Goal: Task Accomplishment & Management: Complete application form

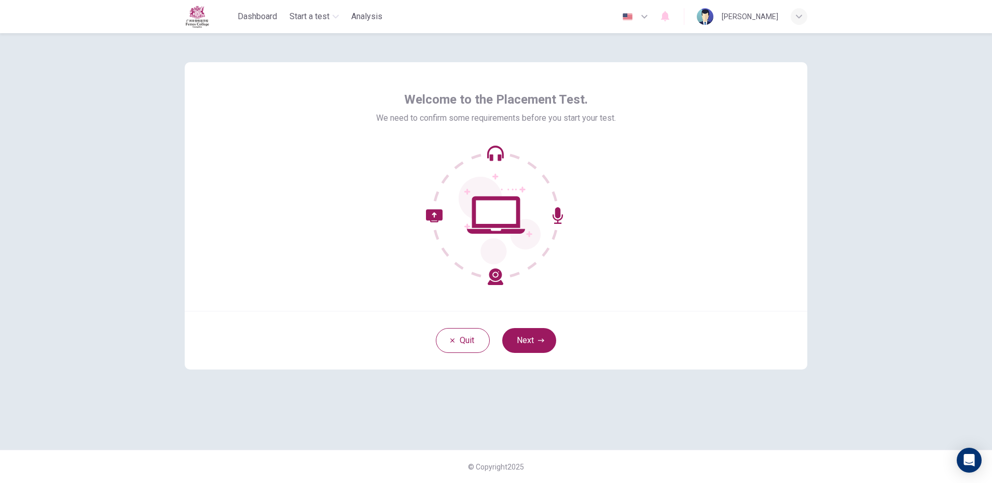
type input "zh"
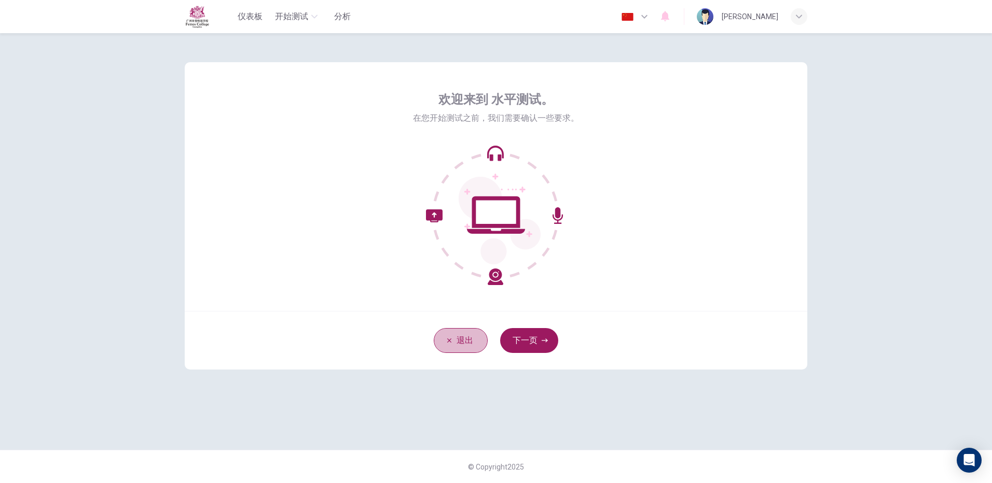
click at [486, 338] on button "退出" at bounding box center [461, 340] width 54 height 25
click at [545, 345] on button "下一页" at bounding box center [529, 340] width 58 height 25
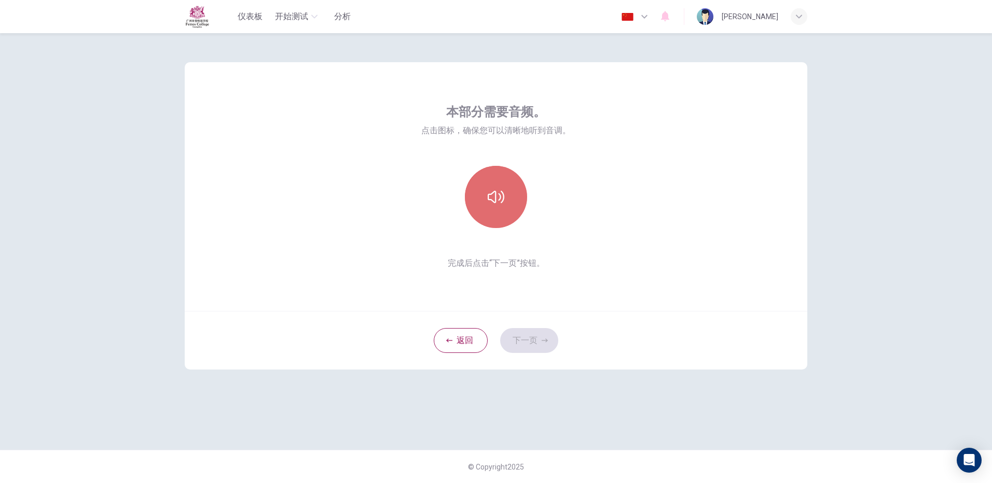
click at [485, 217] on button "button" at bounding box center [496, 197] width 62 height 62
click at [542, 337] on button "下一页" at bounding box center [529, 340] width 58 height 25
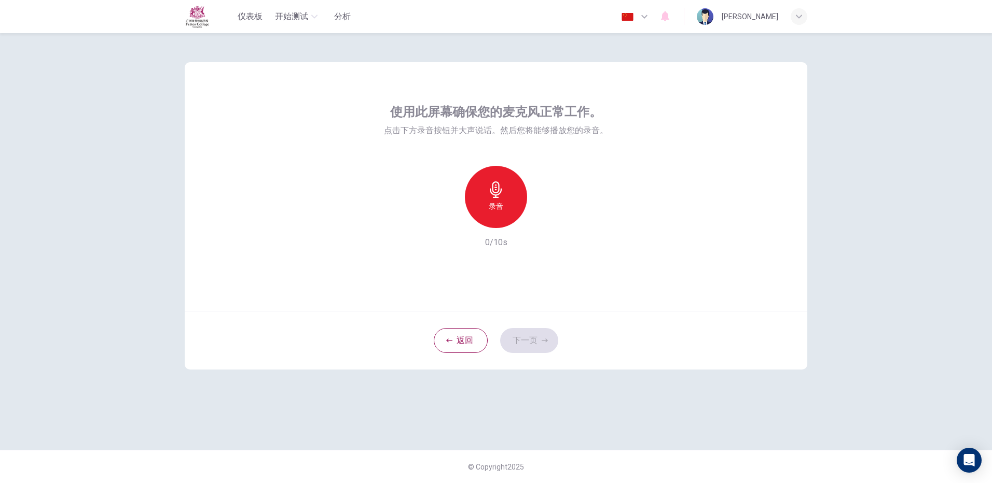
click at [487, 201] on div "录音" at bounding box center [496, 197] width 62 height 62
click at [534, 342] on button "下一页" at bounding box center [529, 340] width 58 height 25
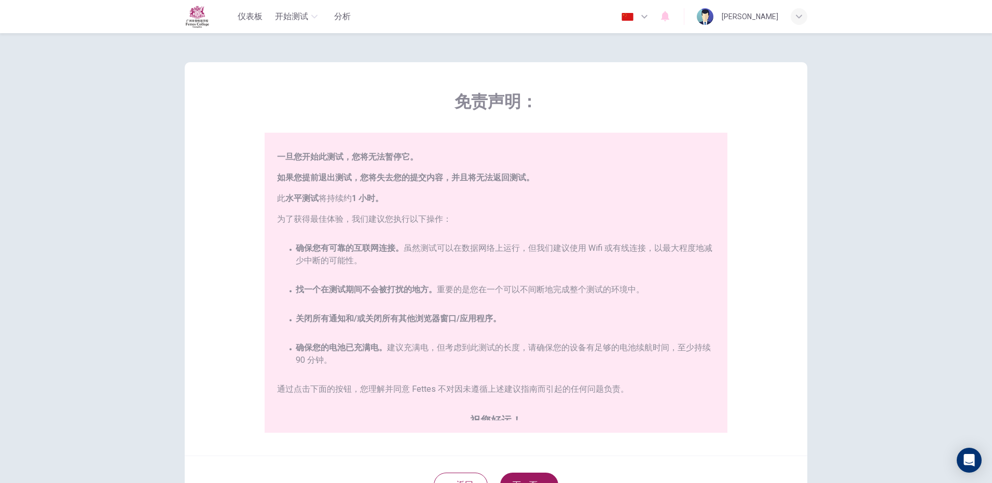
scroll to position [23, 0]
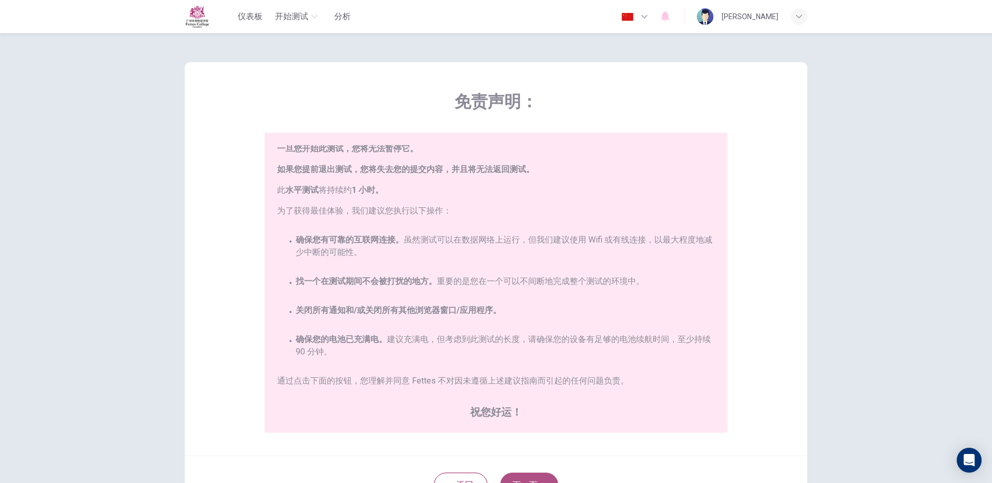
click at [525, 475] on button "下一页" at bounding box center [529, 485] width 58 height 25
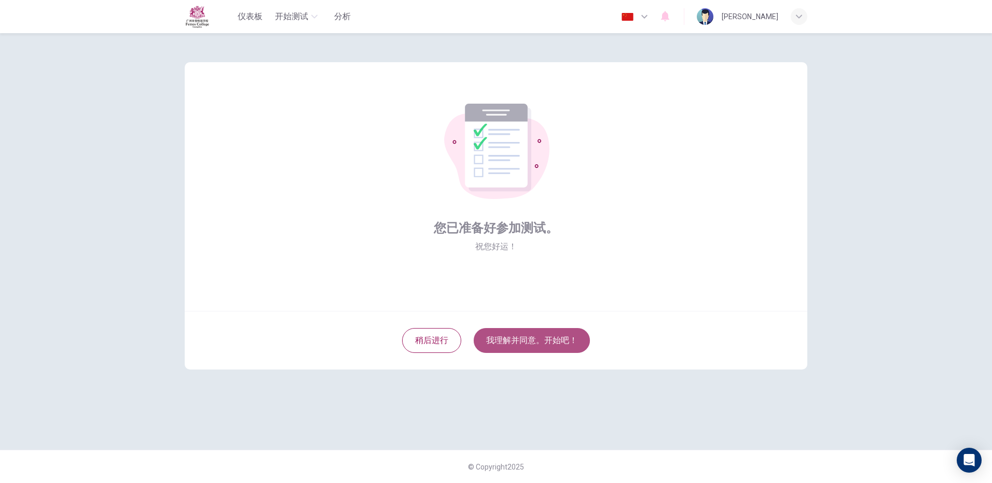
click at [507, 335] on button "我理解并同意。开始吧！" at bounding box center [532, 340] width 116 height 25
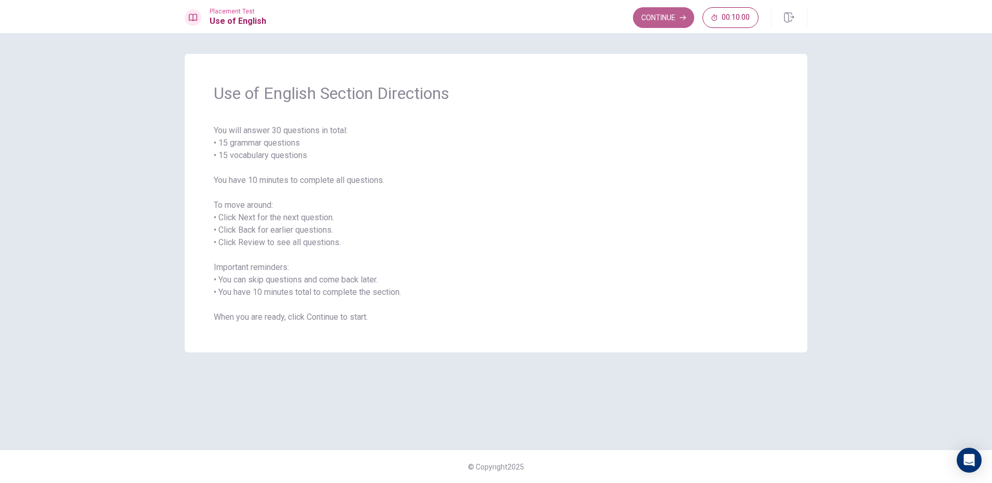
click at [644, 17] on button "Continue" at bounding box center [663, 17] width 61 height 21
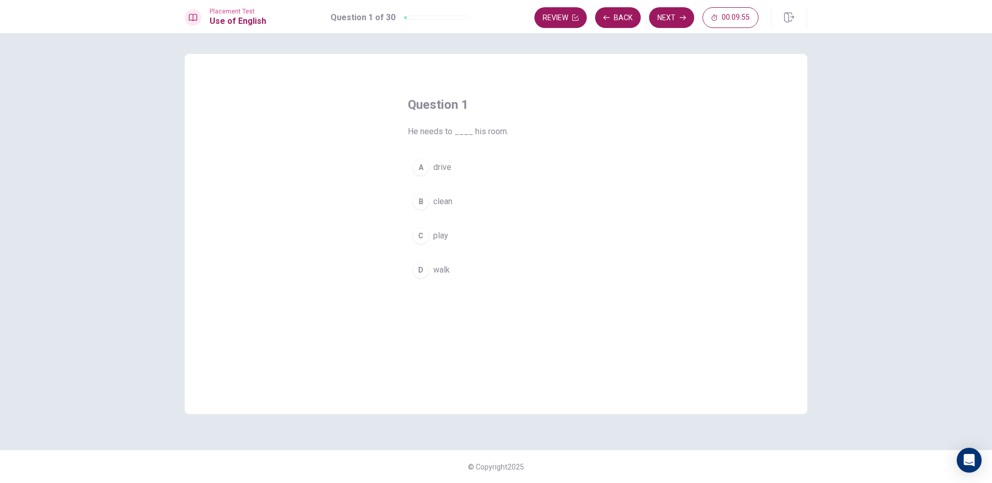
click at [422, 190] on button "B clean" at bounding box center [496, 202] width 176 height 26
click at [665, 16] on button "Next" at bounding box center [671, 17] width 45 height 21
drag, startPoint x: 618, startPoint y: 14, endPoint x: 626, endPoint y: 11, distance: 8.4
click at [619, 14] on button "Back" at bounding box center [618, 17] width 46 height 21
click at [655, 15] on button "Next" at bounding box center [671, 17] width 45 height 21
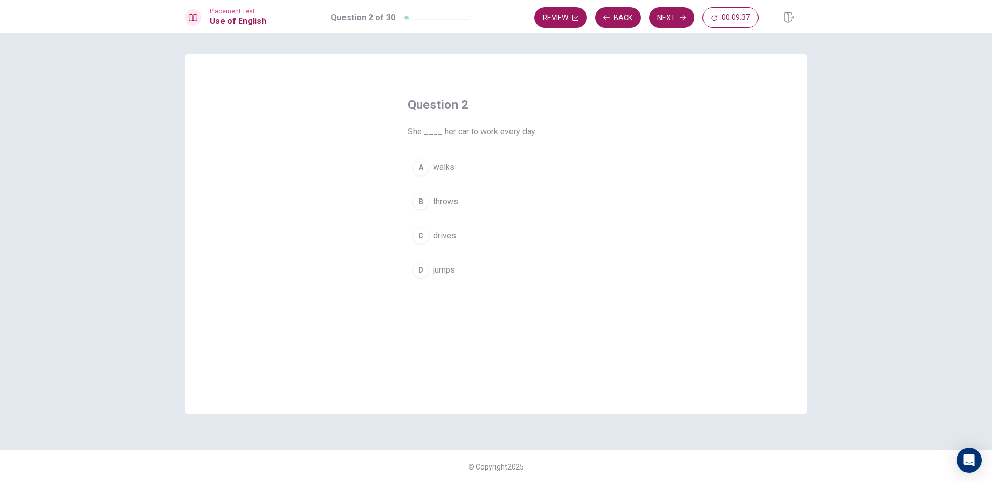
click at [416, 236] on div "C" at bounding box center [420, 236] width 17 height 17
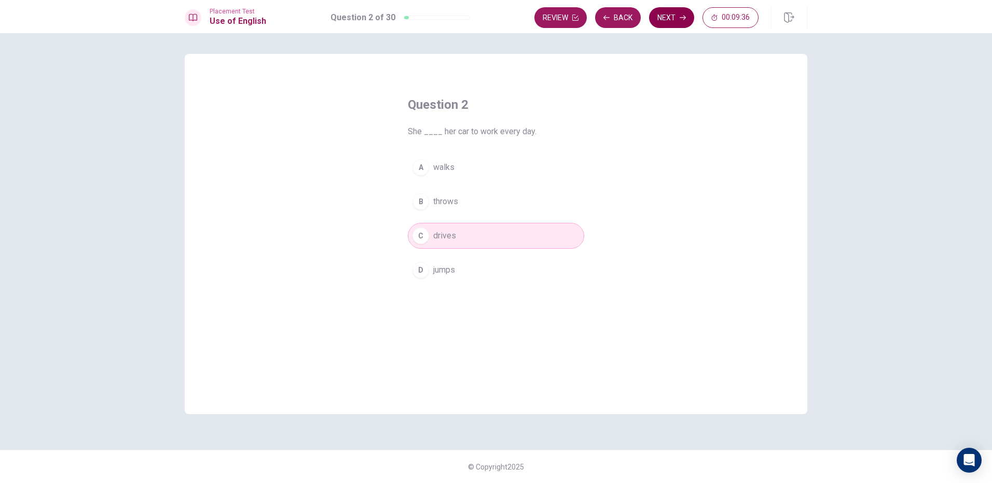
click at [669, 22] on button "Next" at bounding box center [671, 17] width 45 height 21
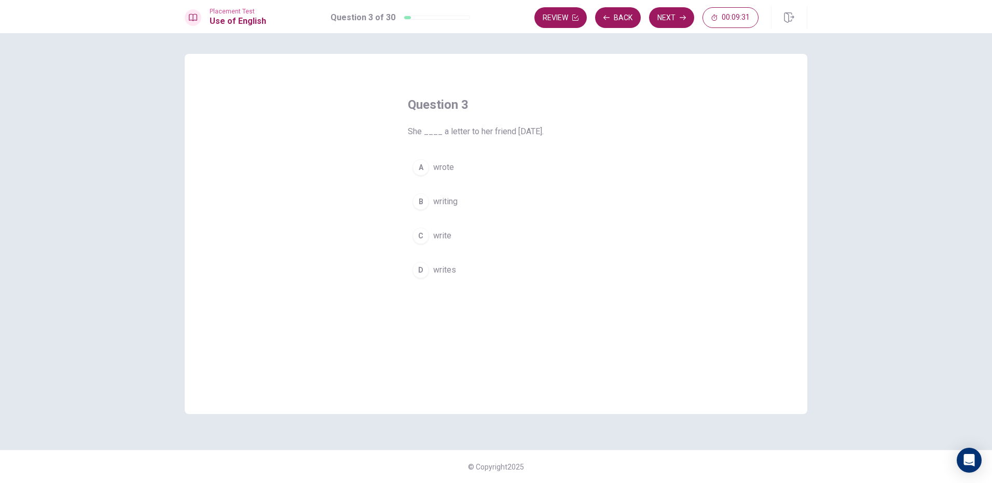
click at [417, 176] on button "A wrote" at bounding box center [496, 168] width 176 height 26
click at [670, 19] on button "Next" at bounding box center [671, 17] width 45 height 21
click at [422, 162] on div "A" at bounding box center [420, 167] width 17 height 17
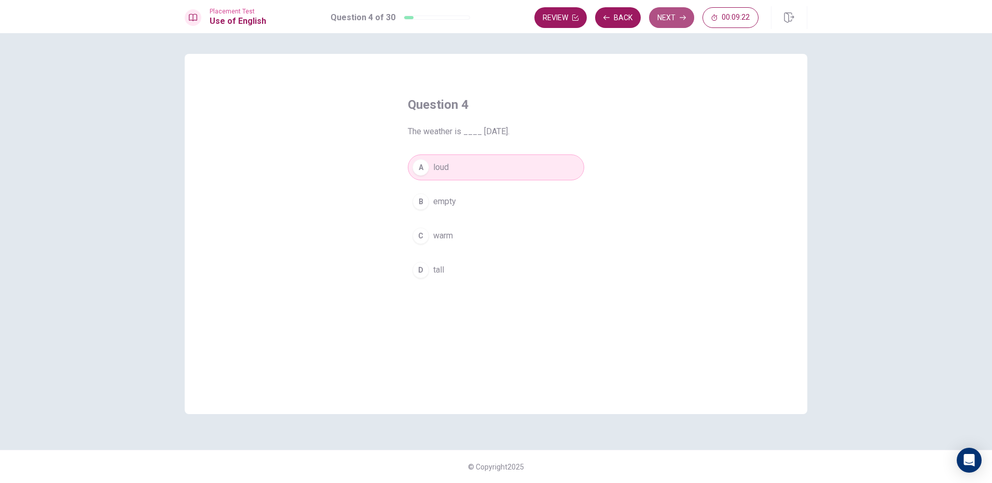
click at [680, 21] on button "Next" at bounding box center [671, 17] width 45 height 21
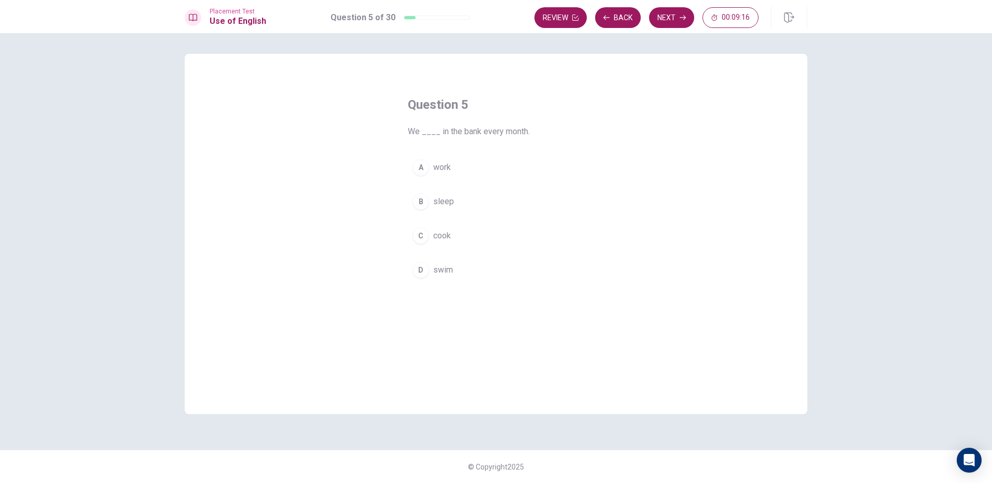
click at [425, 164] on div "A" at bounding box center [420, 167] width 17 height 17
click at [676, 24] on button "Next" at bounding box center [671, 17] width 45 height 21
click at [420, 271] on div "D" at bounding box center [420, 270] width 17 height 17
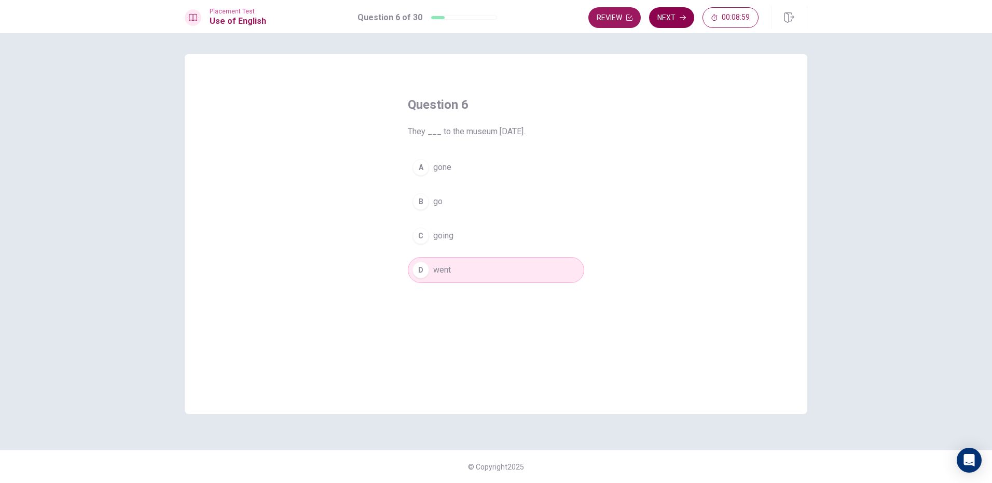
click at [659, 20] on button "Next" at bounding box center [671, 17] width 45 height 21
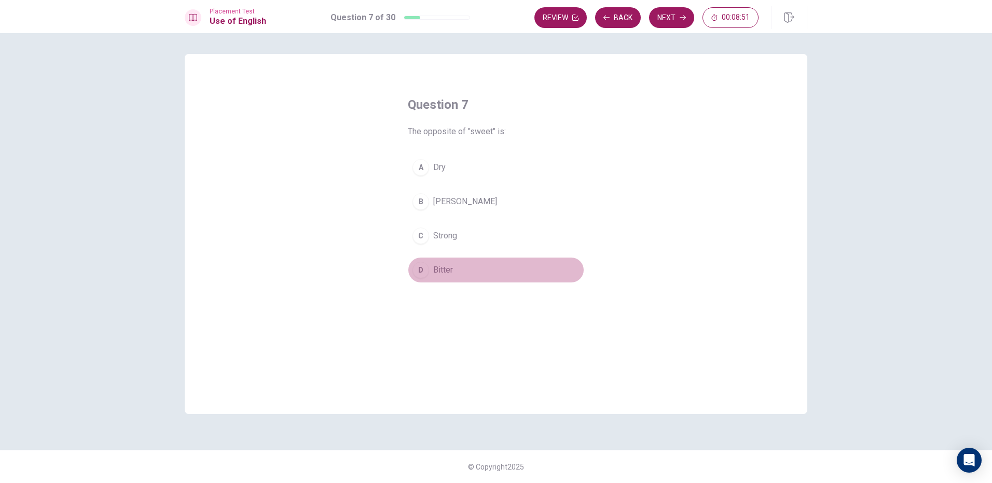
click at [423, 274] on div "D" at bounding box center [420, 270] width 17 height 17
click at [670, 20] on button "Next" at bounding box center [671, 17] width 45 height 21
click at [421, 273] on div "D" at bounding box center [420, 270] width 17 height 17
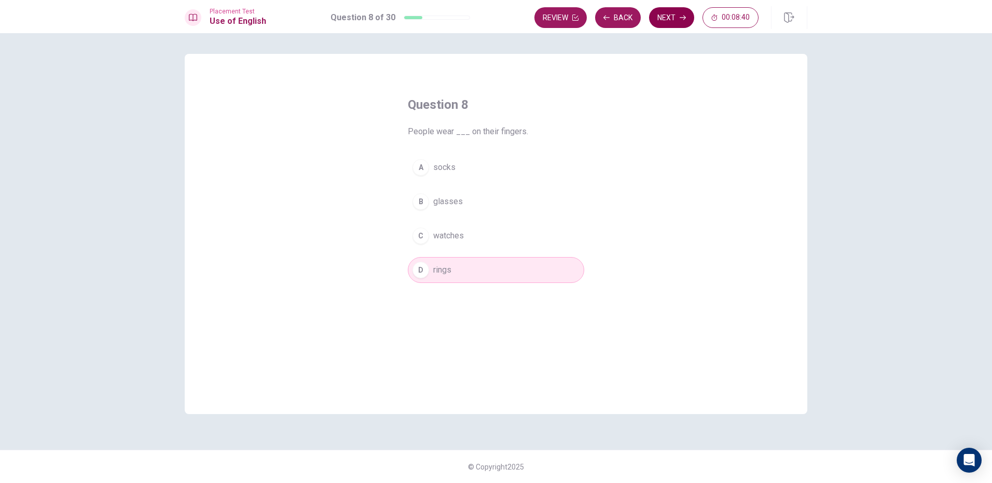
click at [655, 17] on button "Next" at bounding box center [671, 17] width 45 height 21
click at [417, 217] on div "A wrote B is writing C am writing D writes" at bounding box center [496, 219] width 176 height 129
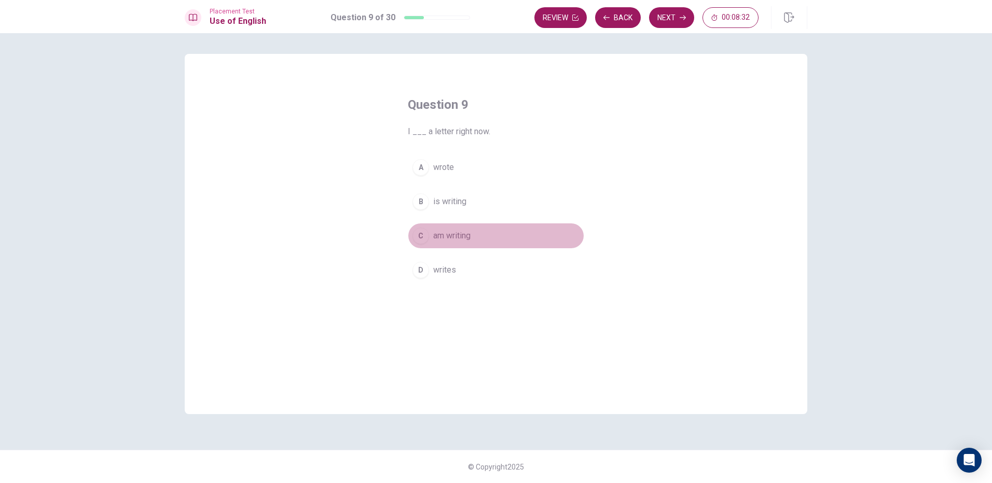
click at [421, 243] on div "C" at bounding box center [420, 236] width 17 height 17
click at [669, 18] on button "Next" at bounding box center [671, 17] width 45 height 21
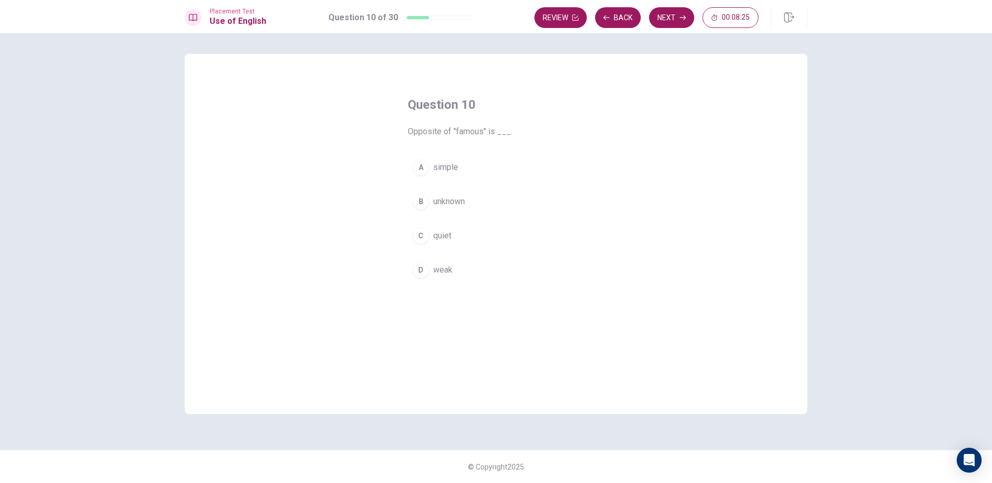
click at [430, 205] on button "B unknown" at bounding box center [496, 202] width 176 height 26
click at [681, 17] on icon "button" at bounding box center [683, 18] width 6 height 6
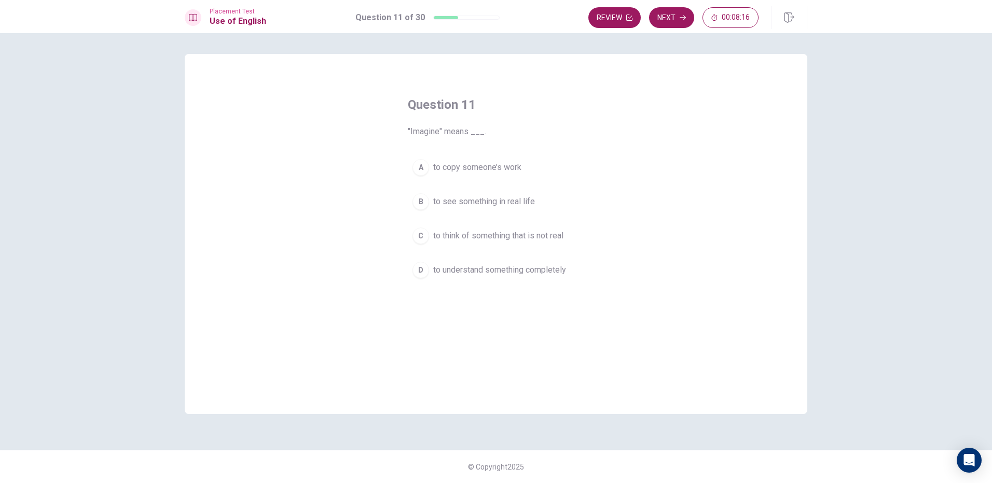
click at [422, 238] on div "C" at bounding box center [420, 236] width 17 height 17
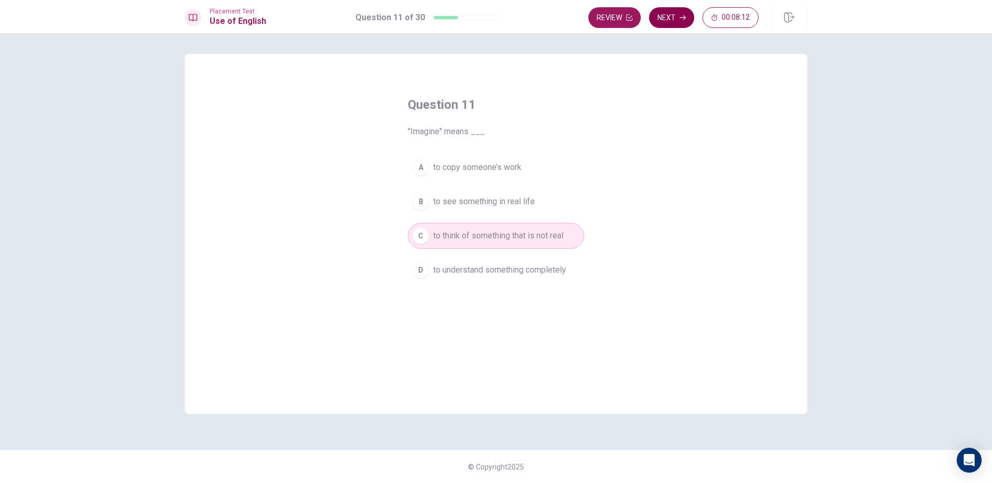
click at [663, 27] on button "Next" at bounding box center [671, 17] width 45 height 21
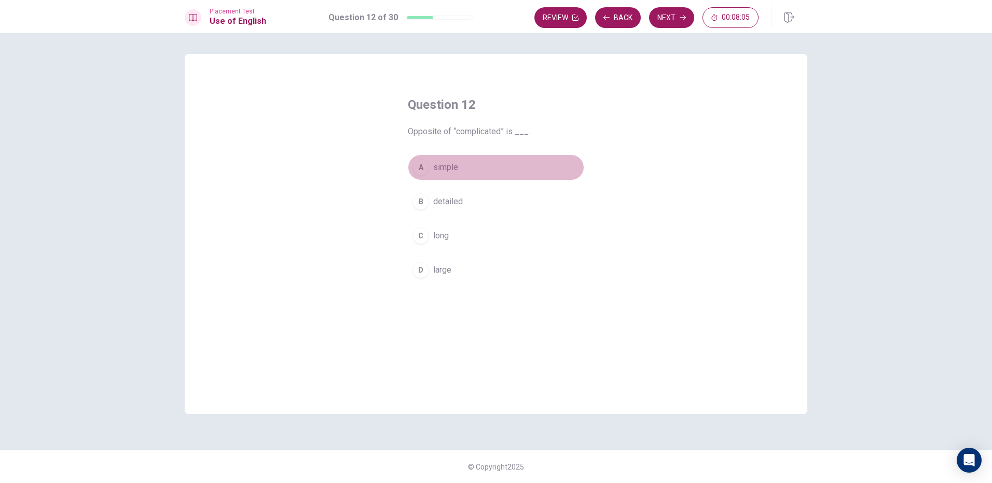
click at [414, 171] on div "A" at bounding box center [420, 167] width 17 height 17
click at [673, 19] on button "Next" at bounding box center [671, 17] width 45 height 21
click at [421, 276] on div "D" at bounding box center [420, 270] width 17 height 17
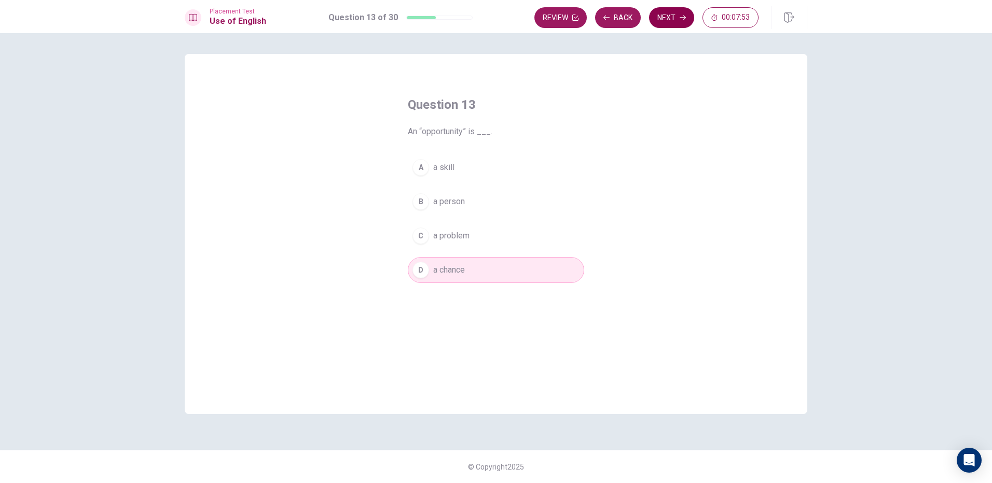
click at [676, 19] on button "Next" at bounding box center [671, 17] width 45 height 21
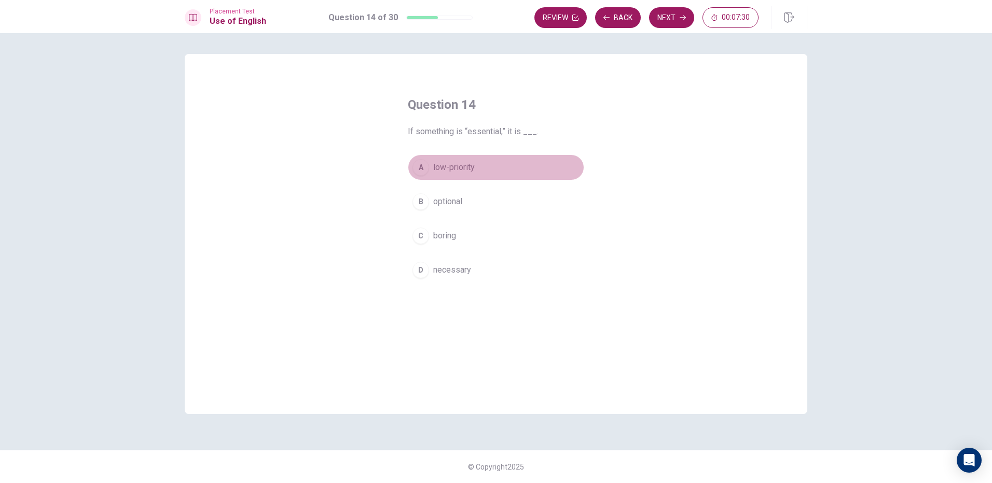
click at [454, 167] on span "low-priority" at bounding box center [453, 167] width 41 height 12
click at [674, 15] on button "Next" at bounding box center [671, 17] width 45 height 21
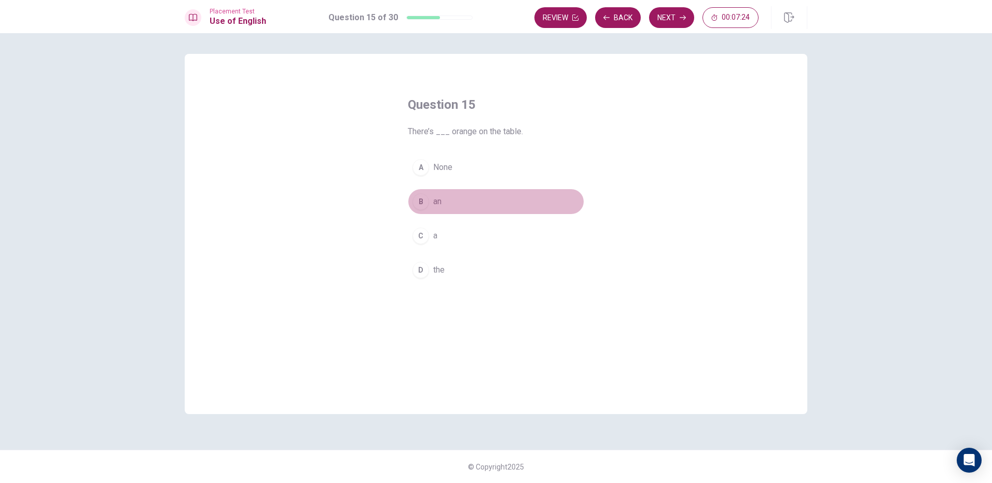
click at [418, 199] on div "B" at bounding box center [420, 201] width 17 height 17
click at [657, 18] on button "Next" at bounding box center [671, 17] width 45 height 21
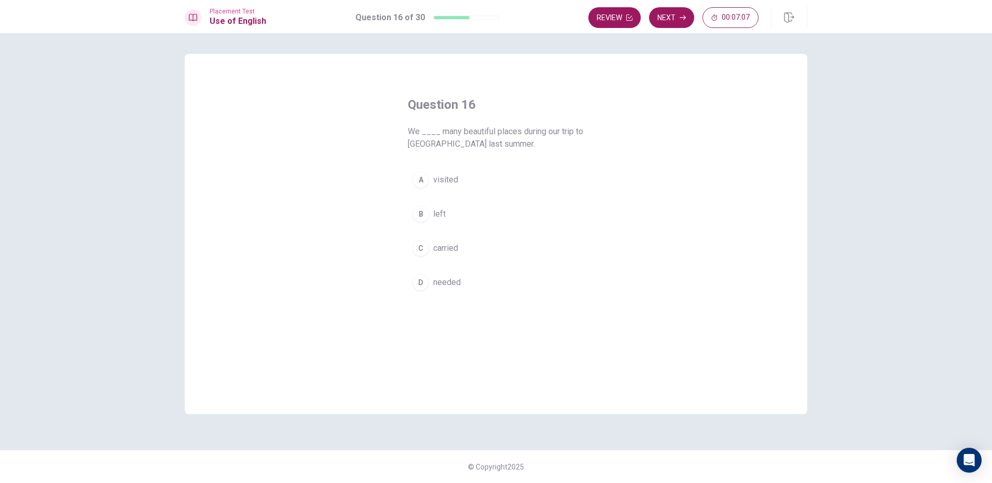
click at [417, 180] on div "A" at bounding box center [420, 180] width 17 height 17
click at [667, 20] on button "Next" at bounding box center [671, 17] width 45 height 21
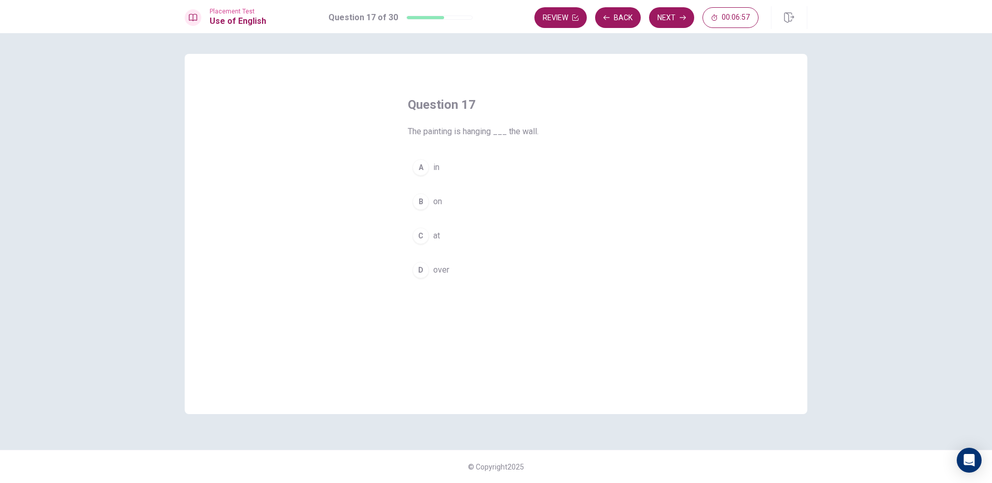
click at [417, 197] on div "B" at bounding box center [420, 201] width 17 height 17
click at [659, 12] on button "Next" at bounding box center [671, 17] width 45 height 21
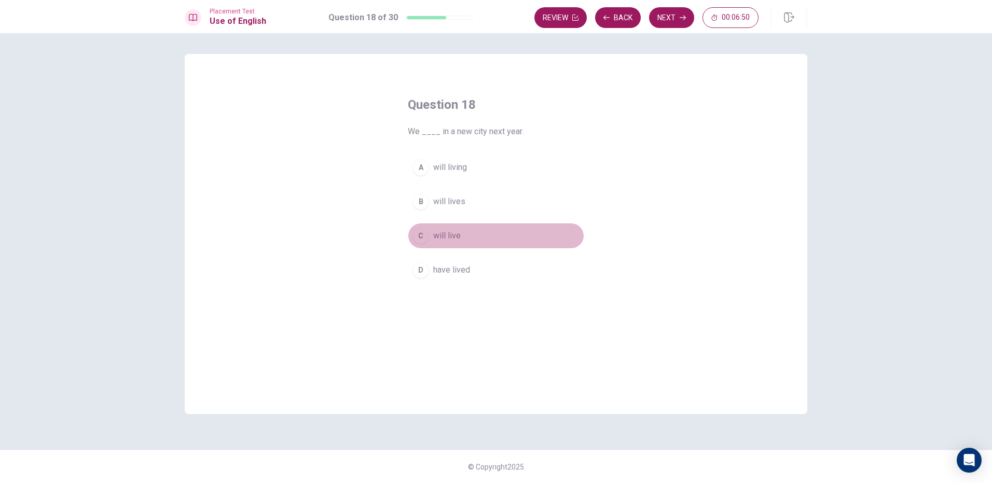
click at [420, 236] on div "C" at bounding box center [420, 236] width 17 height 17
click at [666, 17] on button "Next" at bounding box center [671, 17] width 45 height 21
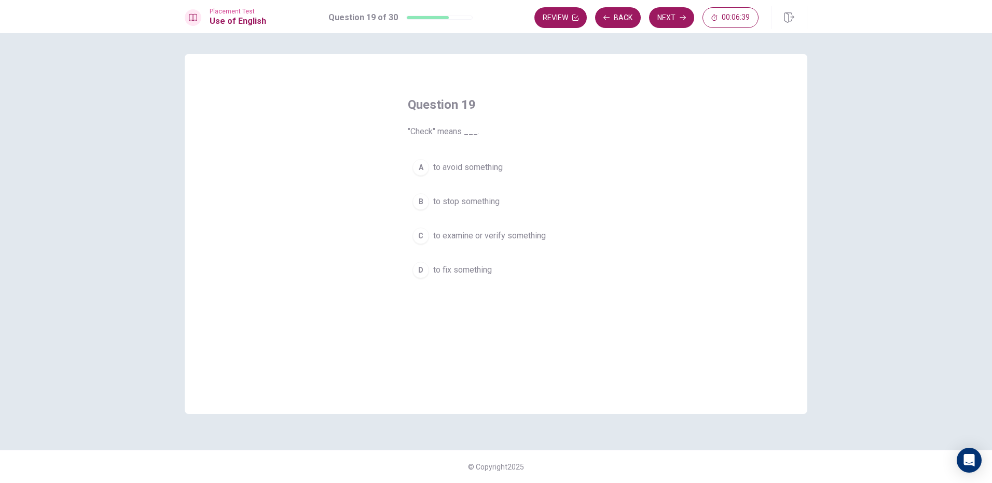
click at [479, 165] on span "to avoid something" at bounding box center [468, 167] width 70 height 12
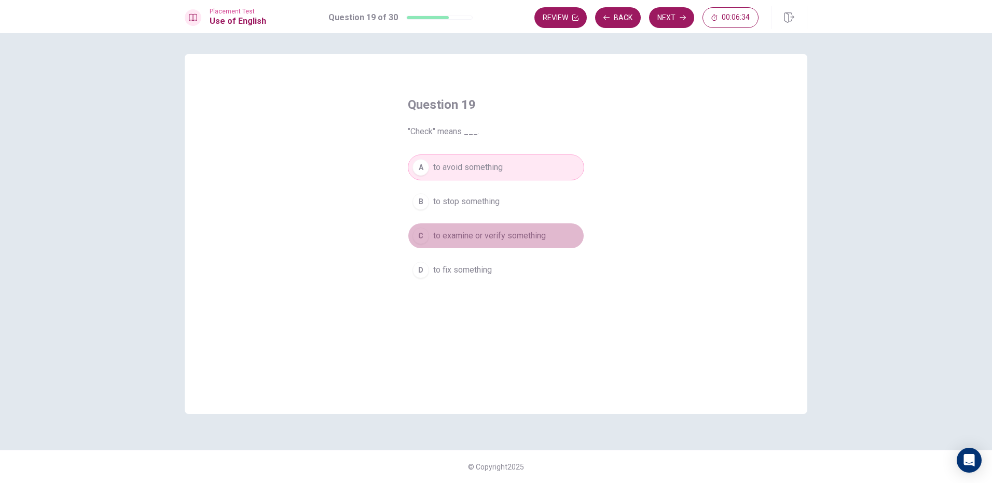
click at [510, 242] on button "C to examine or verify something" at bounding box center [496, 236] width 176 height 26
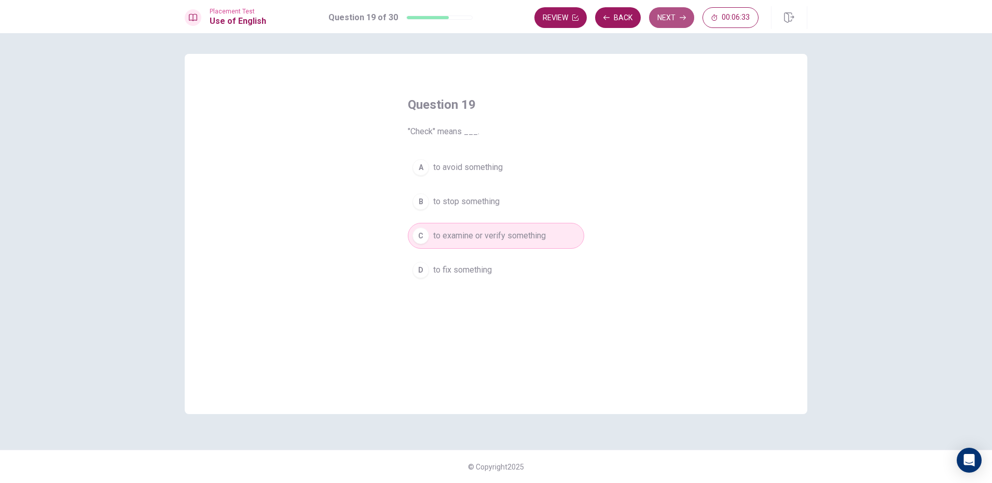
click at [660, 19] on button "Next" at bounding box center [671, 17] width 45 height 21
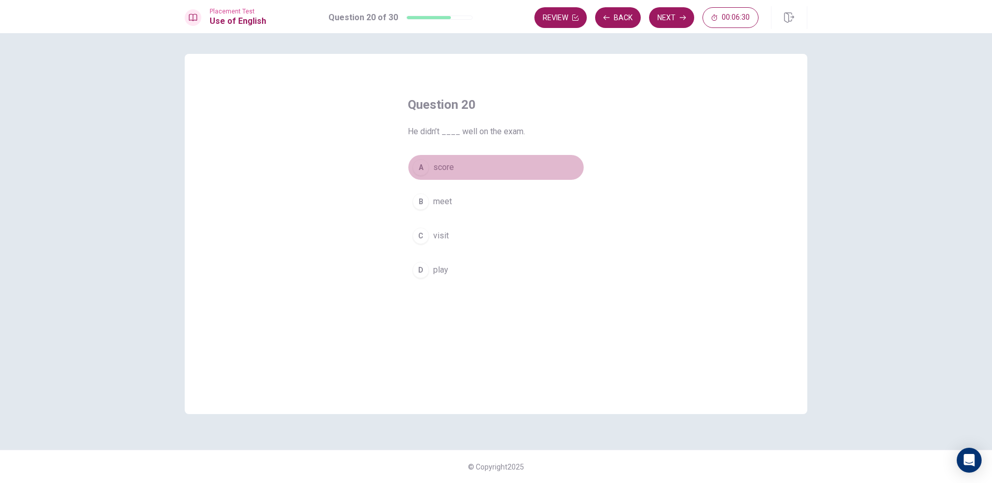
click at [462, 172] on button "A score" at bounding box center [496, 168] width 176 height 26
click at [679, 15] on button "Next" at bounding box center [671, 17] width 45 height 21
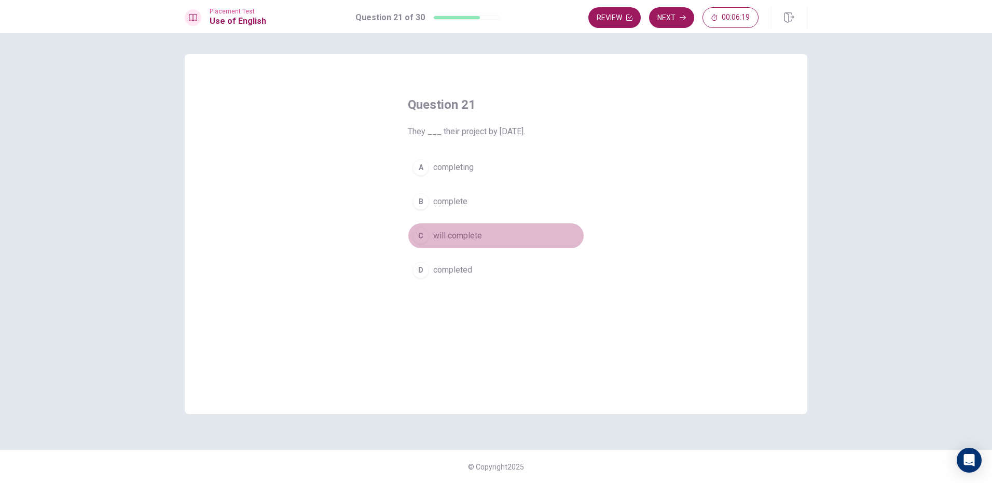
click at [420, 234] on div "C" at bounding box center [420, 236] width 17 height 17
click at [662, 21] on button "Next" at bounding box center [671, 17] width 45 height 21
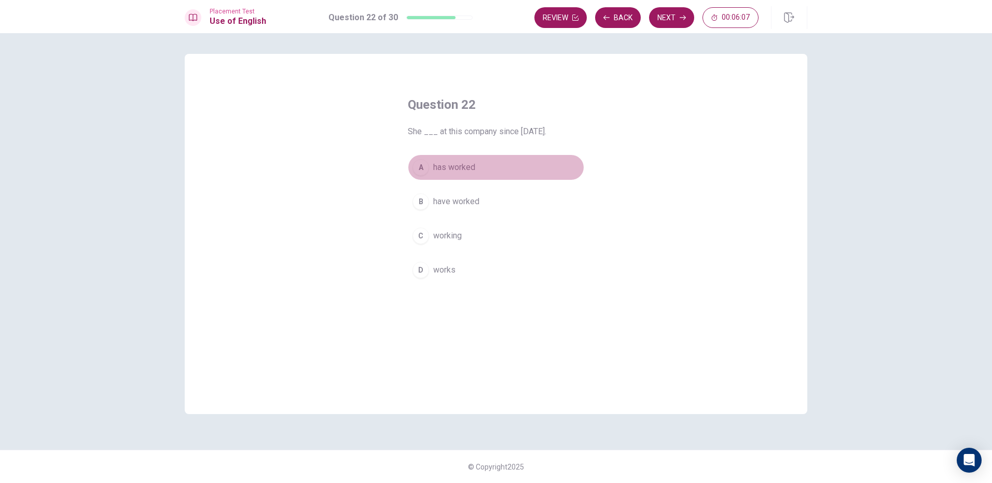
click at [421, 163] on div "A" at bounding box center [420, 167] width 17 height 17
click at [671, 20] on button "Next" at bounding box center [671, 17] width 45 height 21
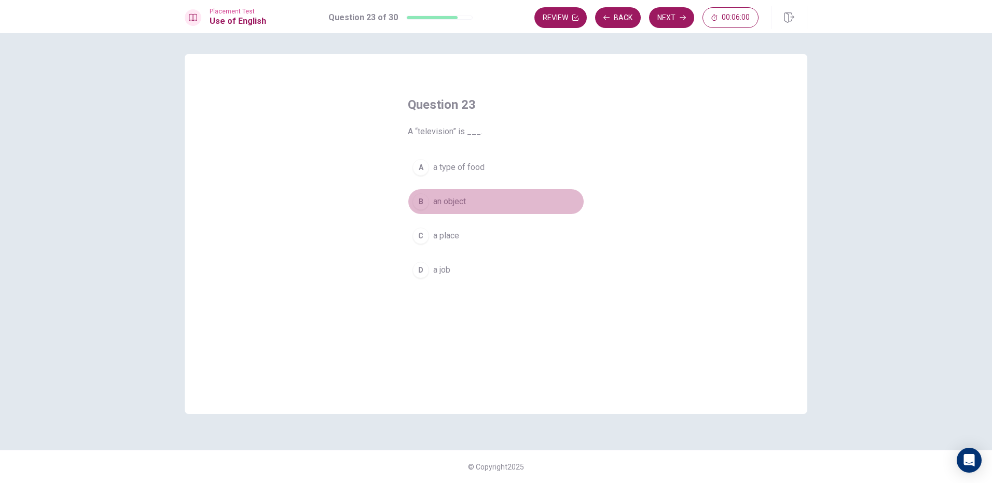
click at [420, 193] on div "B" at bounding box center [420, 201] width 17 height 17
click at [670, 20] on button "Next" at bounding box center [671, 17] width 45 height 21
click at [423, 162] on div "A" at bounding box center [420, 167] width 17 height 17
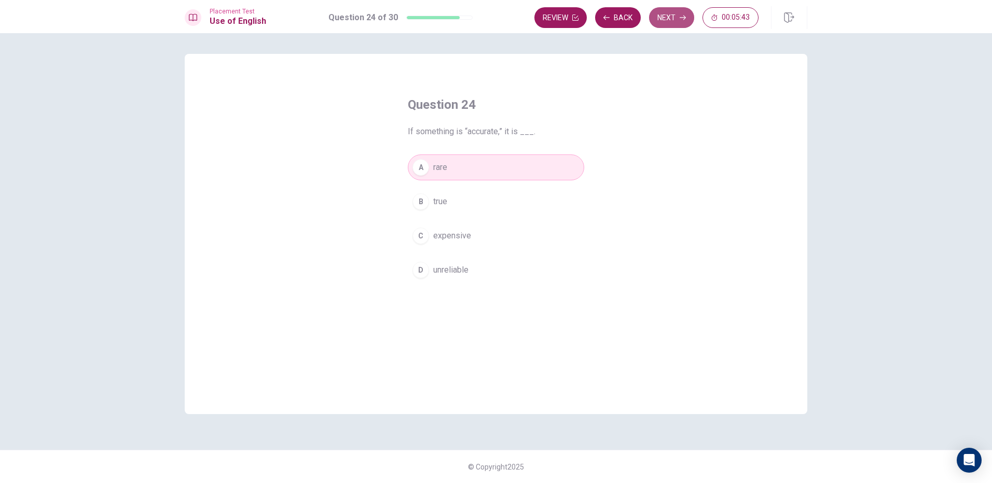
click at [671, 19] on button "Next" at bounding box center [671, 17] width 45 height 21
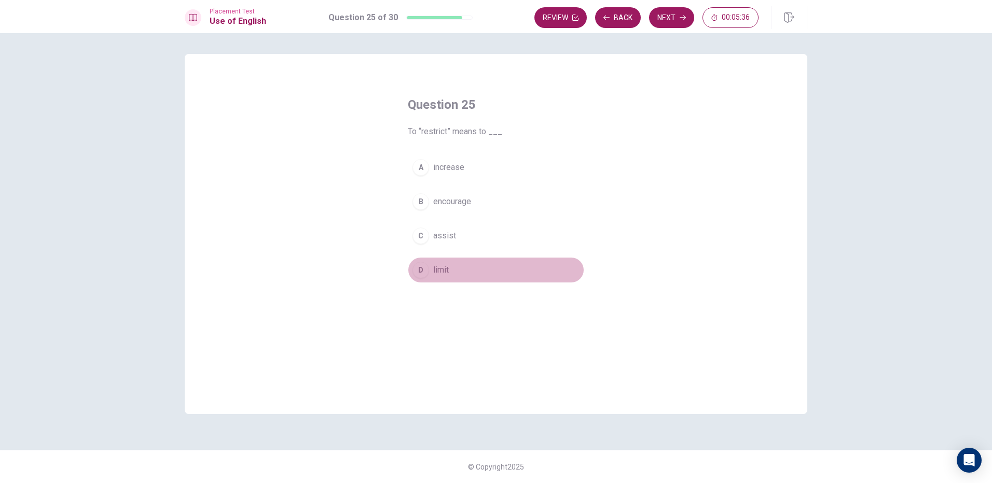
click at [417, 273] on div "D" at bounding box center [420, 270] width 17 height 17
click at [676, 18] on button "Next" at bounding box center [671, 17] width 45 height 21
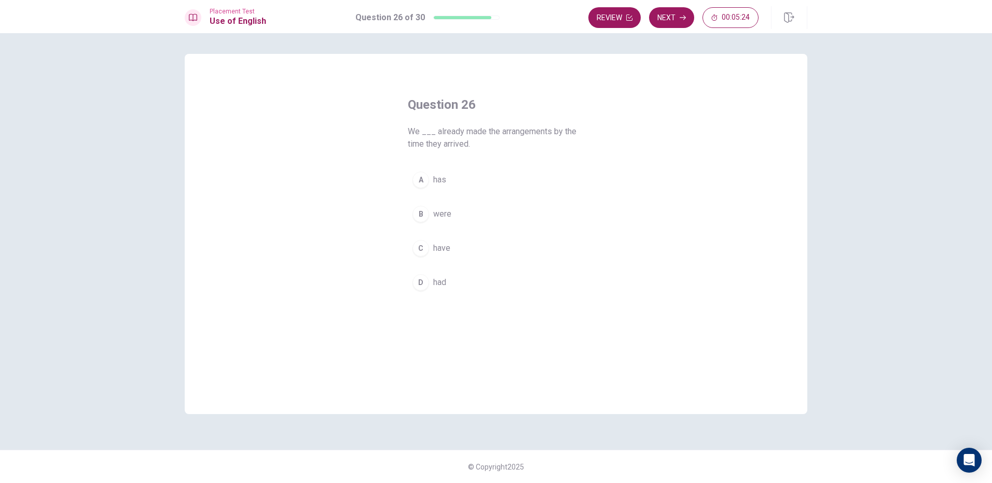
click at [414, 187] on button "A has" at bounding box center [496, 180] width 176 height 26
click at [438, 285] on span "had" at bounding box center [439, 282] width 13 height 12
click at [668, 17] on button "Next" at bounding box center [671, 17] width 45 height 21
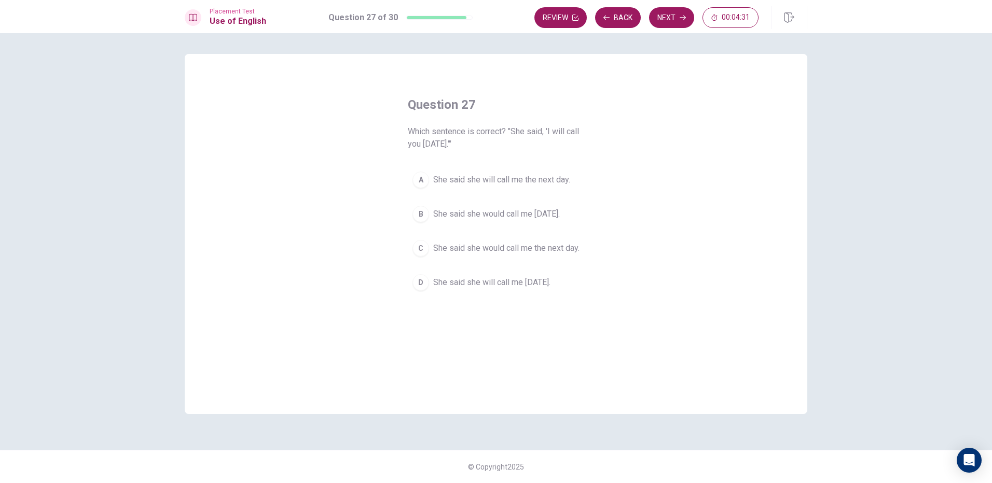
click at [476, 288] on span "She said she will call me [DATE]." at bounding box center [491, 282] width 117 height 12
click at [663, 12] on button "Next" at bounding box center [671, 17] width 45 height 21
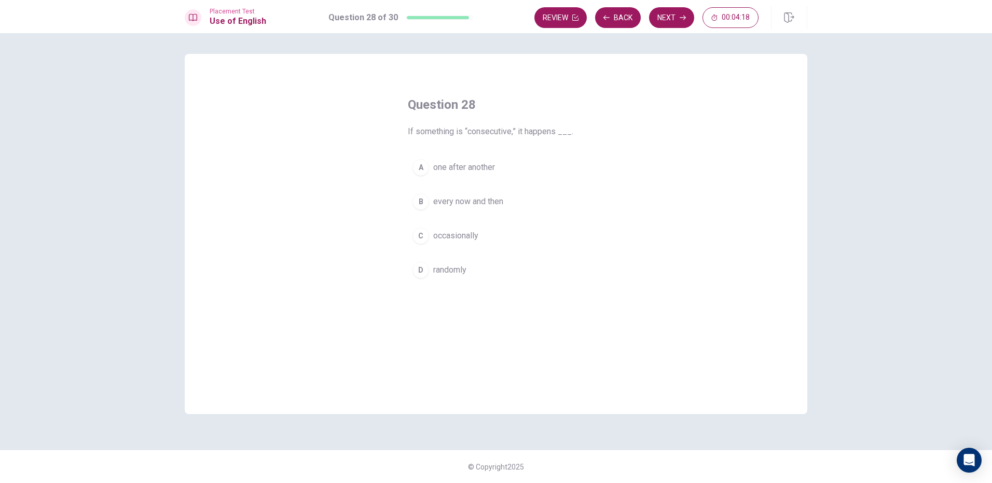
click at [464, 236] on span "occasionally" at bounding box center [455, 236] width 45 height 12
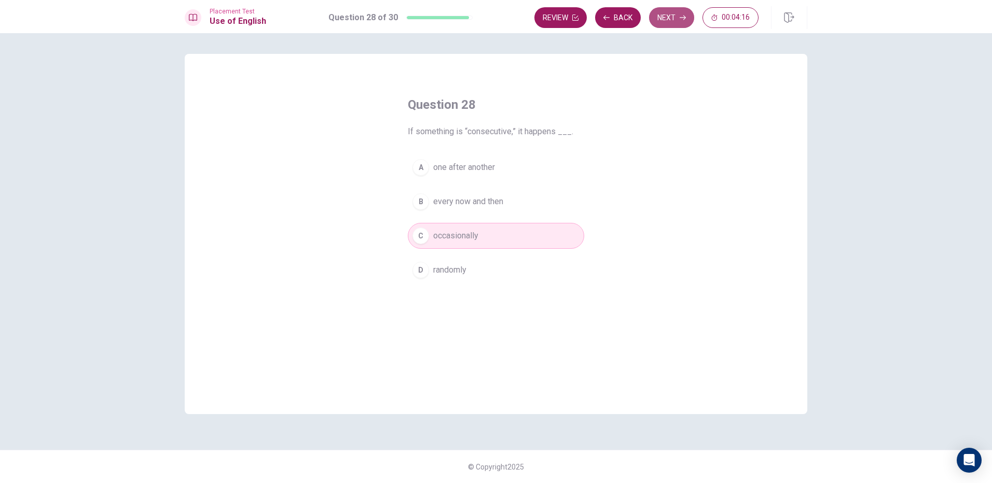
click at [653, 16] on button "Next" at bounding box center [671, 17] width 45 height 21
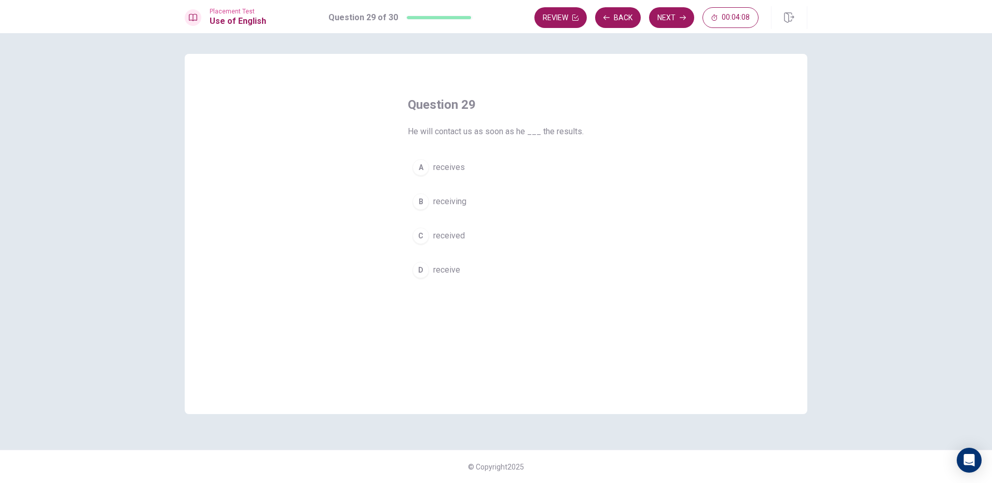
click at [458, 164] on span "receives" at bounding box center [449, 167] width 32 height 12
click at [678, 14] on button "Next" at bounding box center [671, 17] width 45 height 21
click at [468, 169] on span "unnecessary" at bounding box center [456, 167] width 46 height 12
click at [671, 17] on button "Next" at bounding box center [671, 17] width 45 height 21
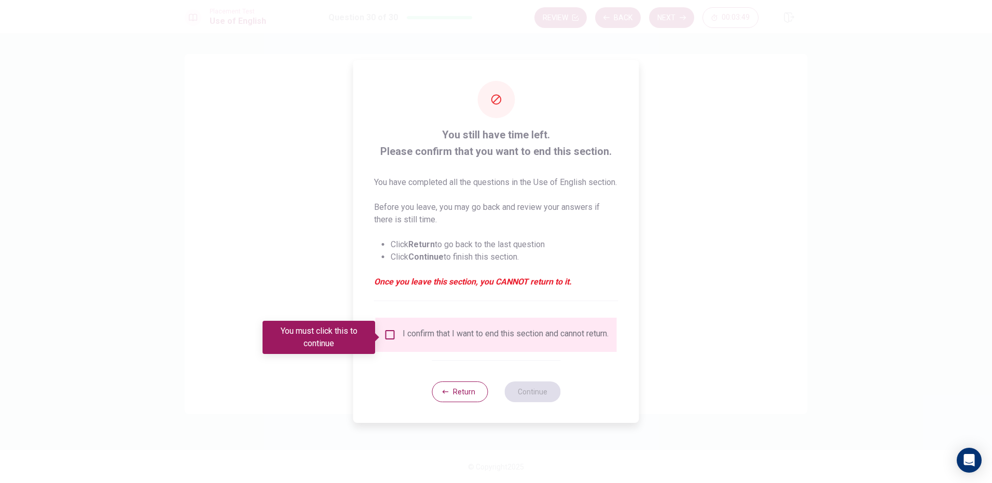
click at [389, 334] on input "You must click this to continue" at bounding box center [390, 335] width 12 height 12
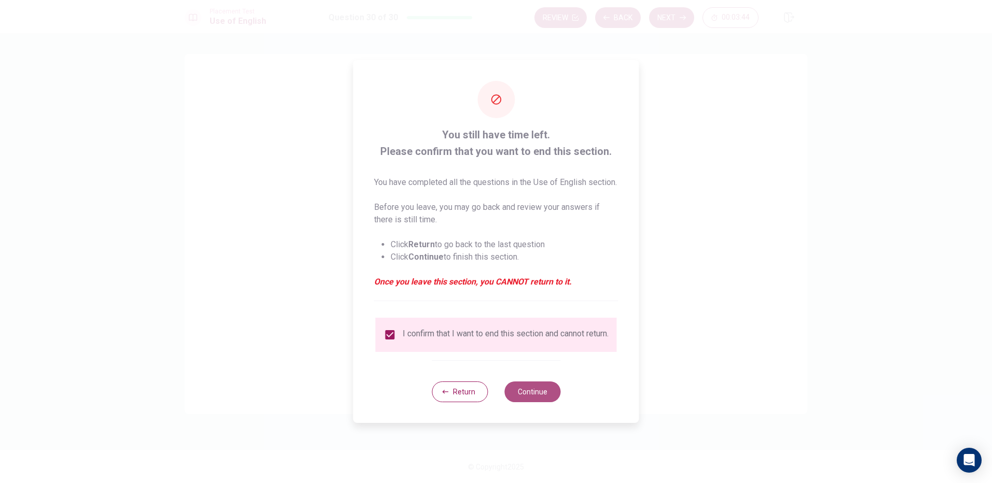
click at [524, 392] on button "Continue" at bounding box center [532, 392] width 56 height 21
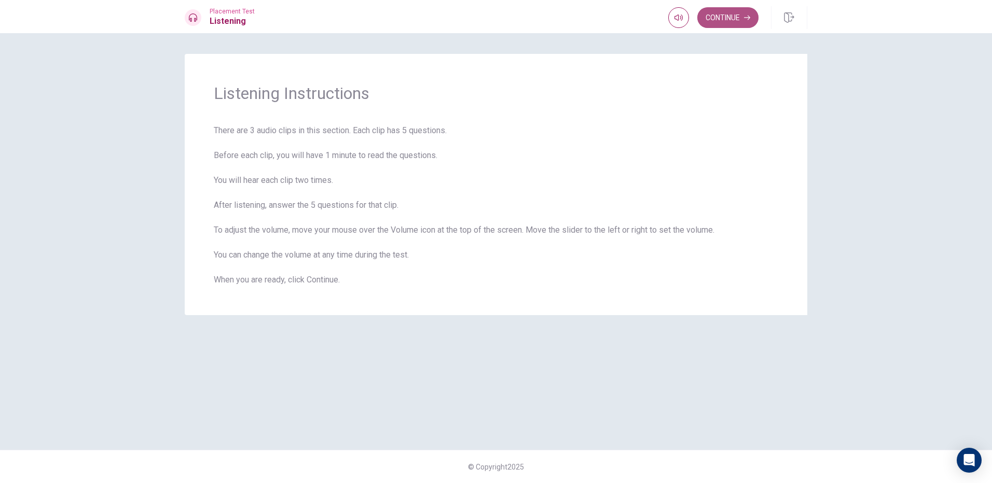
click at [738, 19] on button "Continue" at bounding box center [727, 17] width 61 height 21
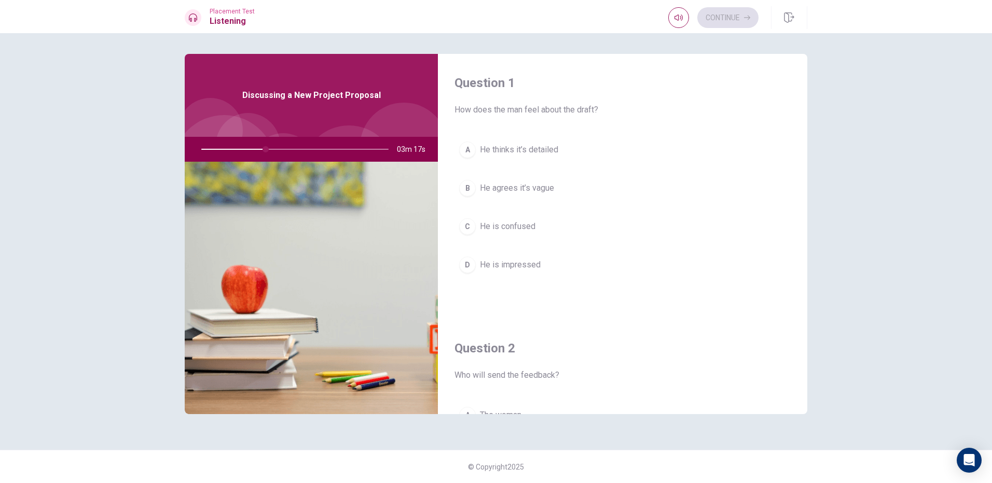
click at [467, 188] on div "B" at bounding box center [467, 188] width 17 height 17
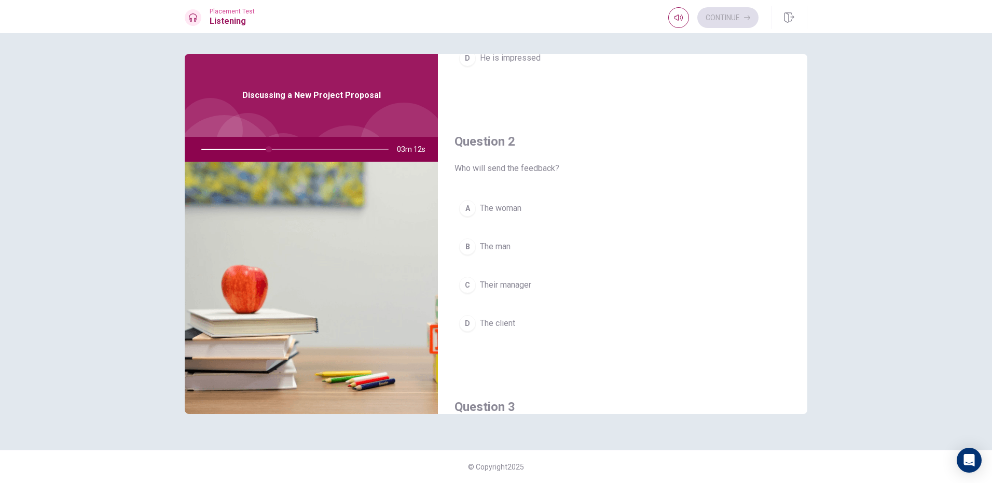
scroll to position [207, 0]
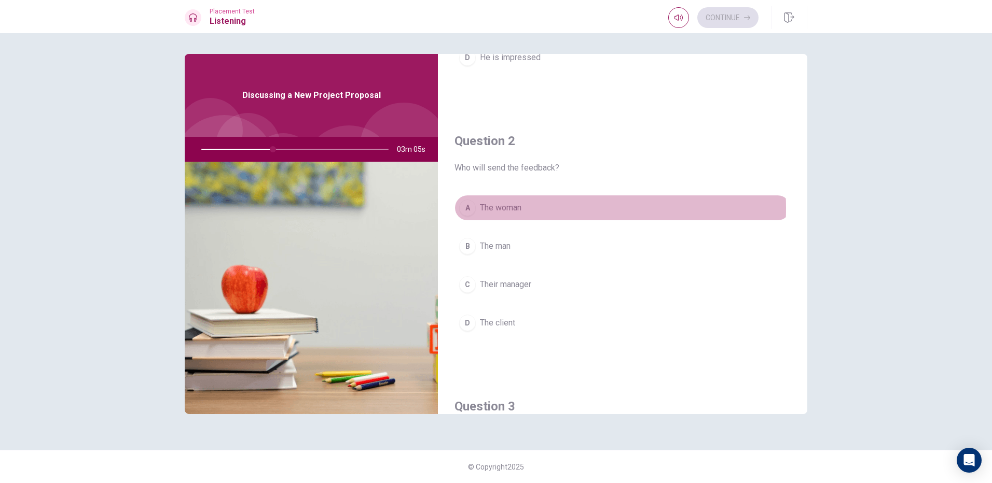
click at [470, 208] on div "A" at bounding box center [467, 208] width 17 height 17
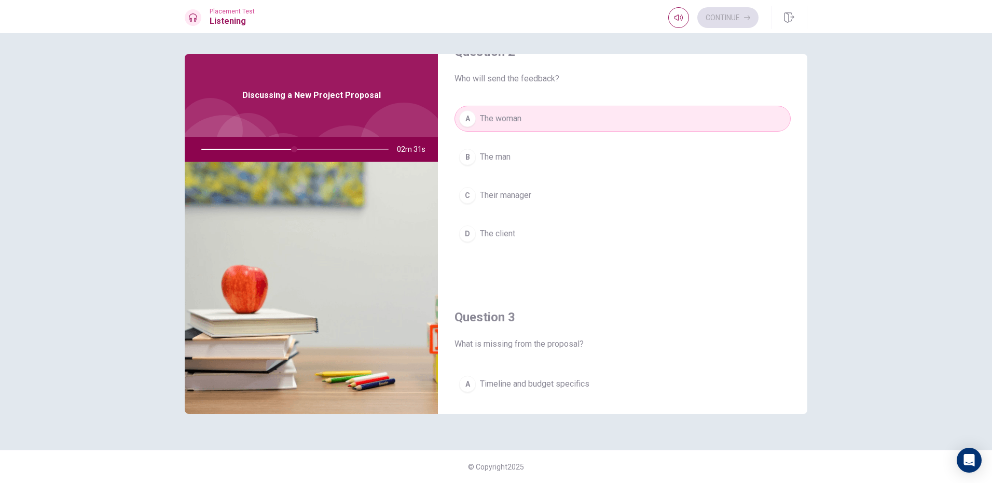
scroll to position [311, 0]
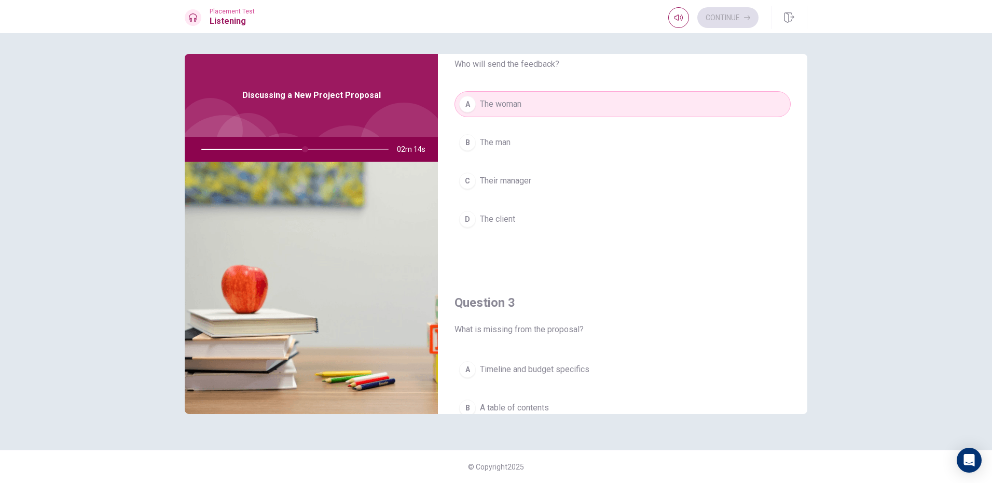
click at [476, 144] on button "B The man" at bounding box center [622, 143] width 336 height 26
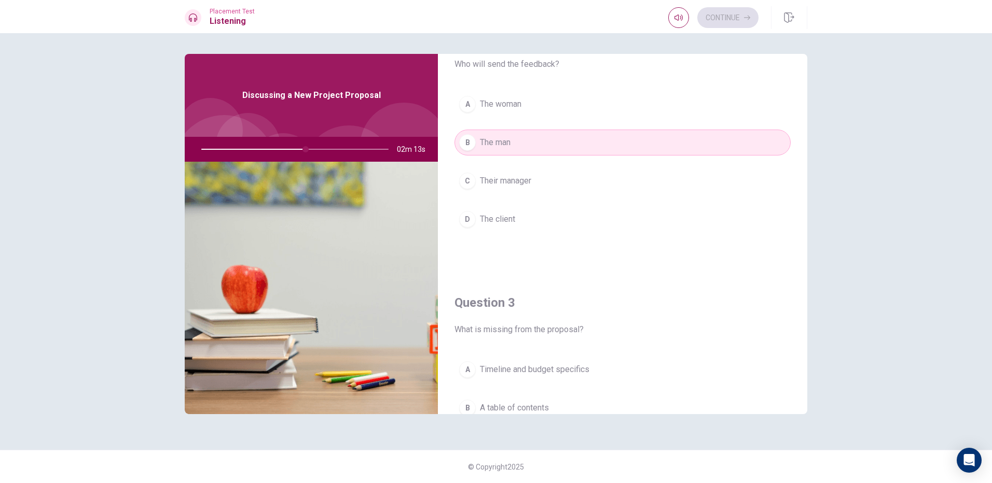
click at [473, 101] on div "A" at bounding box center [467, 104] width 17 height 17
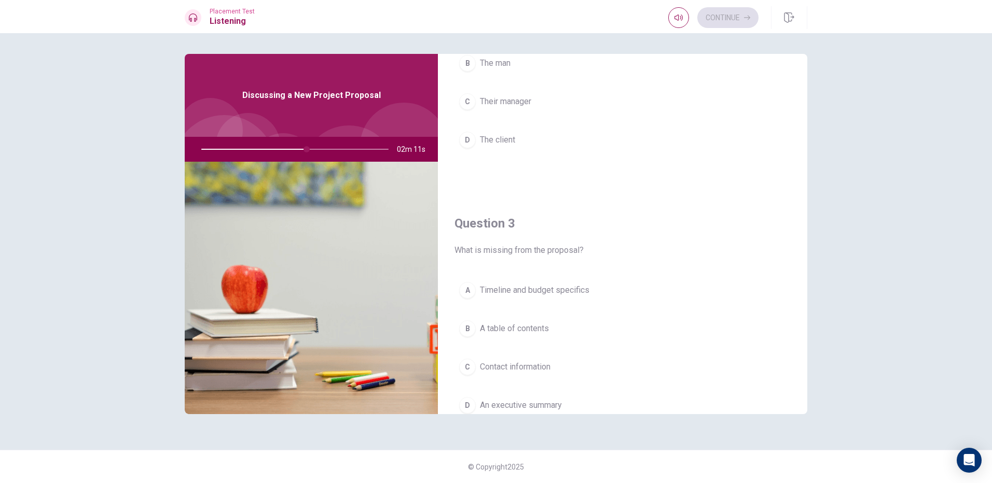
scroll to position [415, 0]
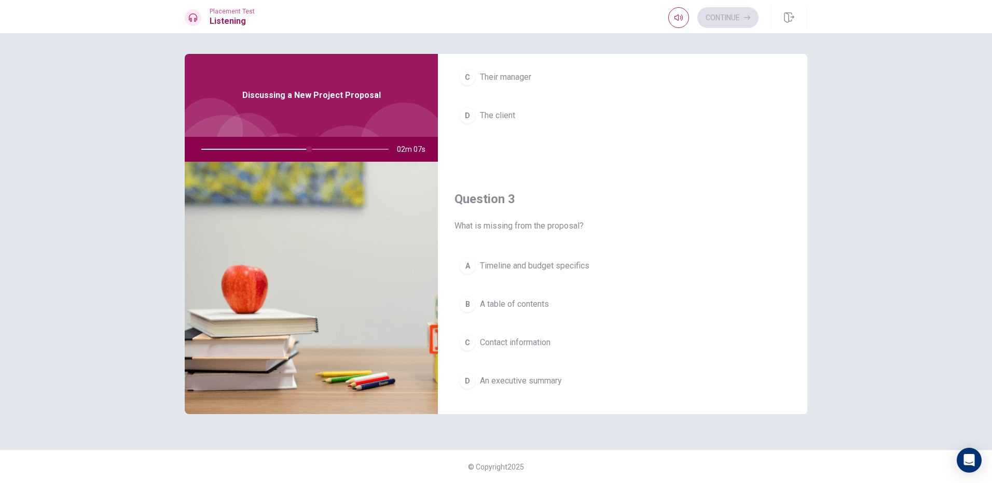
click at [278, 149] on div at bounding box center [293, 149] width 208 height 25
drag, startPoint x: 310, startPoint y: 151, endPoint x: 294, endPoint y: 149, distance: 16.7
click at [294, 149] on div at bounding box center [293, 149] width 208 height 25
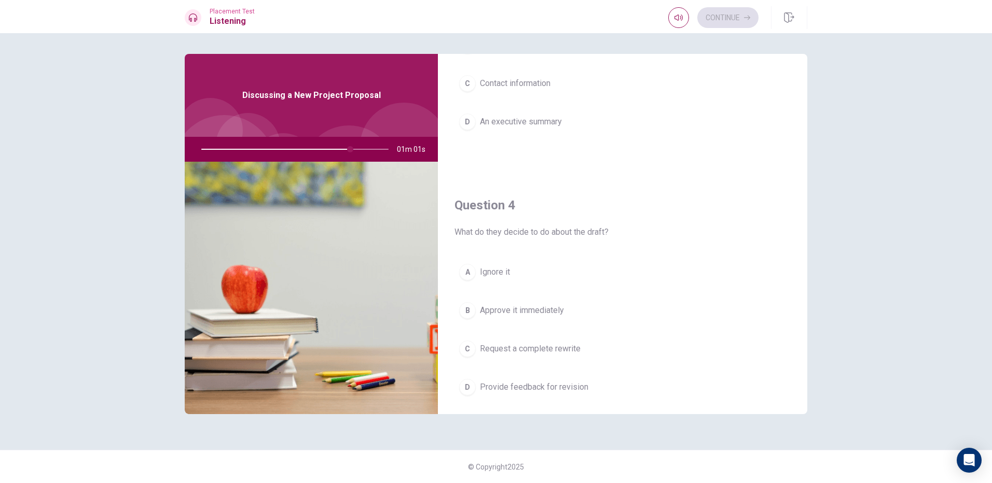
scroll to position [726, 0]
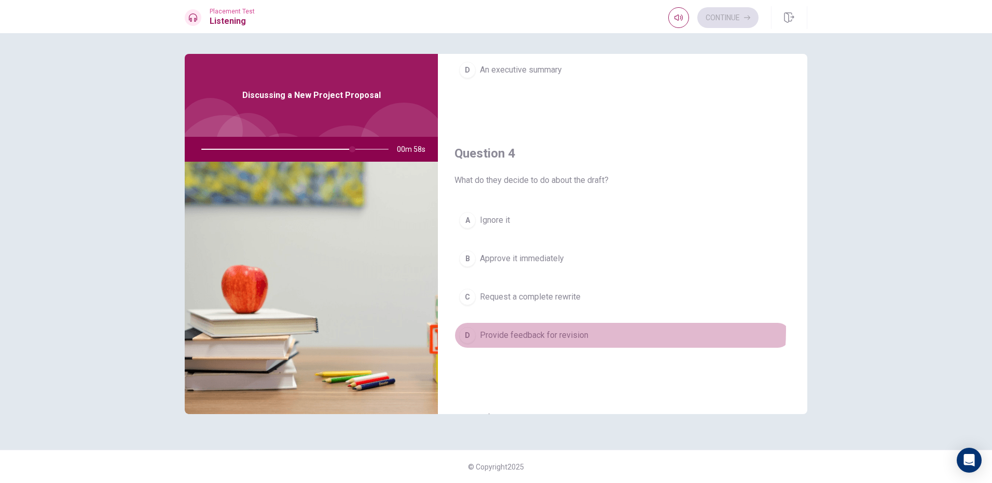
click at [560, 330] on span "Provide feedback for revision" at bounding box center [534, 335] width 108 height 12
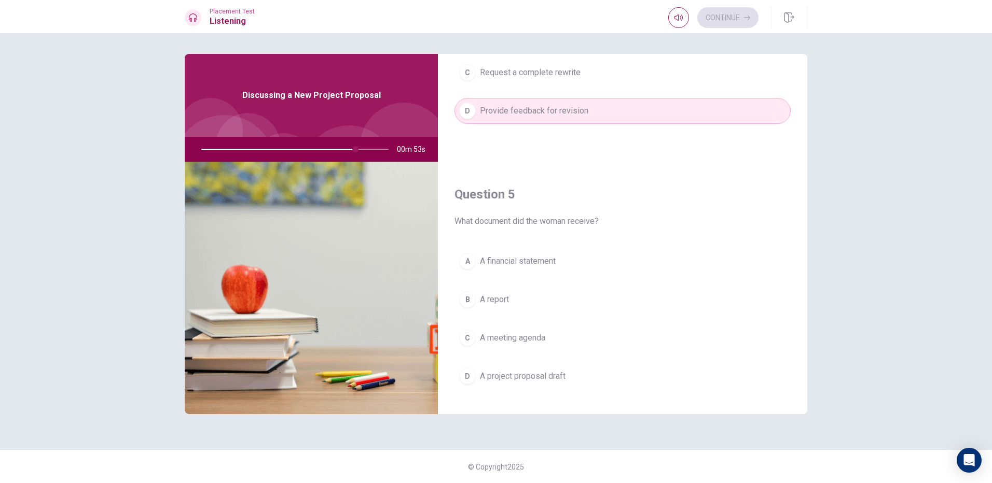
scroll to position [967, 0]
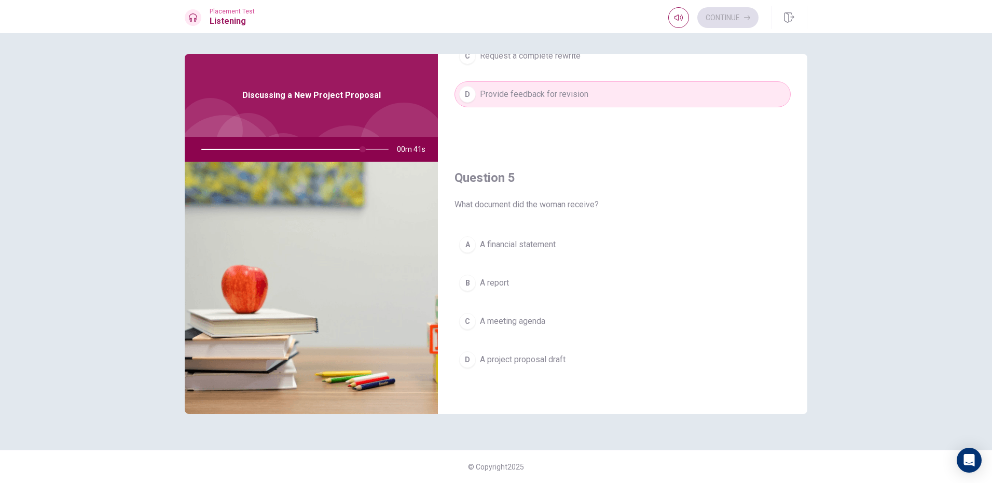
click at [543, 244] on span "A financial statement" at bounding box center [518, 245] width 76 height 12
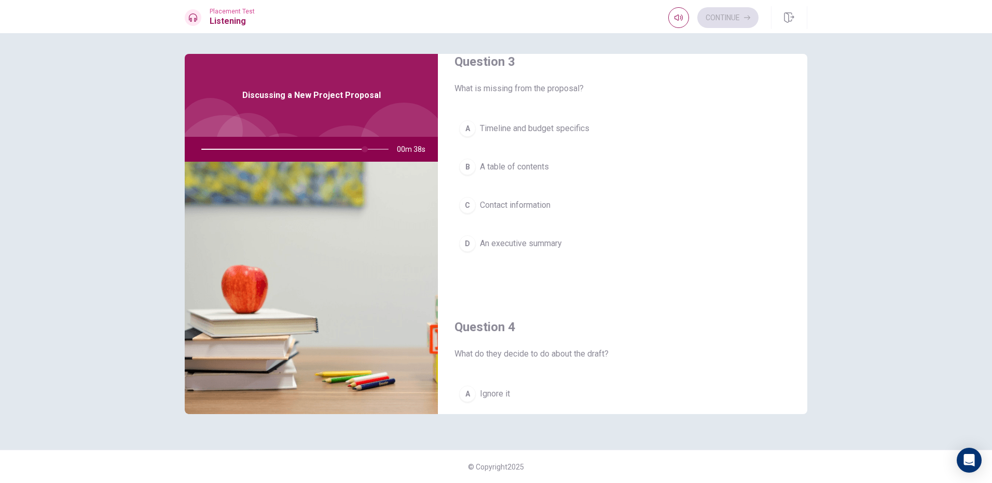
scroll to position [501, 0]
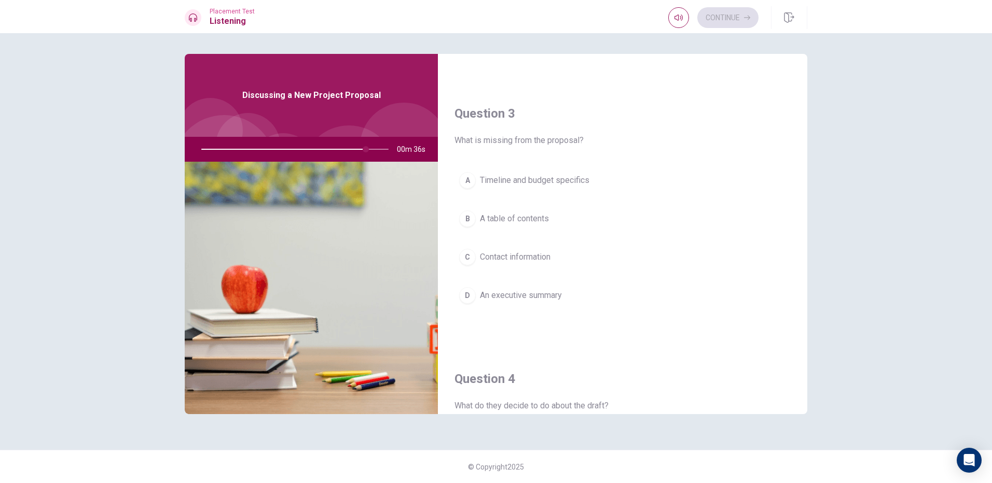
click at [561, 175] on span "Timeline and budget specifics" at bounding box center [534, 180] width 109 height 12
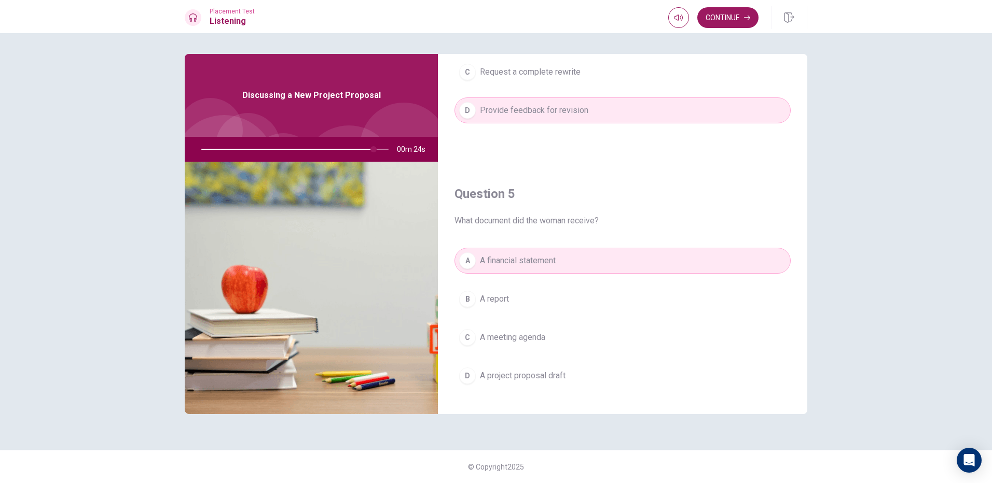
scroll to position [967, 0]
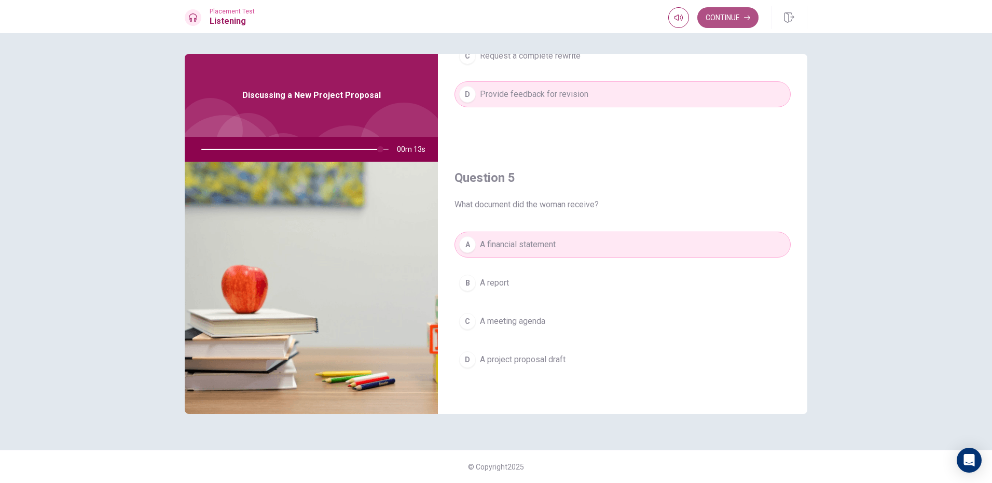
click at [730, 20] on button "Continue" at bounding box center [727, 17] width 61 height 21
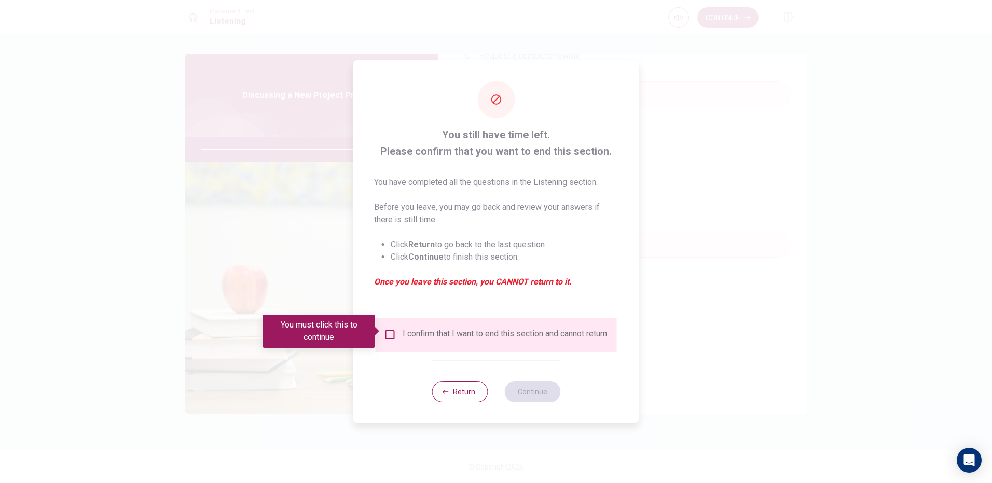
click at [390, 332] on input "You must click this to continue" at bounding box center [390, 335] width 12 height 12
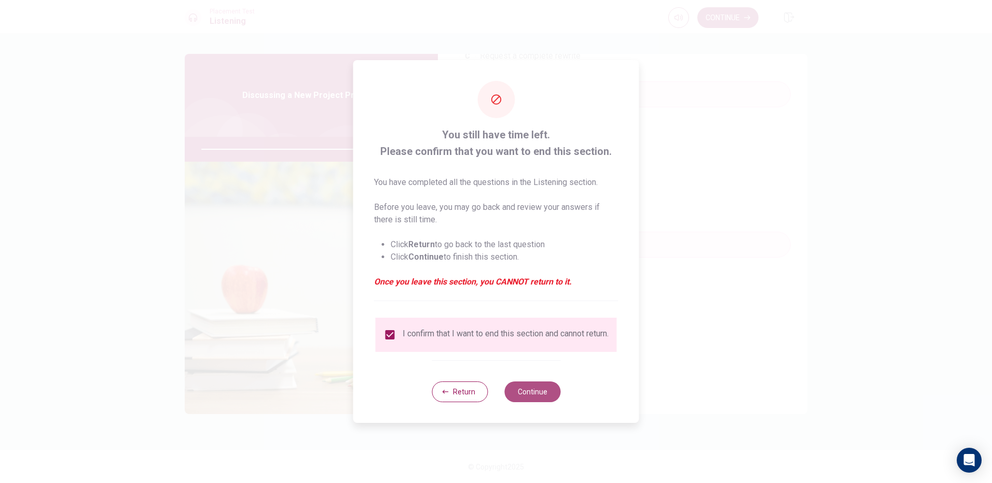
click at [531, 397] on button "Continue" at bounding box center [532, 392] width 56 height 21
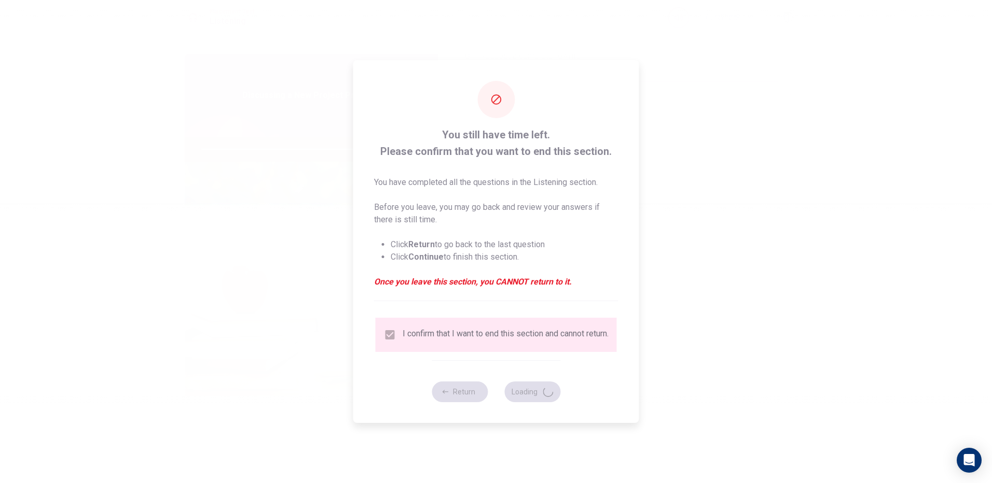
type input "97"
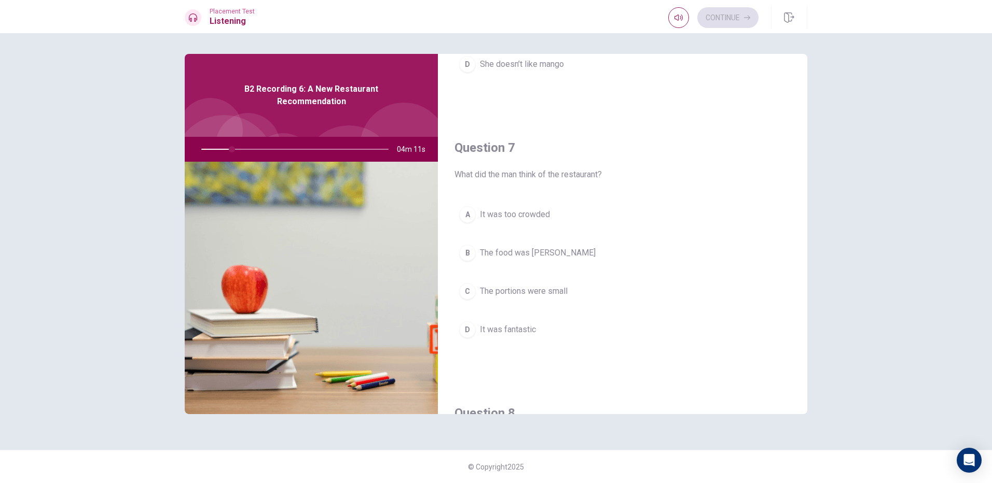
scroll to position [189, 0]
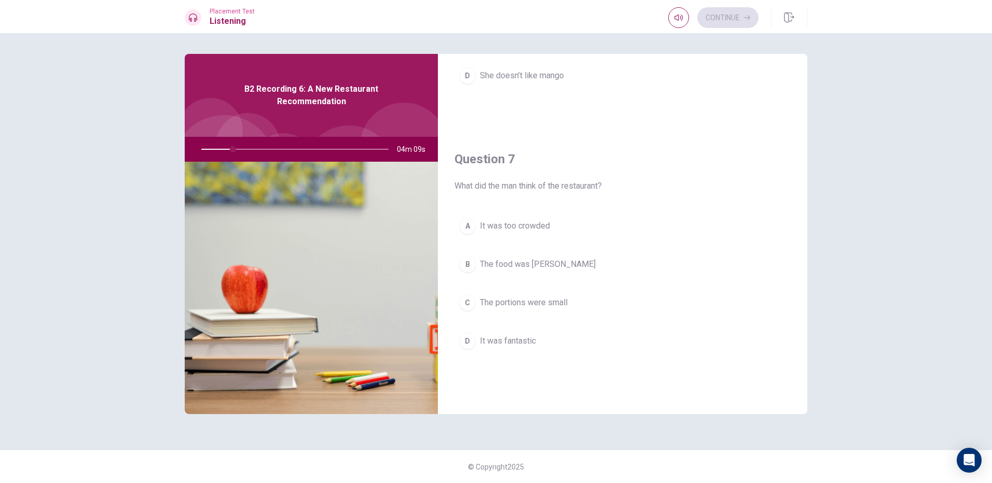
drag, startPoint x: 230, startPoint y: 144, endPoint x: 360, endPoint y: 66, distance: 151.2
click at [295, 96] on div "B2 Recording 6: A New Restaurant Recommendation 04m 09s" at bounding box center [311, 234] width 253 height 361
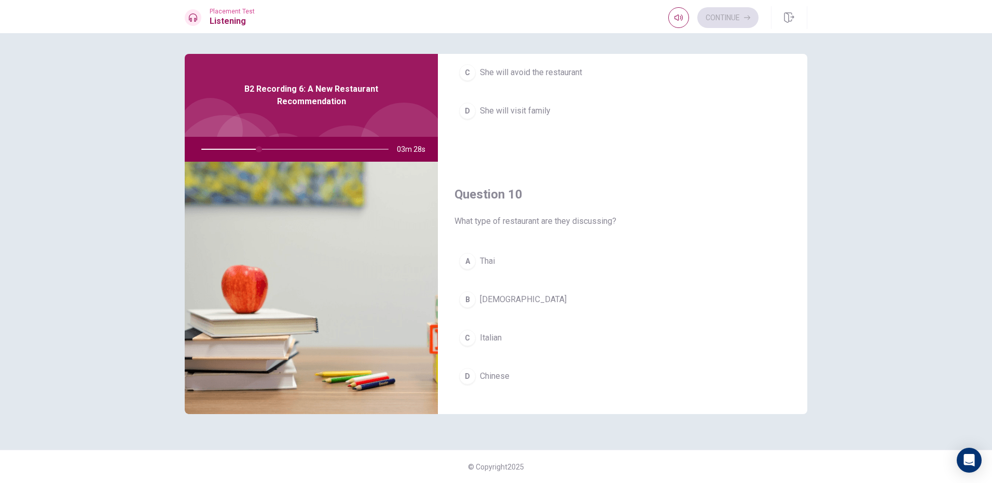
scroll to position [967, 0]
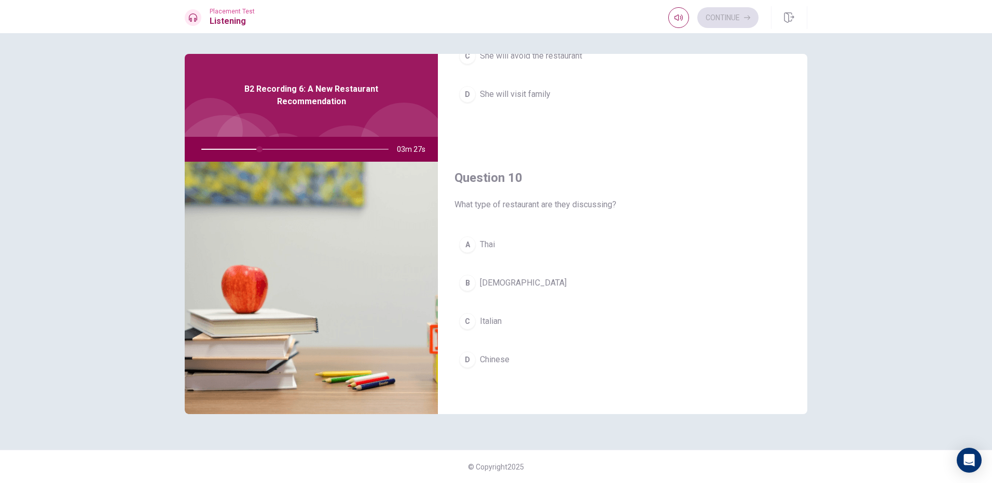
click at [475, 250] on button "A [DEMOGRAPHIC_DATA]" at bounding box center [622, 245] width 336 height 26
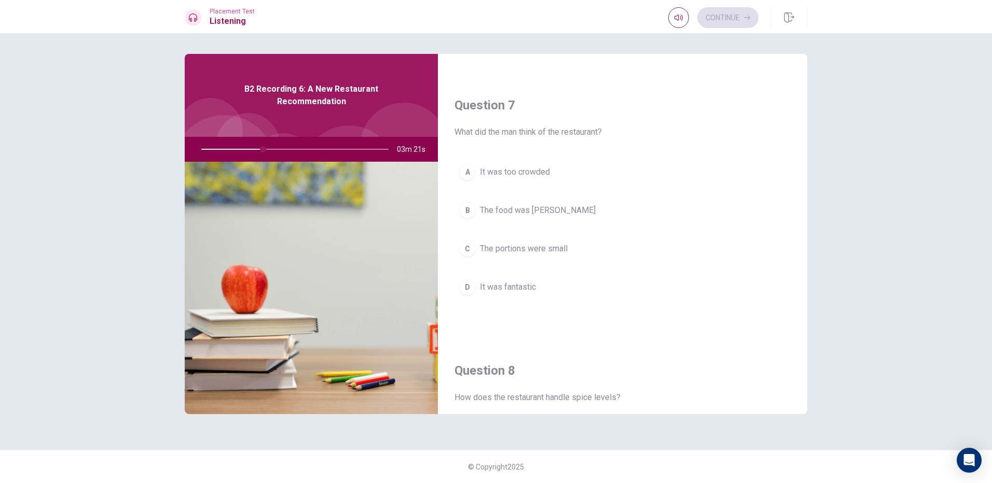
scroll to position [241, 0]
click at [463, 287] on div "D" at bounding box center [467, 289] width 17 height 17
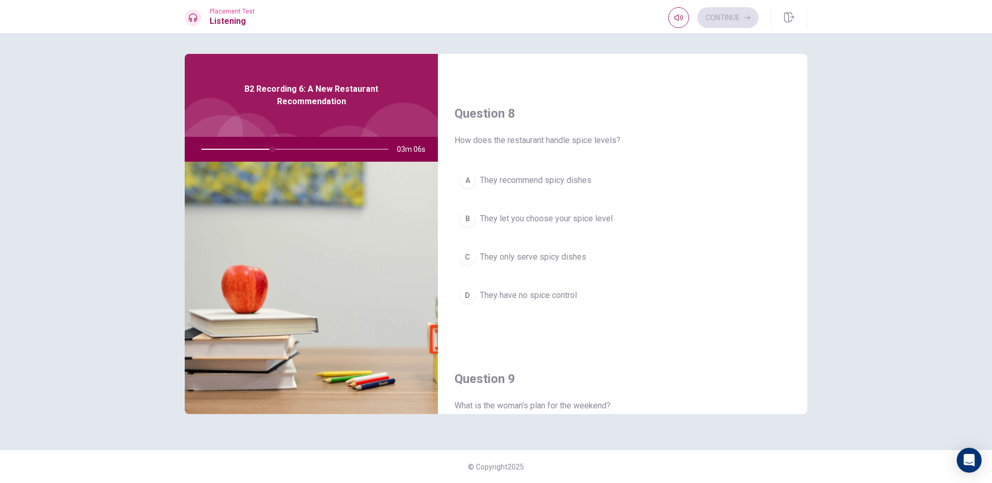
scroll to position [519, 0]
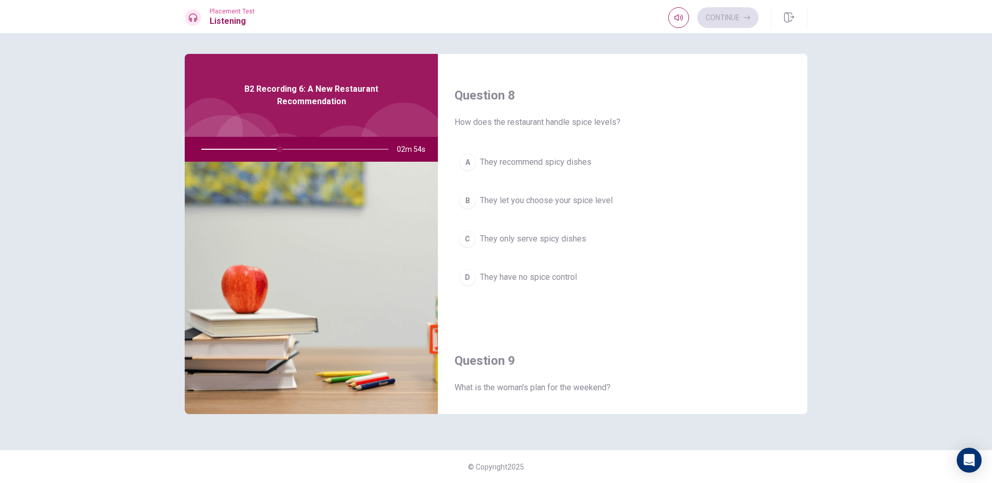
click at [469, 201] on div "B" at bounding box center [467, 200] width 17 height 17
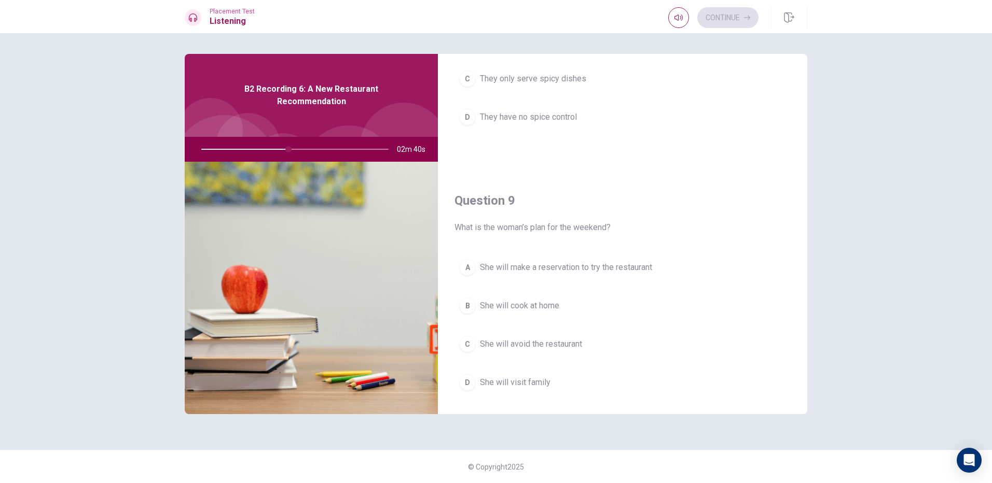
scroll to position [656, 0]
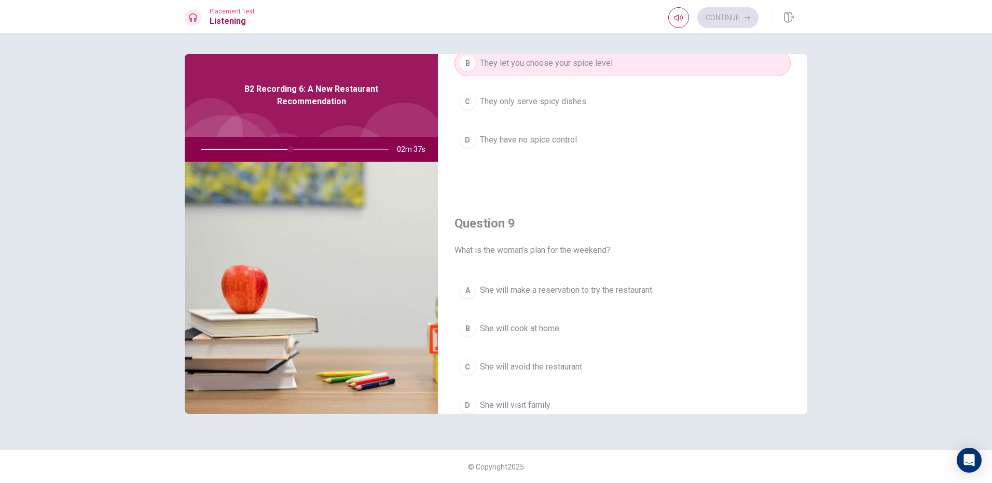
click at [467, 287] on div "A" at bounding box center [467, 290] width 17 height 17
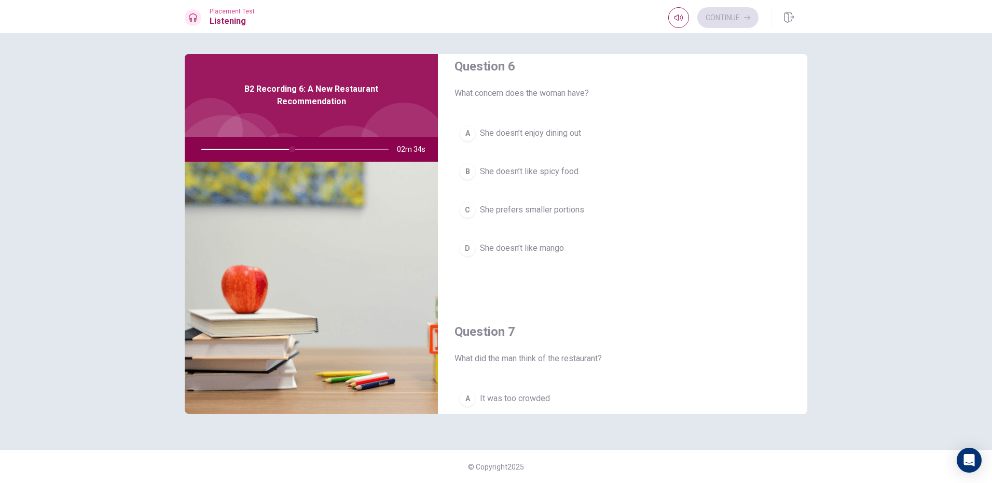
scroll to position [0, 0]
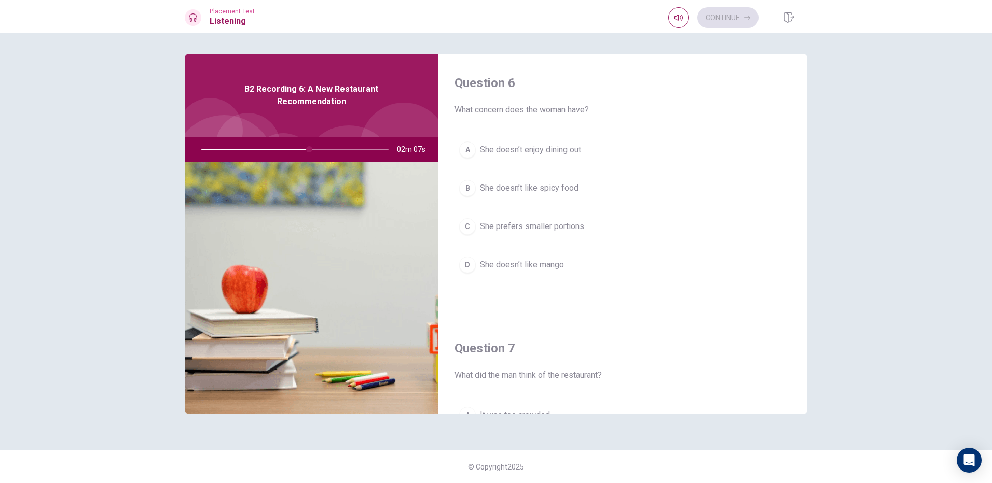
click at [519, 195] on button "B She doesn’t like spicy food" at bounding box center [622, 188] width 336 height 26
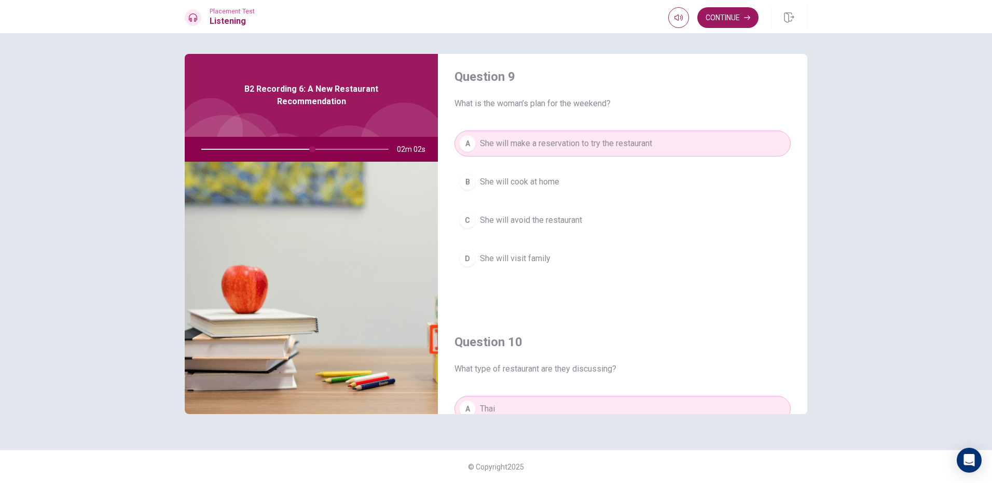
scroll to position [778, 0]
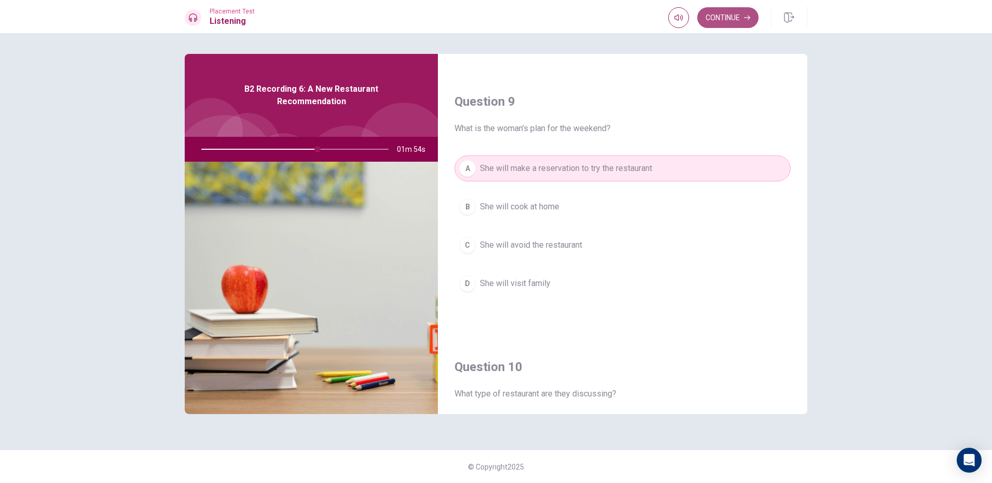
click at [732, 17] on button "Continue" at bounding box center [727, 17] width 61 height 21
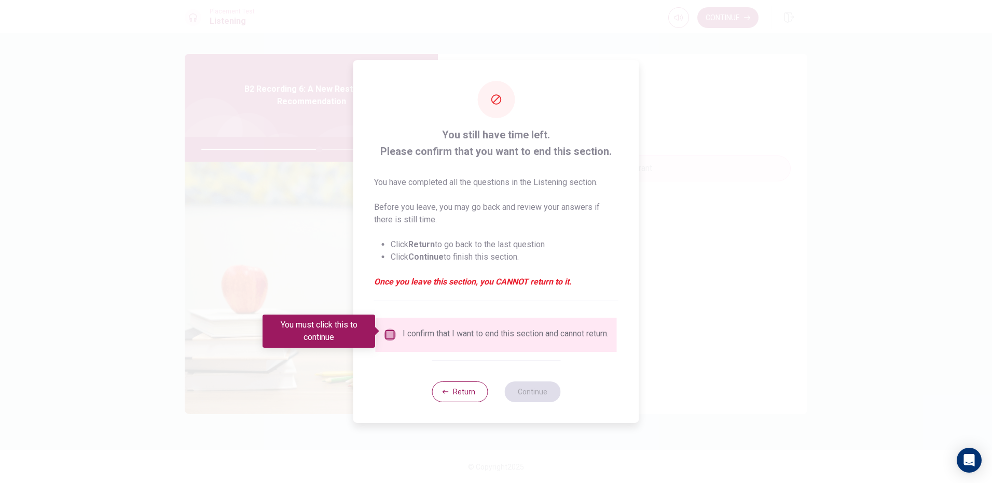
click at [386, 329] on input "You must click this to continue" at bounding box center [390, 335] width 12 height 12
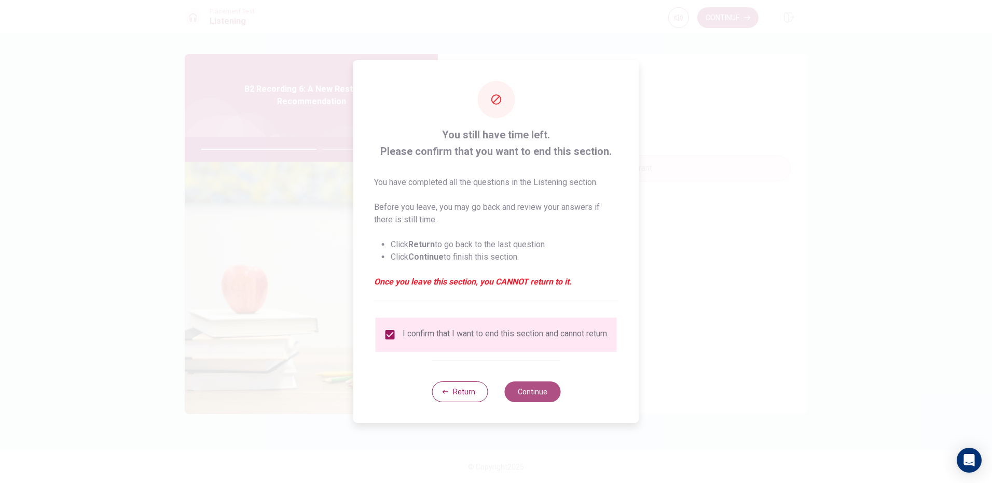
click at [525, 398] on button "Continue" at bounding box center [532, 392] width 56 height 21
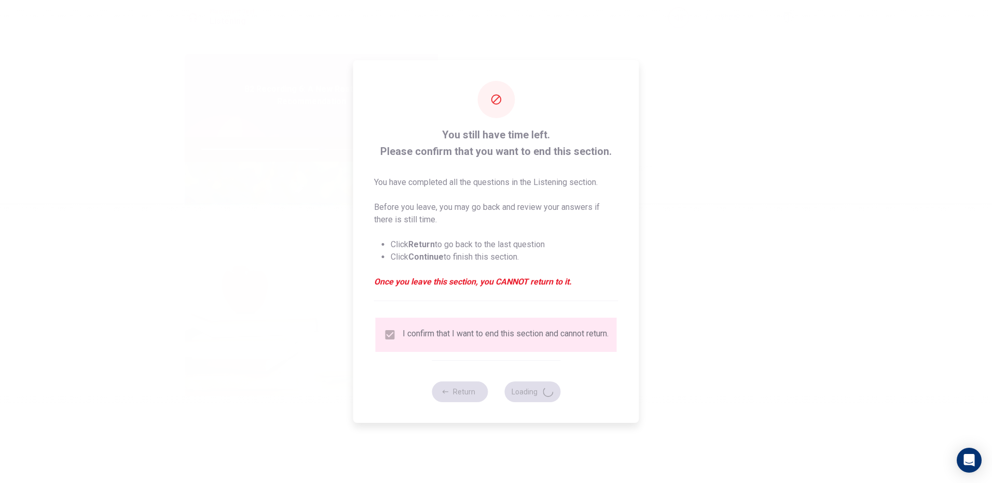
type input "65"
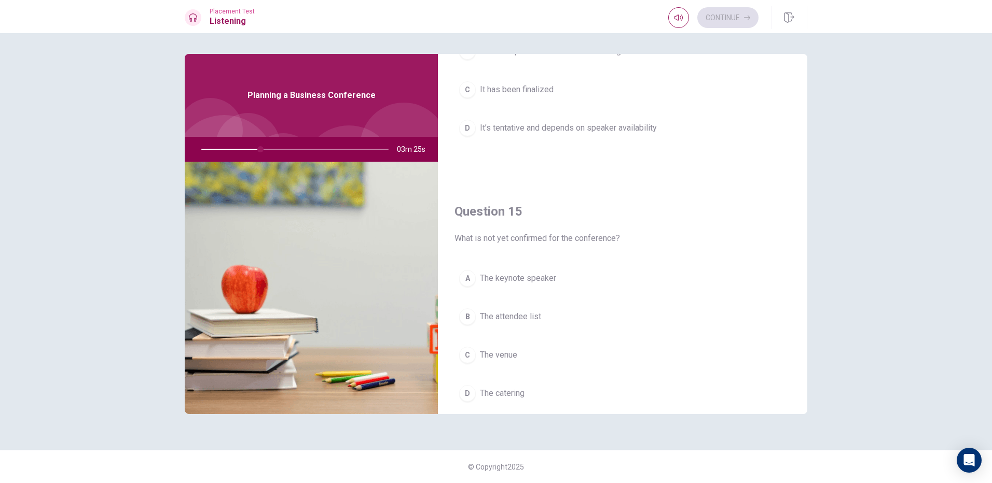
scroll to position [967, 0]
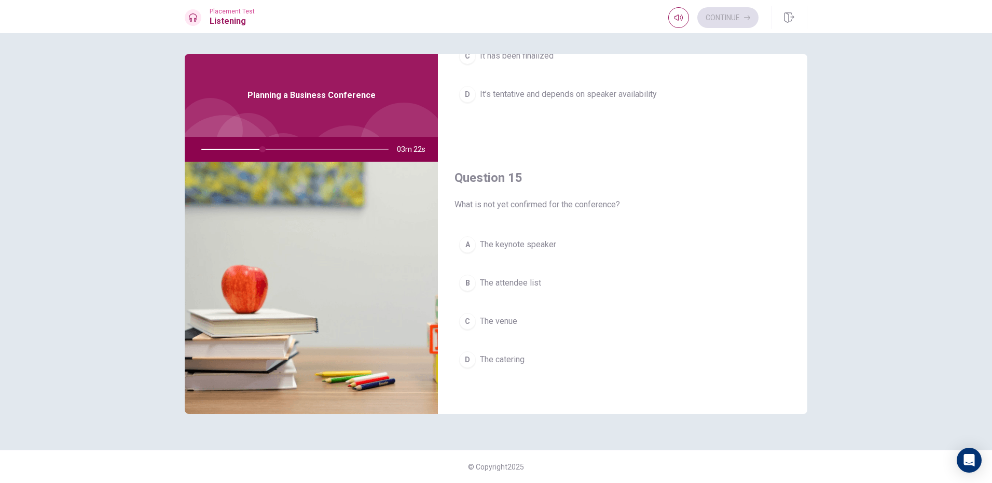
click at [479, 246] on button "A The keynote speaker" at bounding box center [622, 245] width 336 height 26
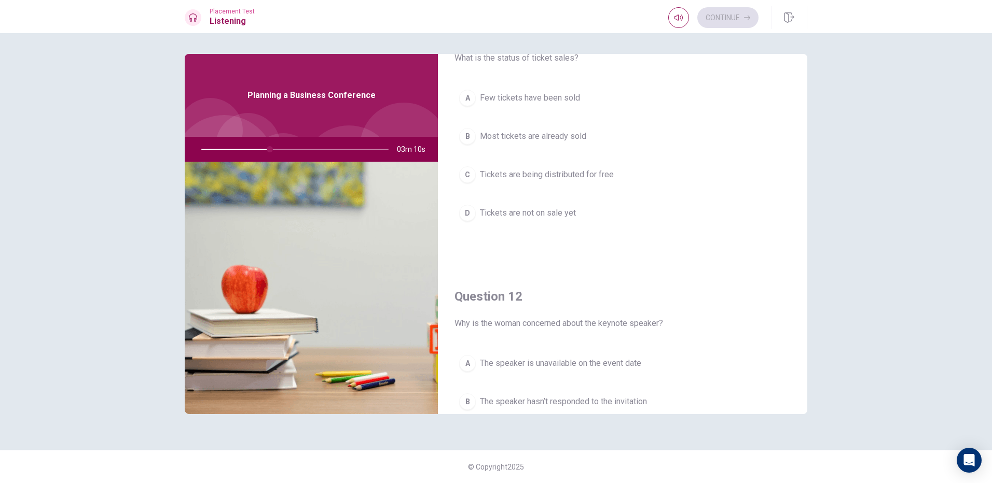
scroll to position [0, 0]
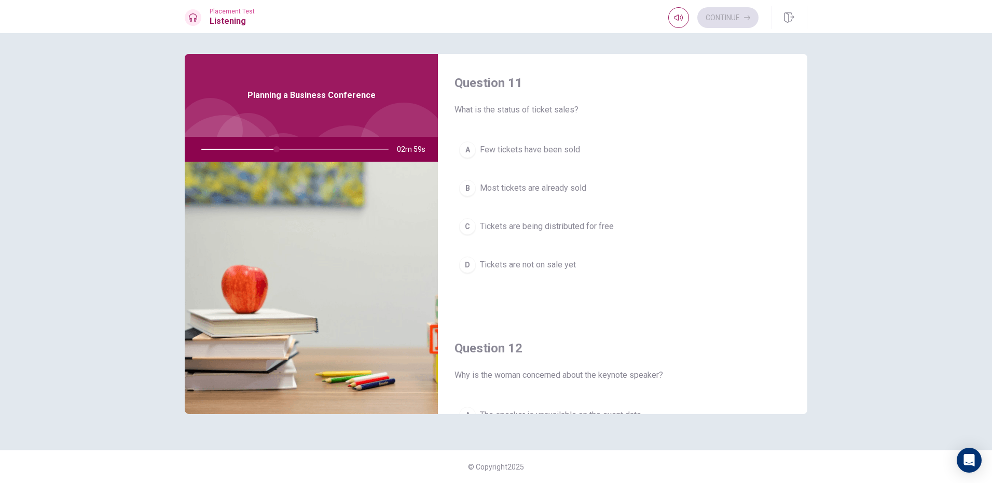
click at [469, 190] on div "B" at bounding box center [467, 188] width 17 height 17
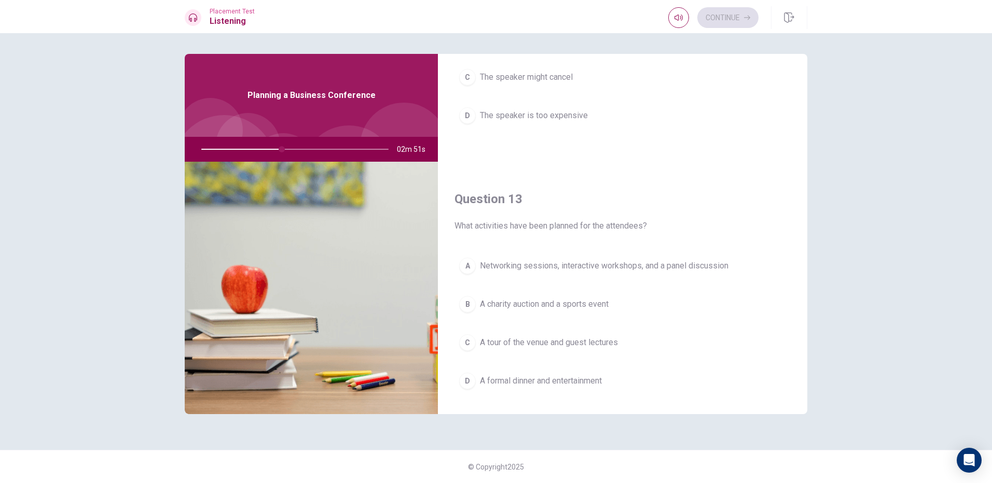
scroll to position [467, 0]
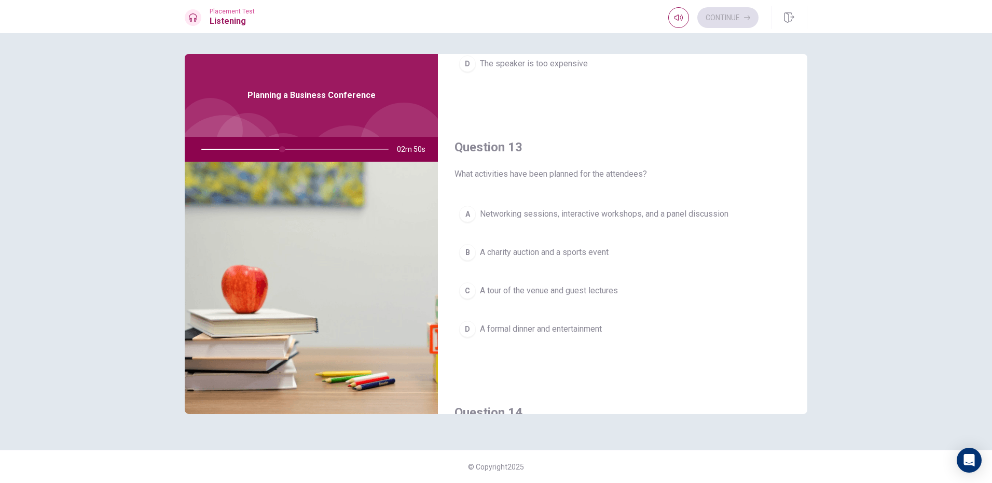
click at [462, 211] on div "A" at bounding box center [467, 214] width 17 height 17
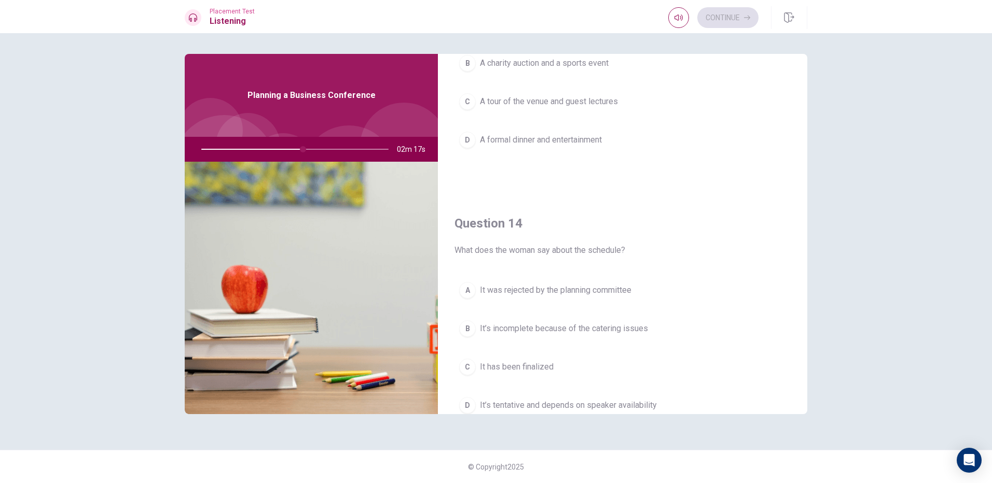
scroll to position [708, 0]
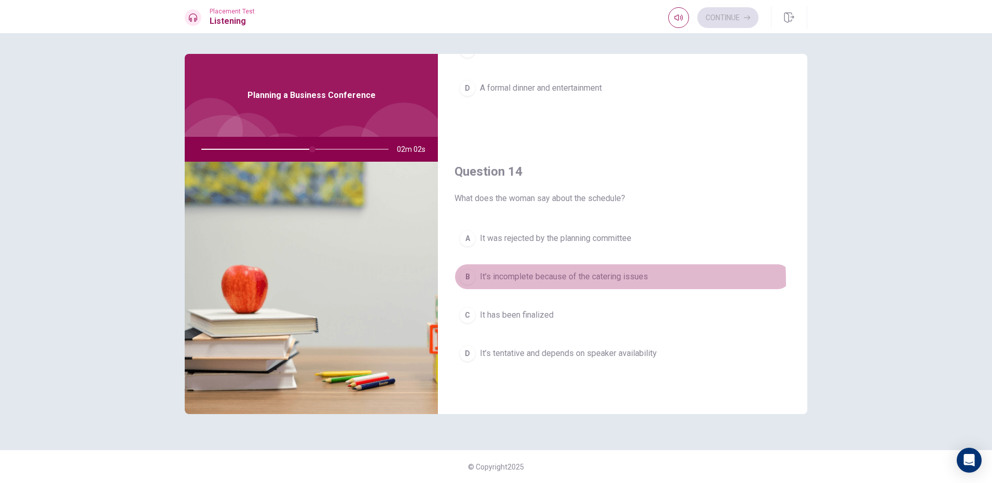
click at [464, 284] on div "B" at bounding box center [467, 277] width 17 height 17
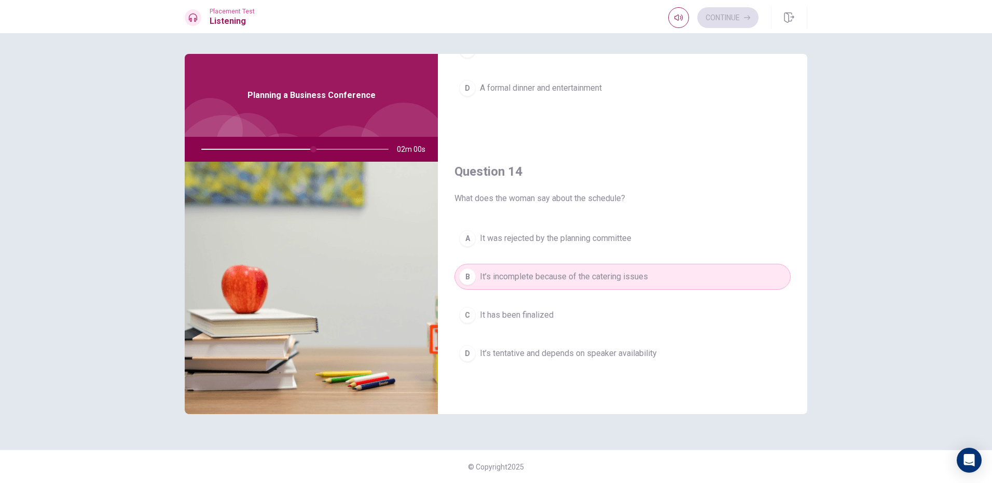
click at [457, 355] on button "D It’s tentative and depends on speaker availability" at bounding box center [622, 354] width 336 height 26
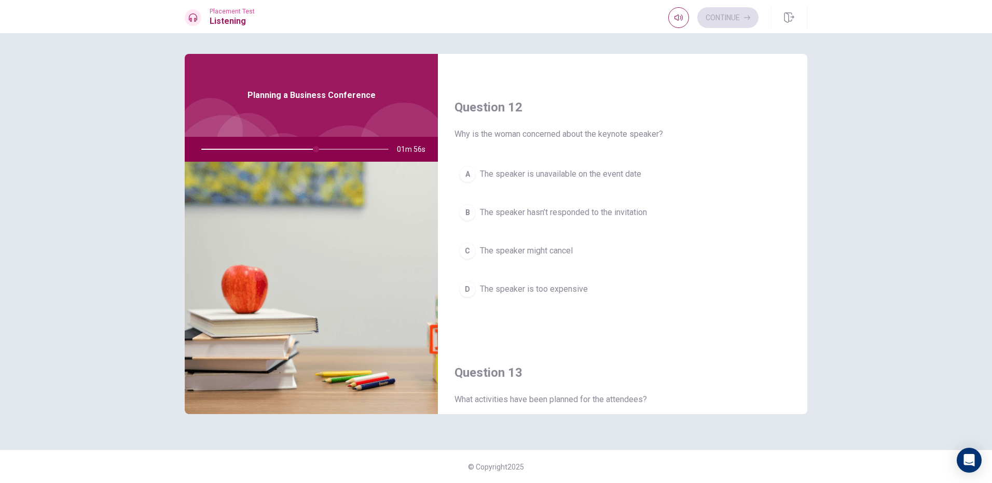
scroll to position [189, 0]
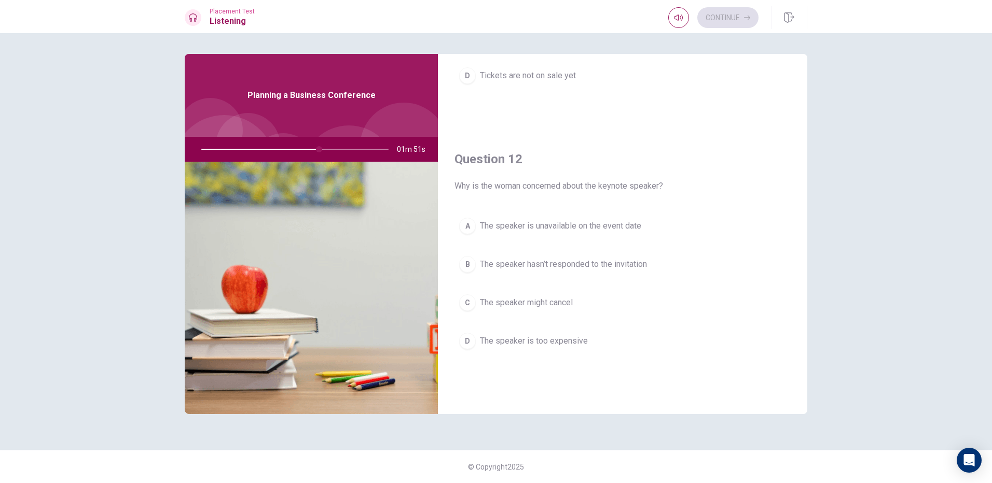
click at [460, 272] on button "B The speaker hasn’t responded to the invitation" at bounding box center [622, 265] width 336 height 26
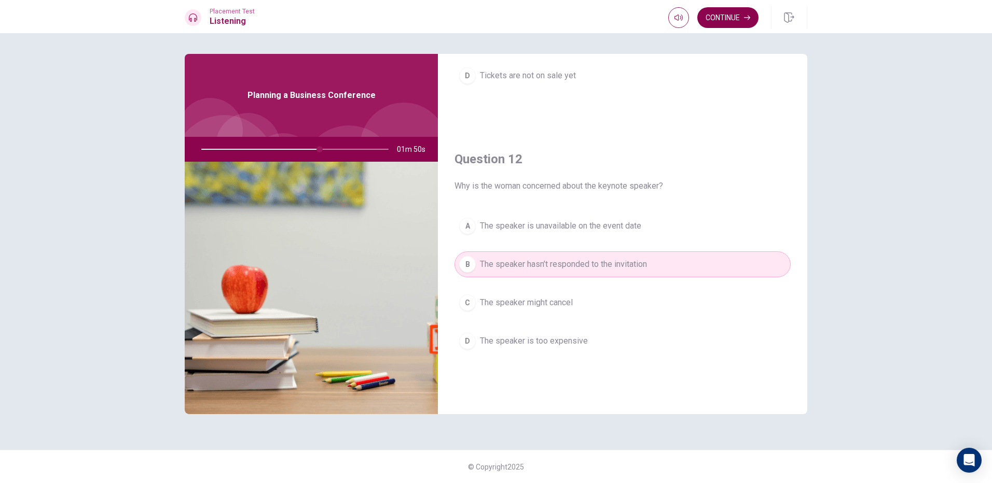
click at [714, 11] on button "Continue" at bounding box center [727, 17] width 61 height 21
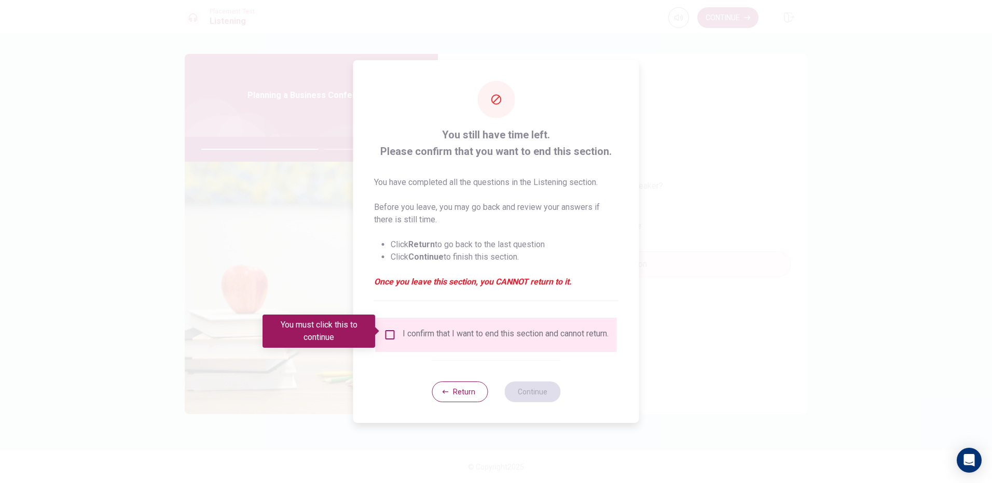
click at [391, 337] on input "You must click this to continue" at bounding box center [390, 335] width 12 height 12
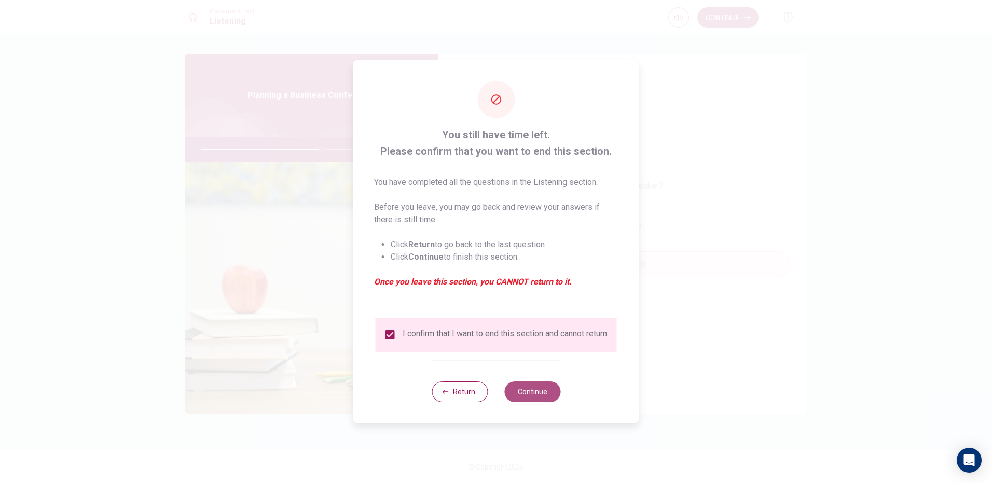
click at [513, 396] on button "Continue" at bounding box center [532, 392] width 56 height 21
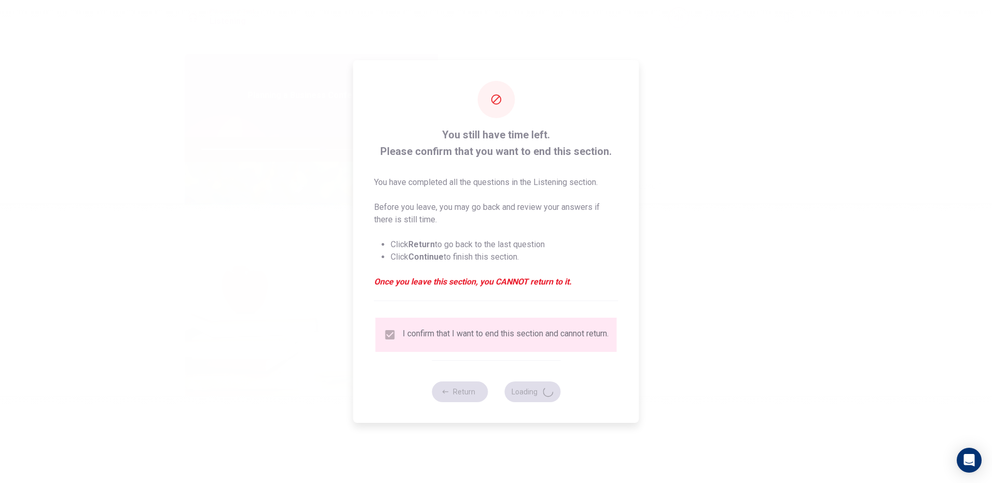
type input "65"
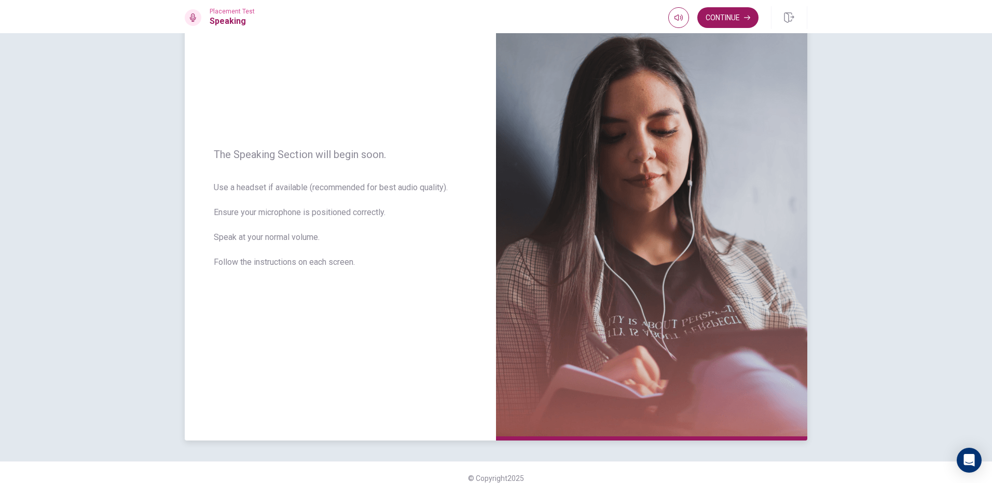
scroll to position [77, 0]
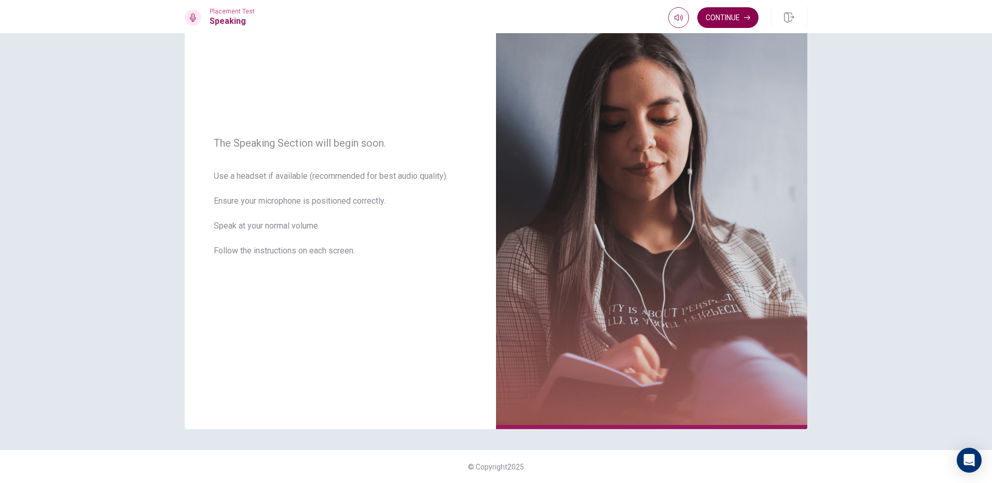
click at [738, 18] on button "Continue" at bounding box center [727, 17] width 61 height 21
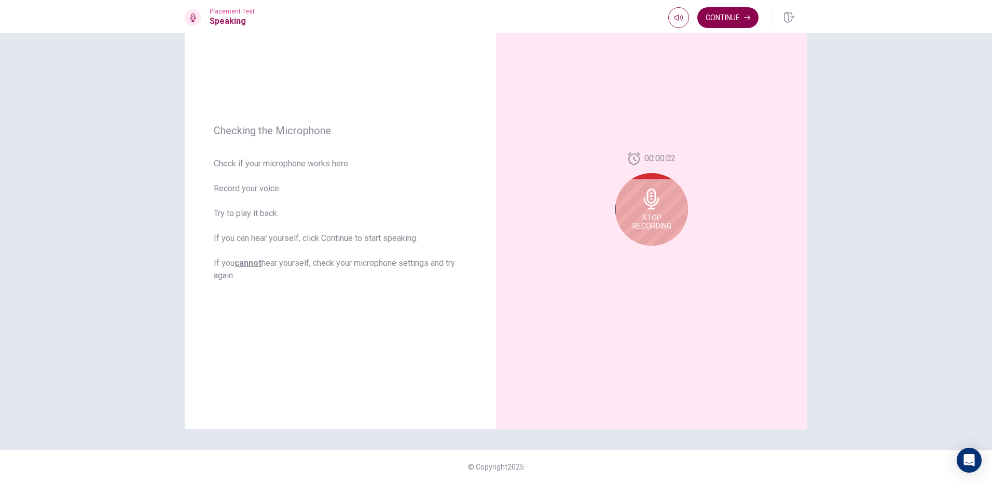
click at [726, 16] on button "Continue" at bounding box center [727, 17] width 61 height 21
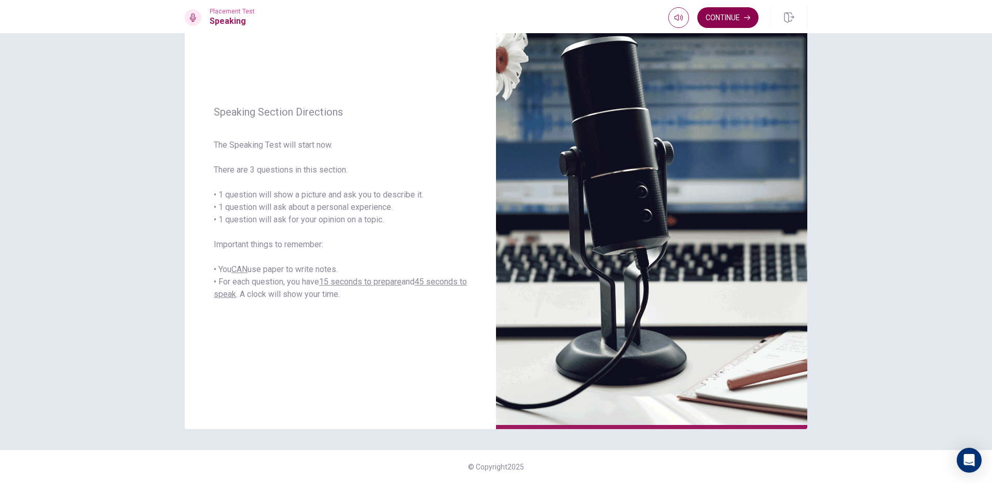
click at [717, 18] on button "Continue" at bounding box center [727, 17] width 61 height 21
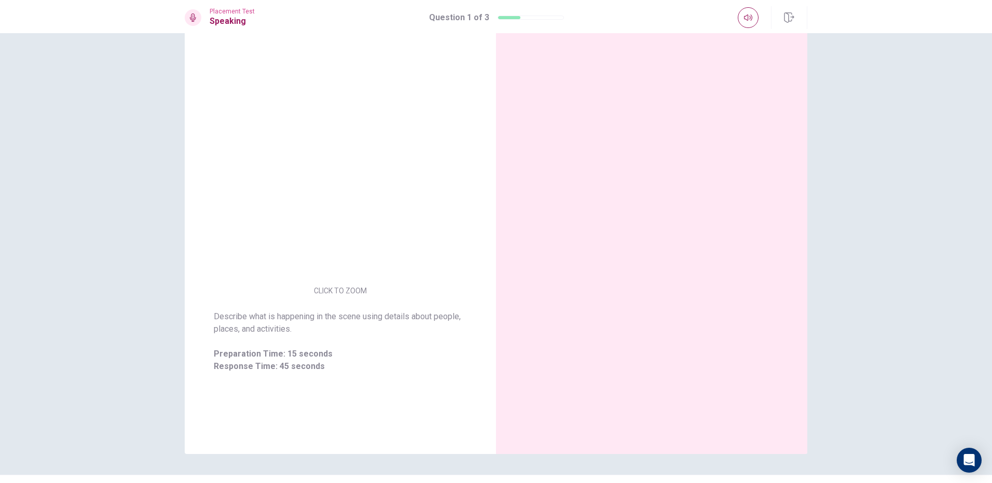
scroll to position [0, 0]
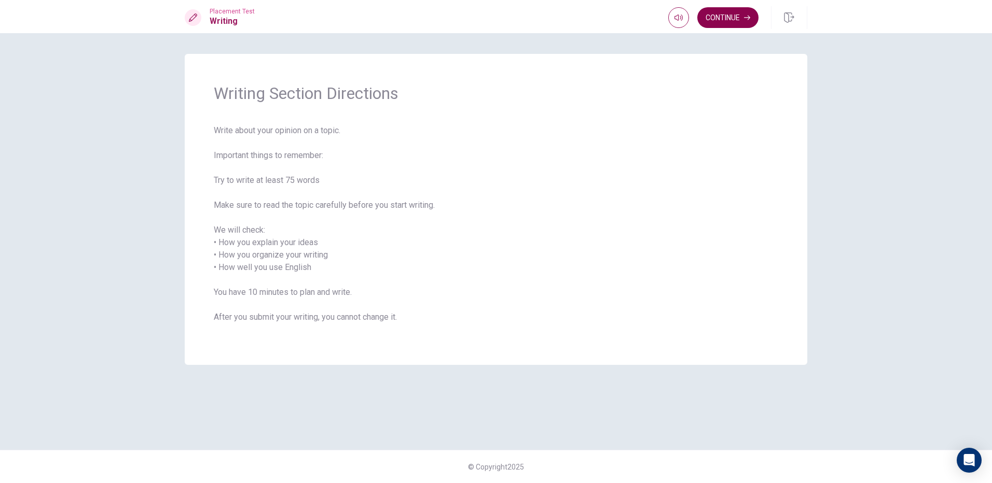
click at [717, 22] on button "Continue" at bounding box center [727, 17] width 61 height 21
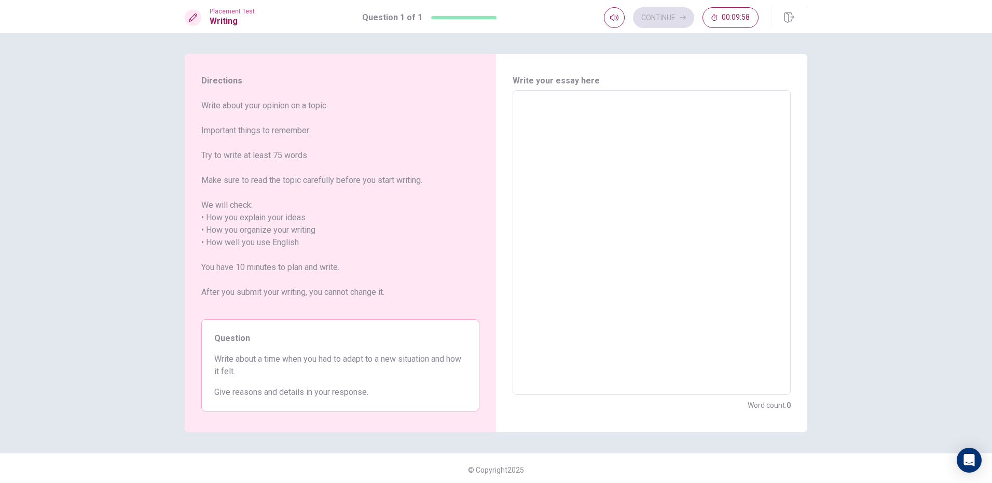
click at [596, 123] on textarea at bounding box center [652, 243] width 264 height 288
type textarea "f"
type textarea "x"
type textarea "fi"
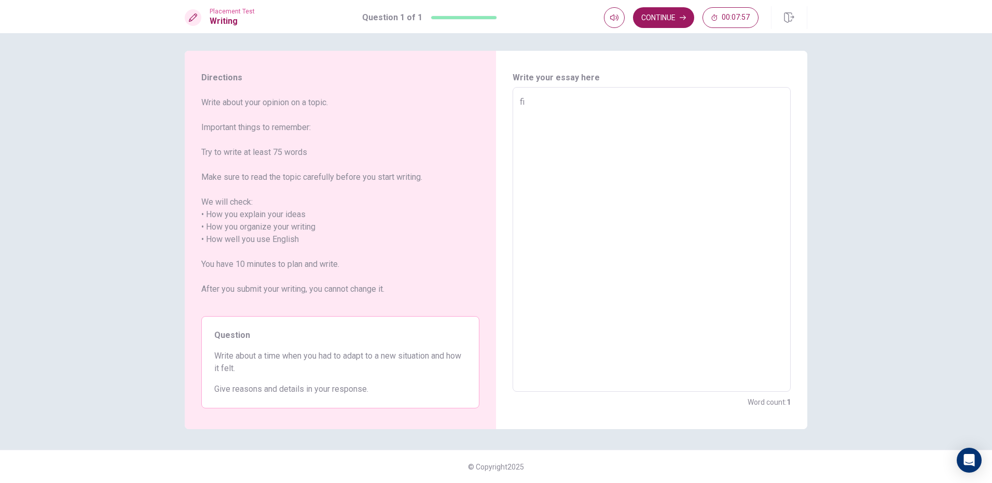
type textarea "x"
type textarea "fir"
type textarea "x"
type textarea "firs"
type textarea "x"
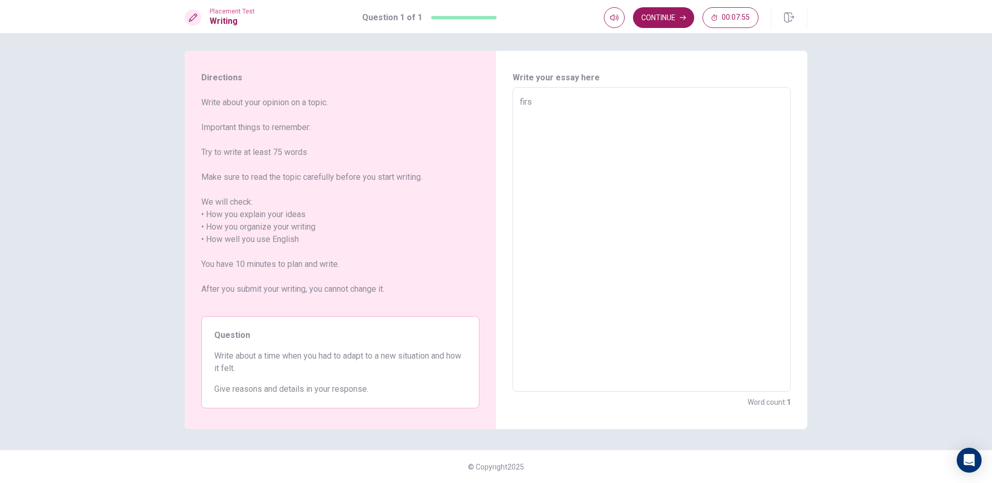
type textarea "first"
type textarea "x"
type textarea "first"
type textarea "x"
type textarea "first i"
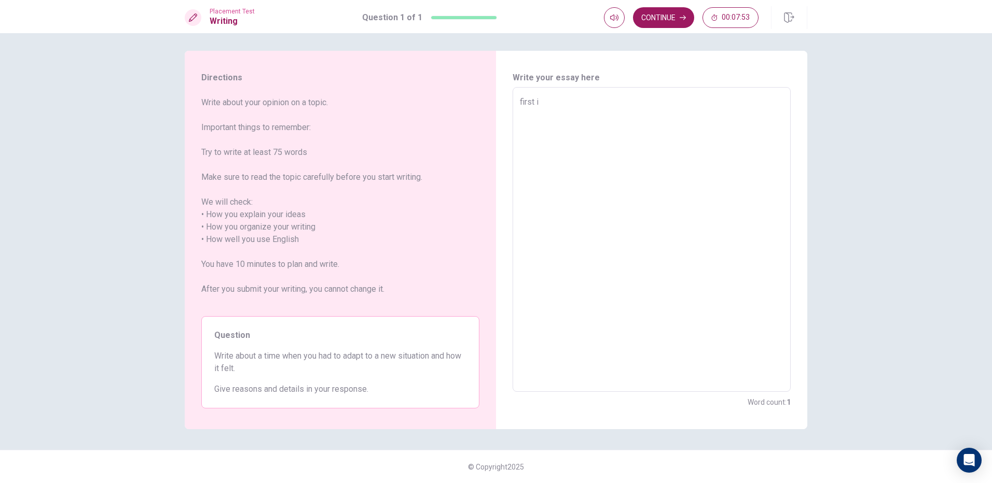
type textarea "x"
type textarea "first i"
type textarea "x"
type textarea "first i w"
type textarea "x"
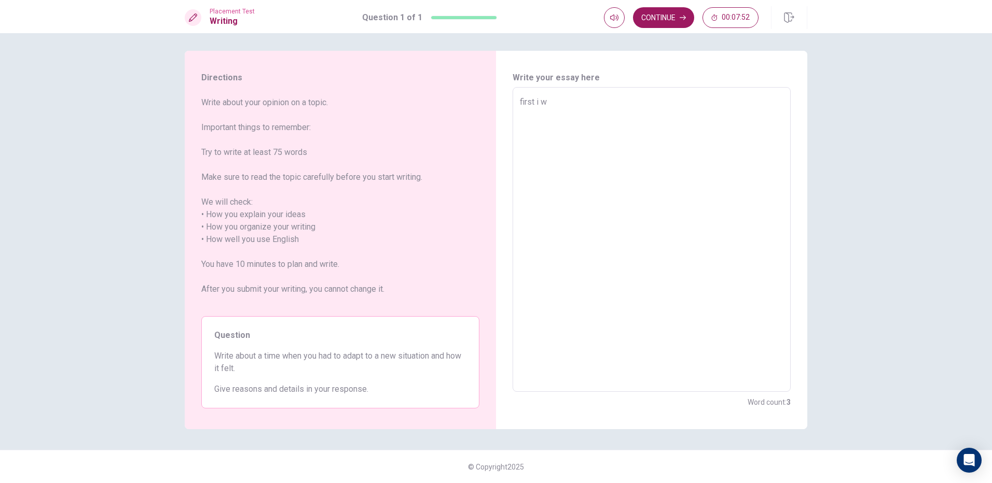
type textarea "first i wi"
type textarea "x"
type textarea "first i wil"
type textarea "x"
type textarea "first i will"
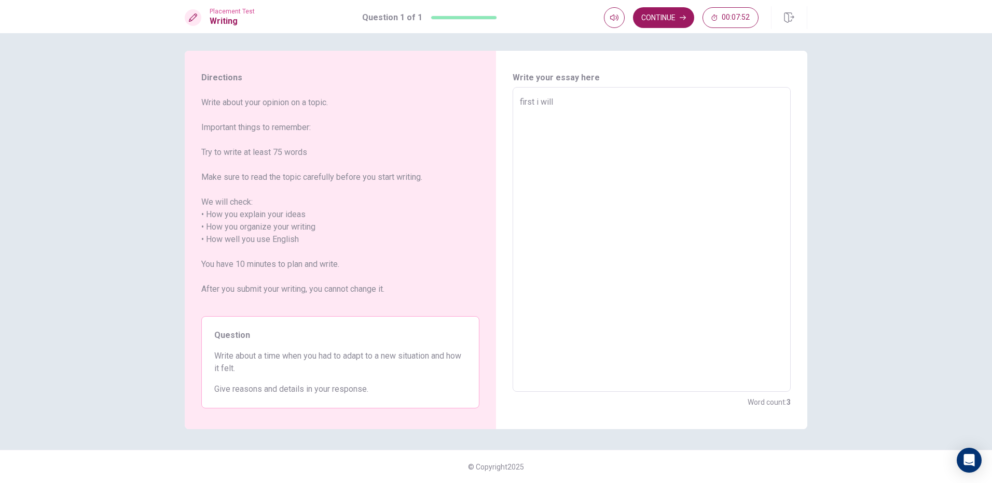
type textarea "x"
type textarea "first i will"
type textarea "x"
type textarea "first i will b"
type textarea "x"
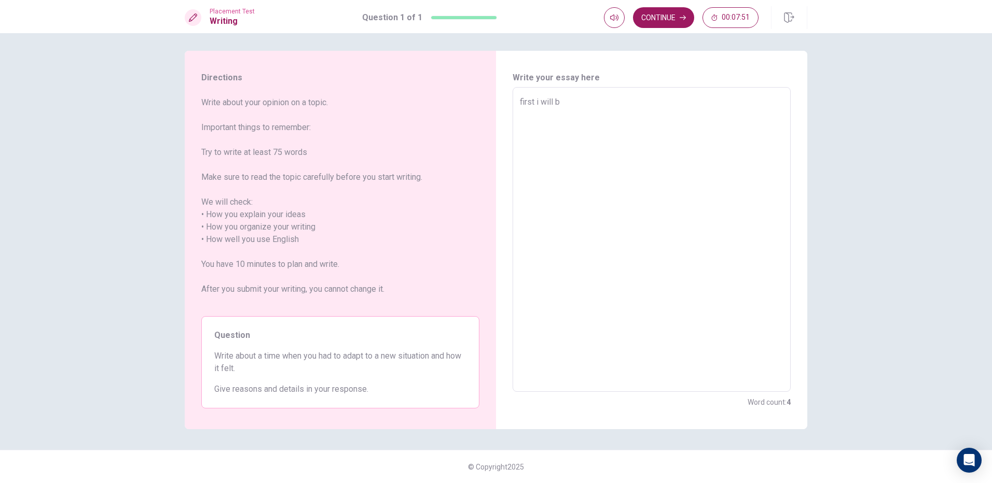
type textarea "first i will be"
type textarea "x"
type textarea "first i will be"
type textarea "x"
type textarea "first i will be v"
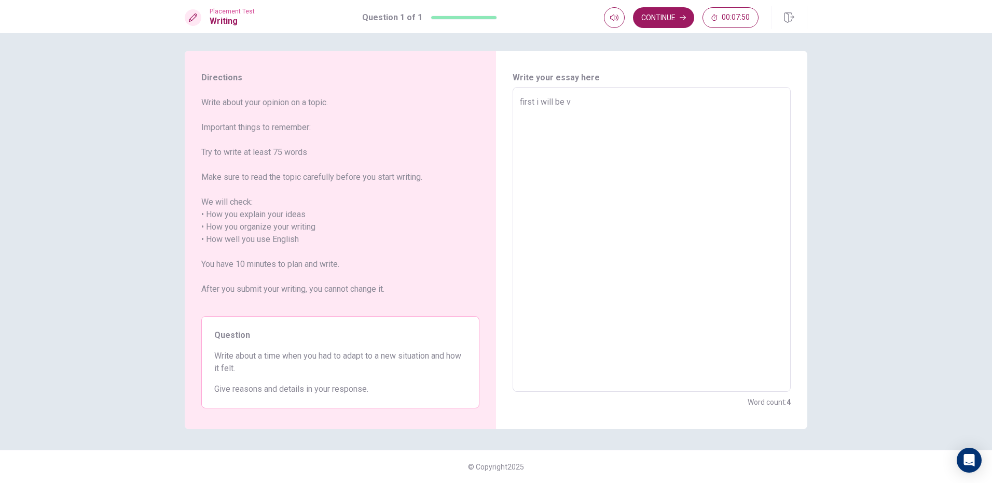
type textarea "x"
type textarea "first i will be ve"
type textarea "x"
type textarea "first i will be ver"
type textarea "x"
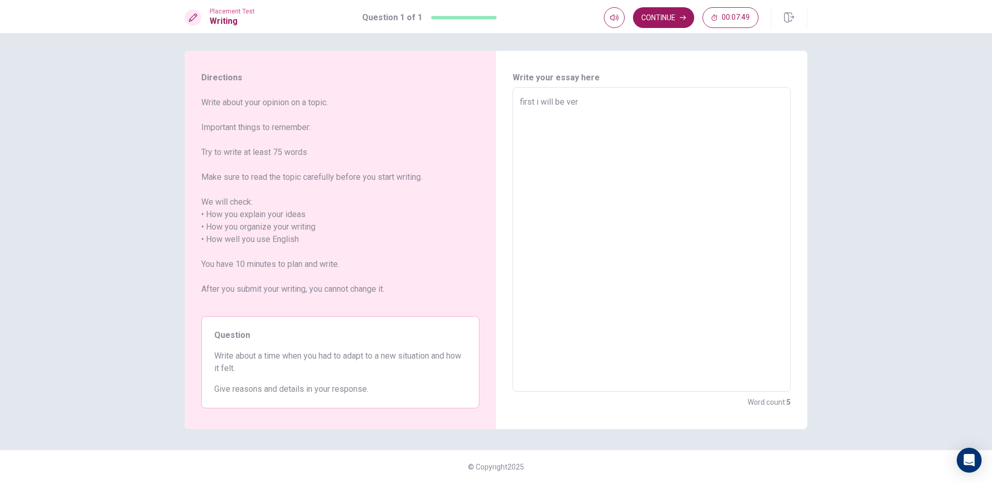
type textarea "first i will be very"
type textarea "x"
type textarea "first i will be very"
type textarea "x"
type textarea "first i will be very e"
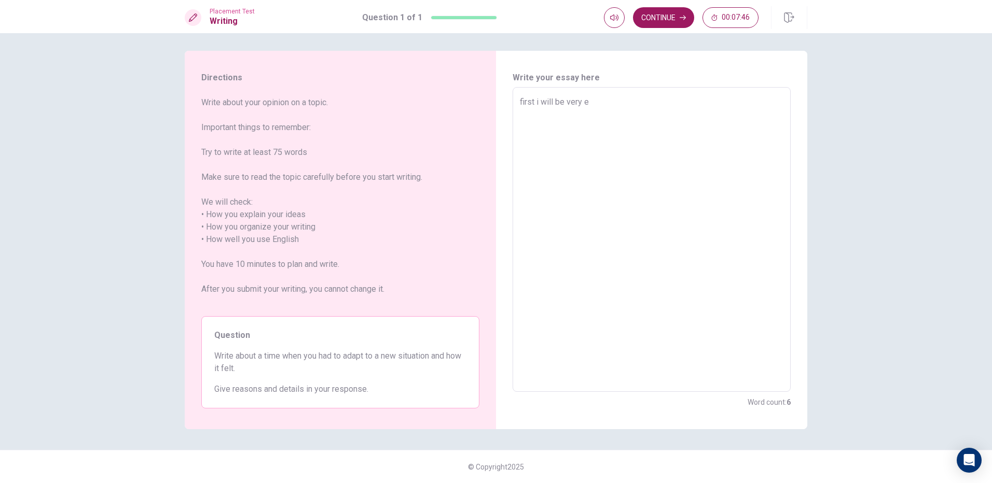
type textarea "x"
type textarea "first i will be very"
type textarea "x"
type textarea "first i will be very"
type textarea "x"
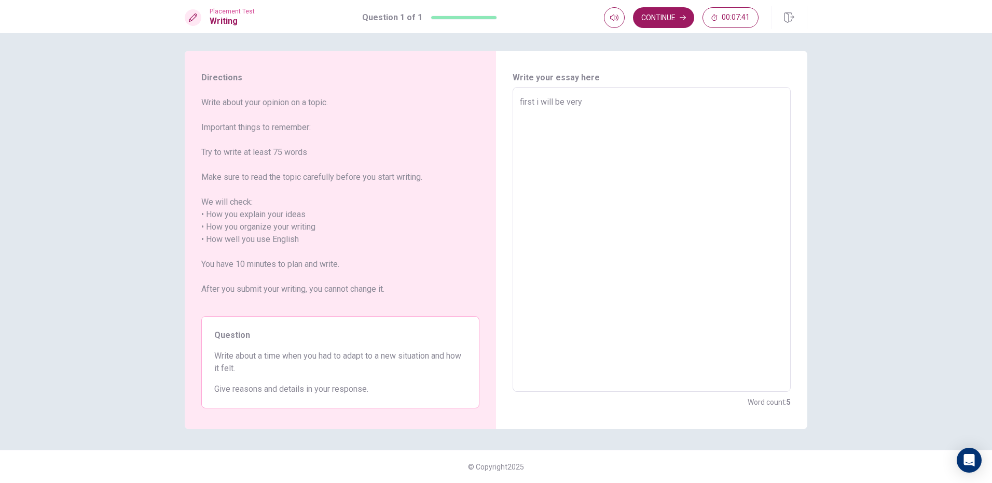
type textarea "first i will be ver"
type textarea "x"
type textarea "first i will be ve"
type textarea "x"
type textarea "first i will be v"
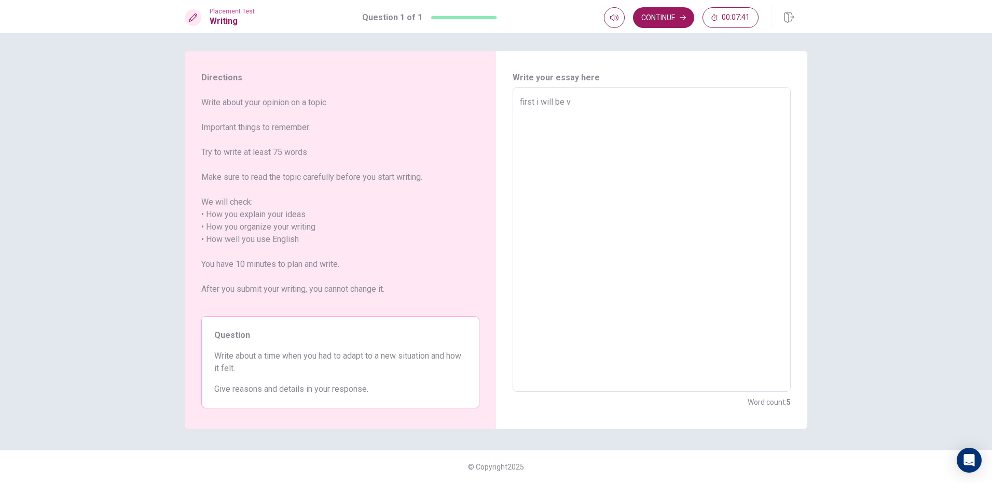
type textarea "x"
type textarea "first i will be"
type textarea "x"
type textarea "first i will be"
type textarea "x"
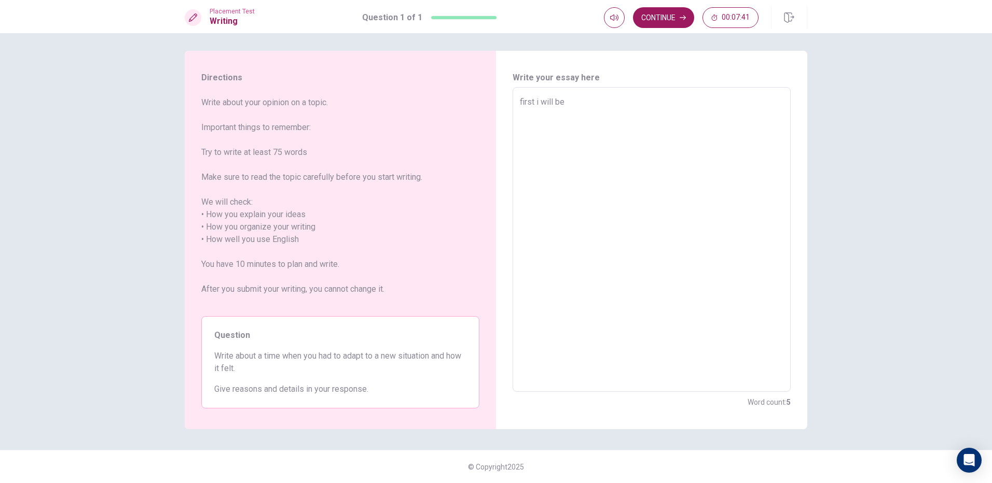
type textarea "first i will b"
type textarea "x"
type textarea "first i will"
type textarea "x"
type textarea "first i will"
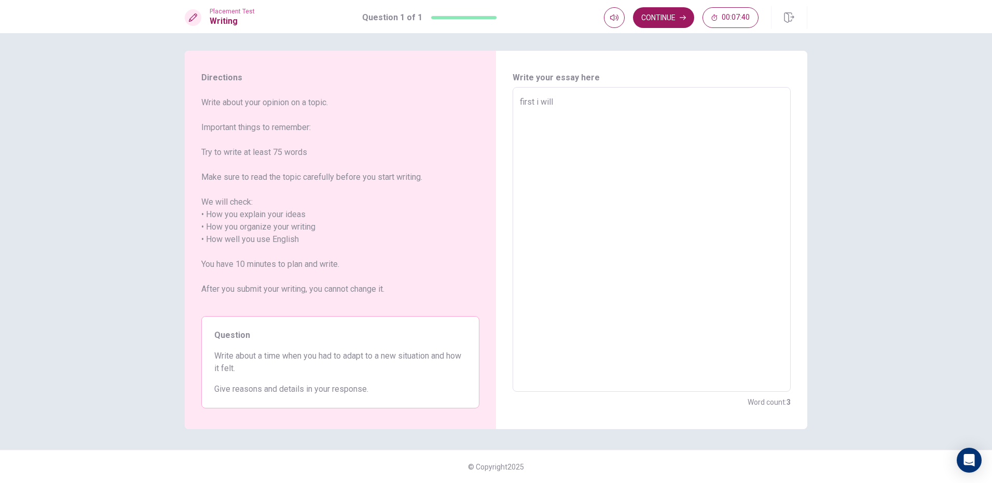
type textarea "x"
type textarea "first i wil"
type textarea "x"
type textarea "first i wi"
type textarea "x"
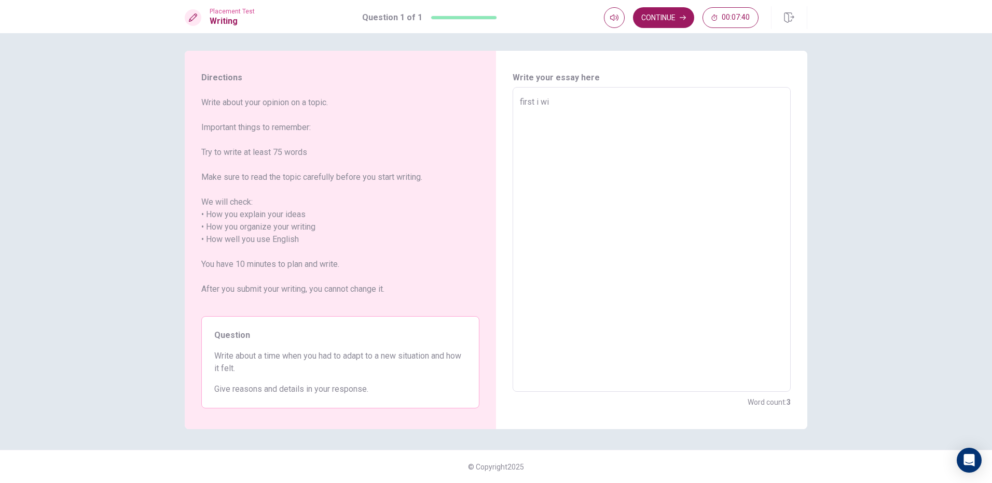
type textarea "first i w"
type textarea "x"
type textarea "first i"
type textarea "x"
type textarea "first i"
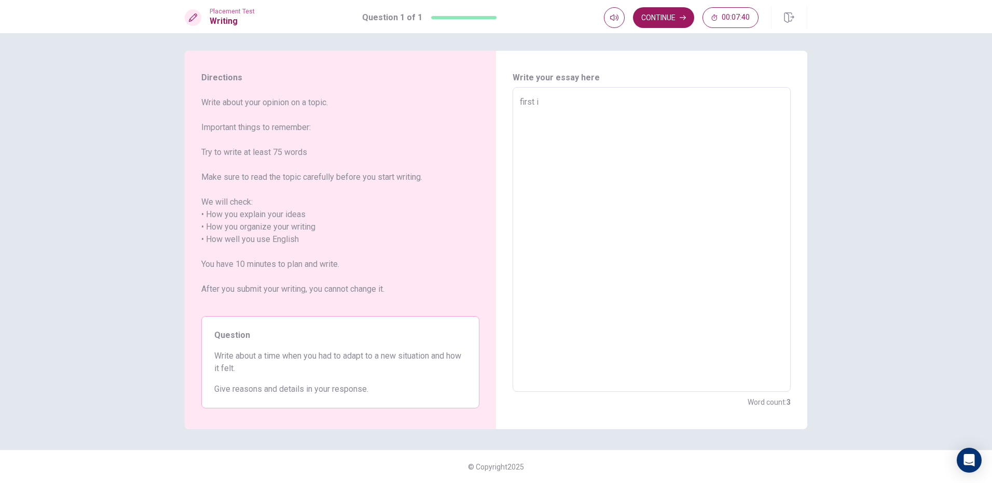
type textarea "x"
type textarea "first"
type textarea "x"
type textarea "first"
type textarea "x"
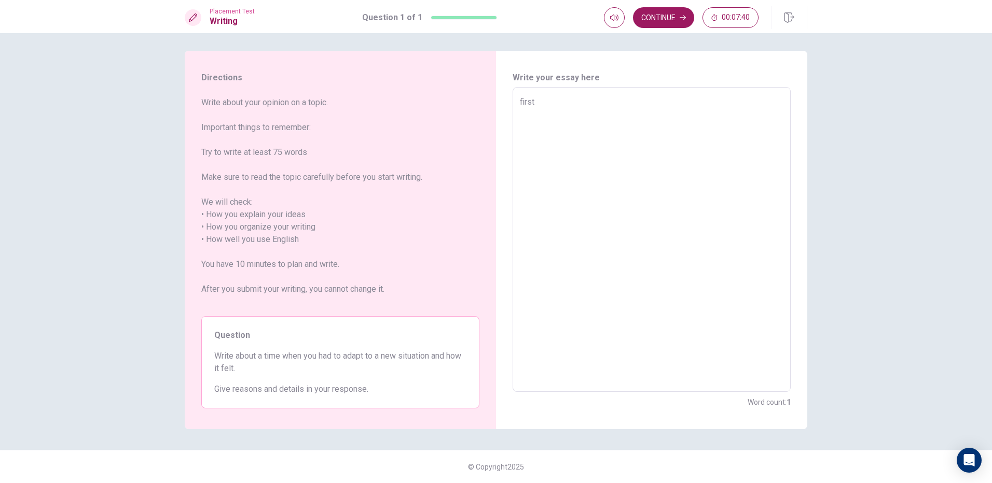
type textarea "firs"
type textarea "x"
type textarea "fir"
type textarea "x"
type textarea "fi"
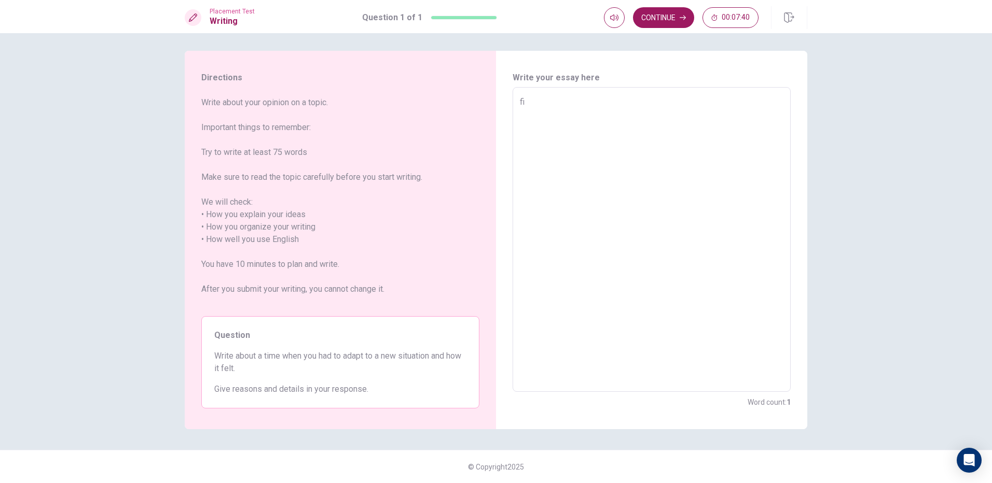
type textarea "x"
type textarea "f"
type textarea "x"
type textarea "F"
type textarea "x"
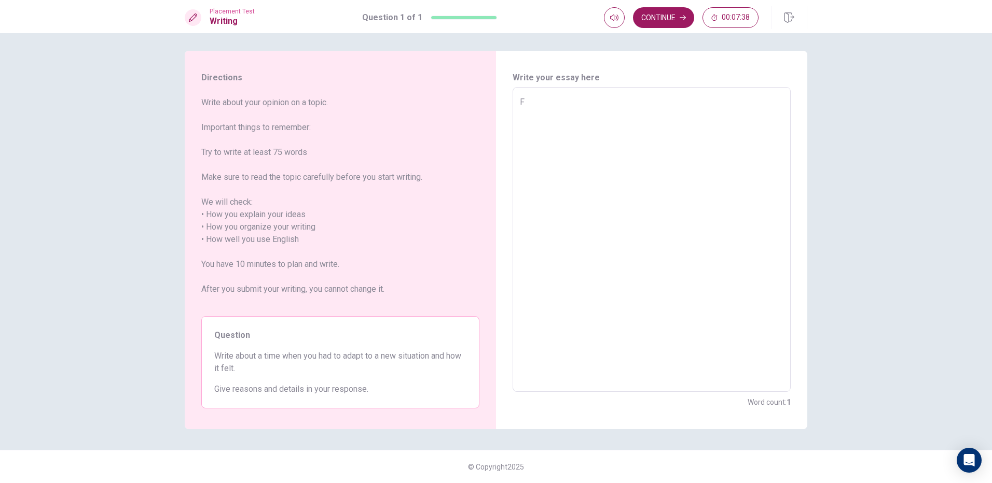
type textarea "Fi"
type textarea "x"
type textarea "Fir"
type textarea "x"
type textarea "Firs"
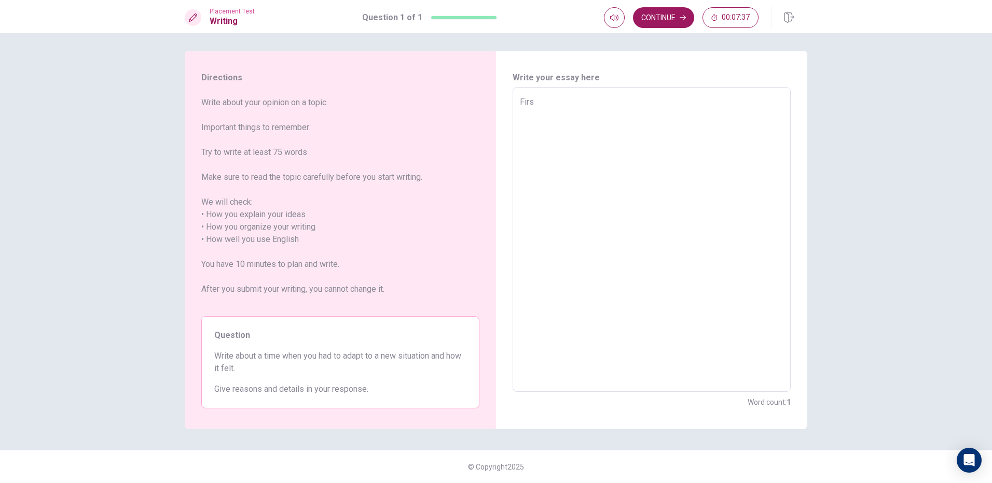
type textarea "x"
type textarea "First"
type textarea "x"
type textarea "First"
type textarea "x"
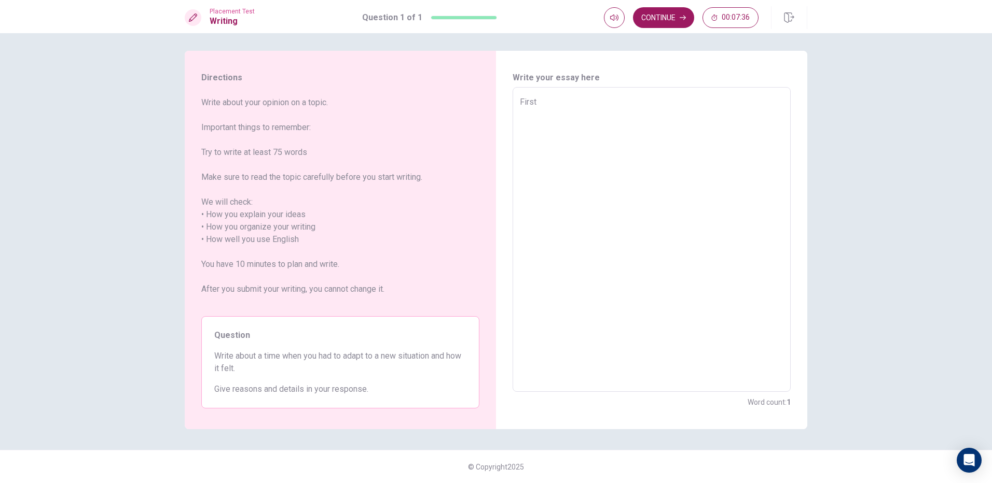
type textarea "First w"
type textarea "x"
type textarea "First wi"
type textarea "x"
type textarea "First wil"
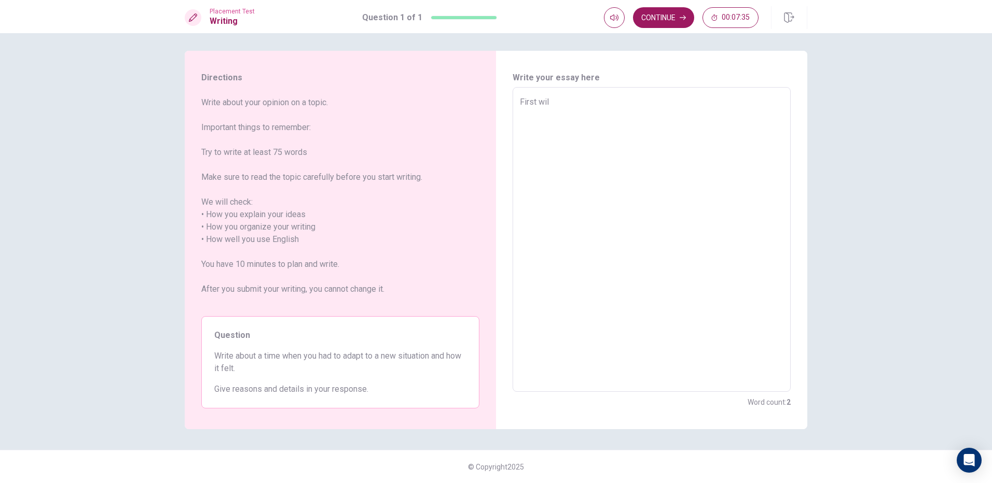
type textarea "x"
type textarea "First will"
type textarea "x"
type textarea "First wil"
type textarea "x"
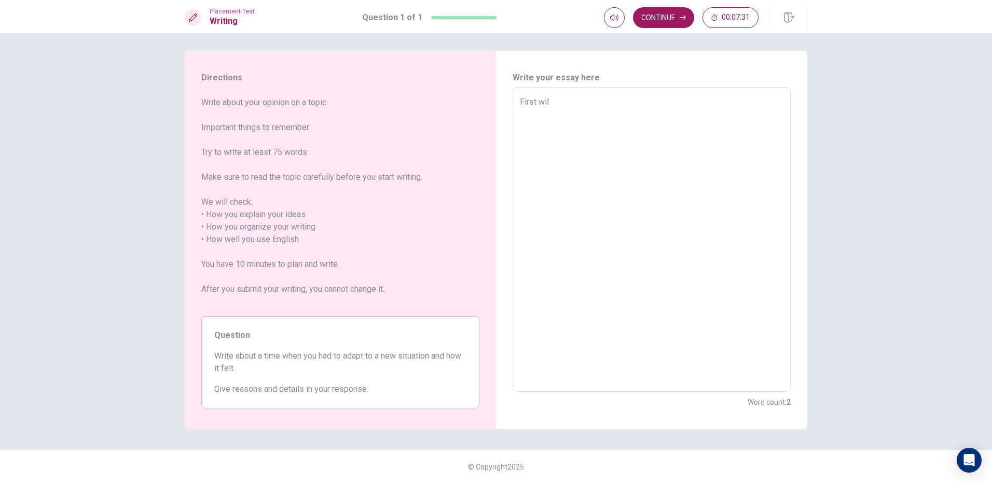
type textarea "First wi"
type textarea "x"
type textarea "First w"
type textarea "x"
type textarea "First wh"
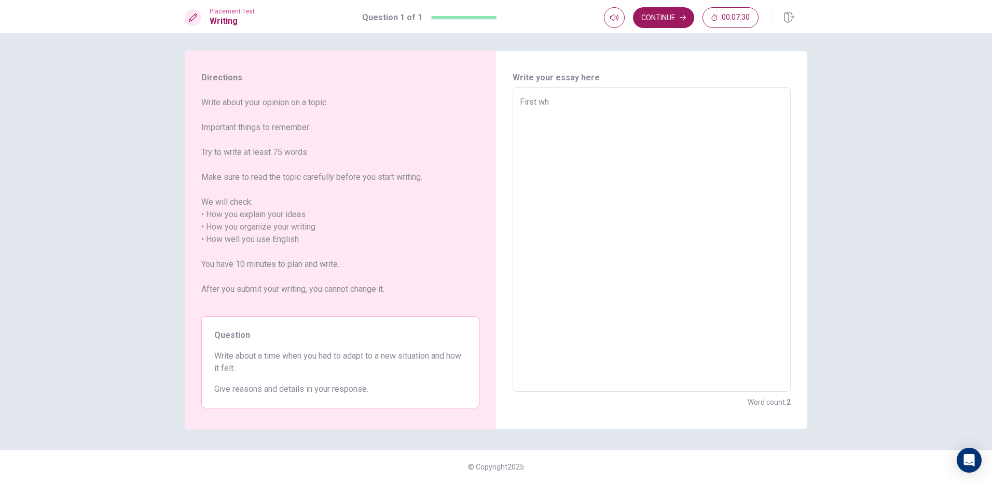
type textarea "x"
type textarea "First whe"
type textarea "x"
type textarea "First wh"
type textarea "x"
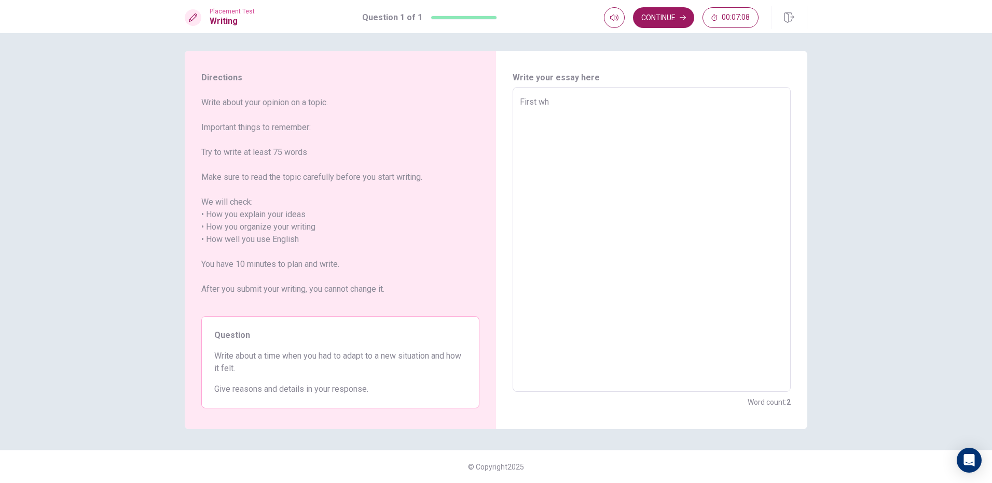
type textarea "First w"
type textarea "x"
type textarea "First"
type textarea "x"
type textarea "First"
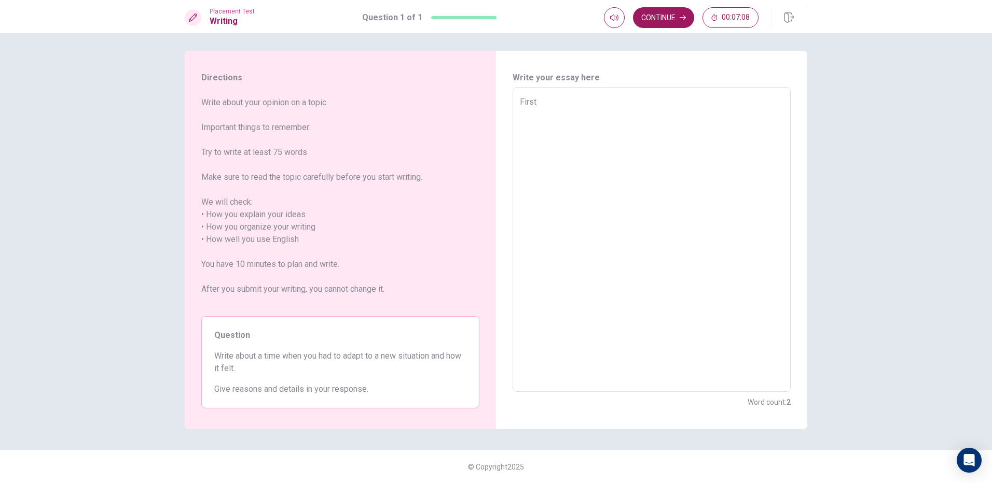
type textarea "x"
type textarea "Firs"
type textarea "x"
type textarea "Fir"
type textarea "x"
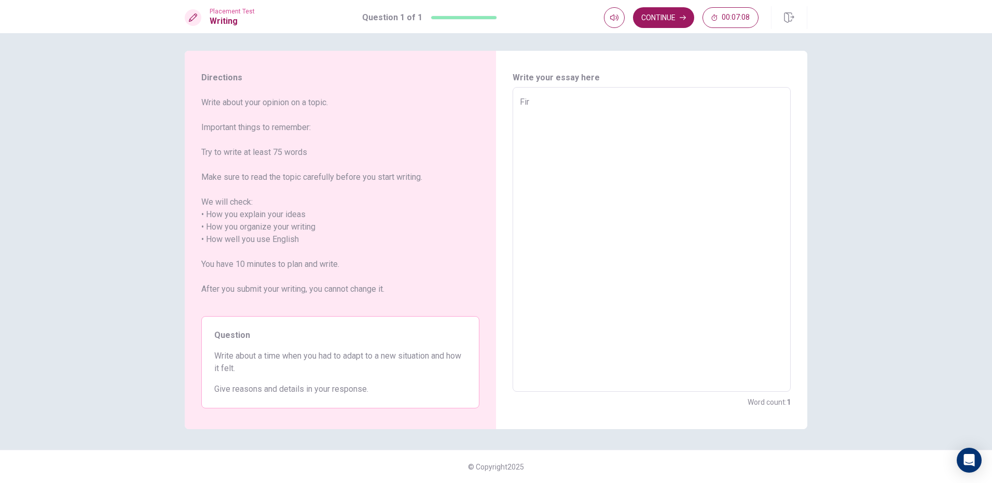
type textarea "Fi"
type textarea "x"
type textarea "F"
type textarea "x"
type textarea "F"
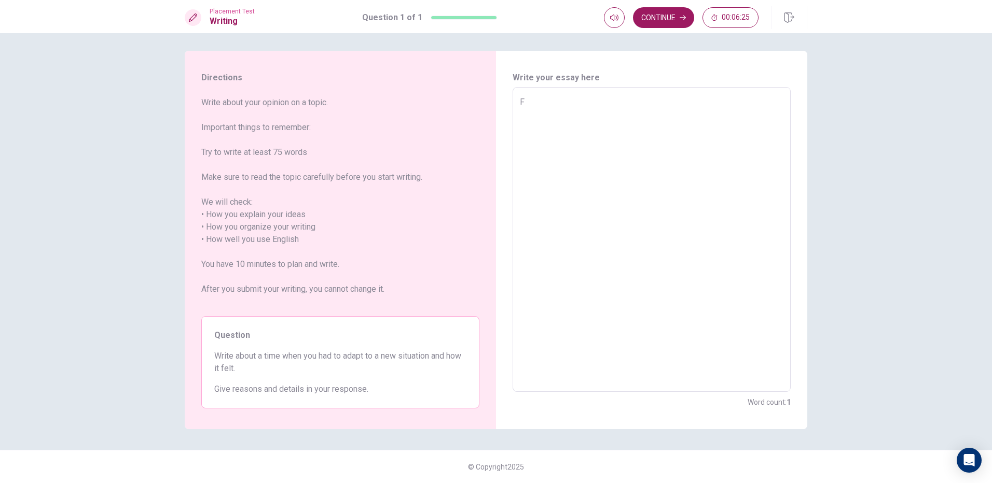
type textarea "x"
type textarea "Fi"
type textarea "x"
type textarea "Fir"
type textarea "x"
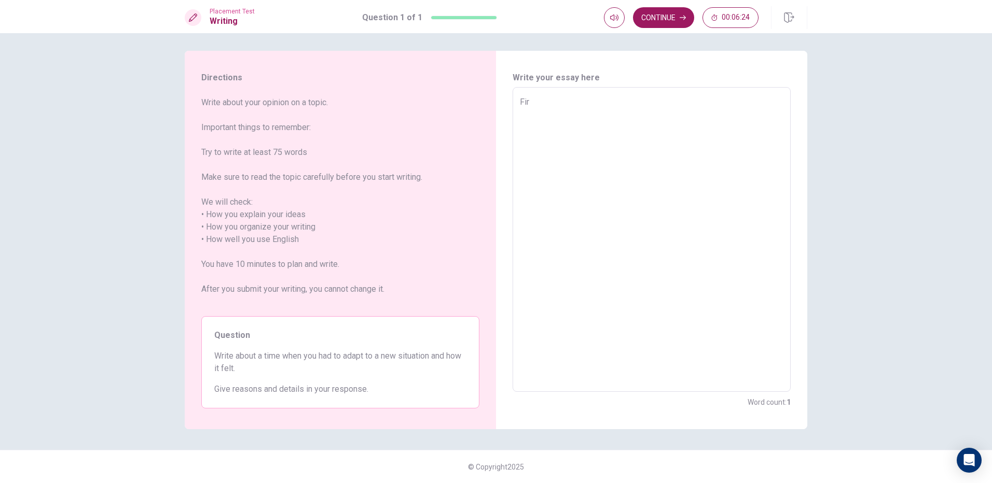
type textarea "Firs"
type textarea "x"
type textarea "First"
type textarea "x"
type textarea "First"
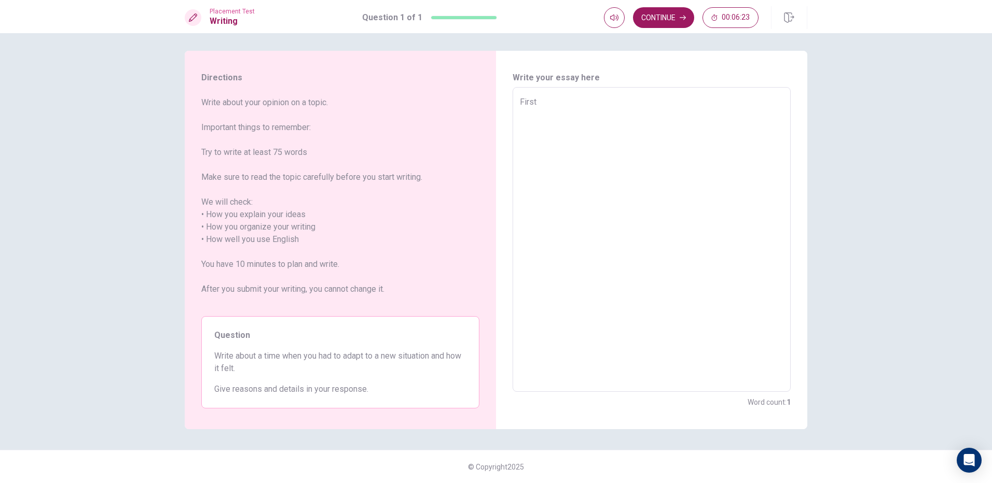
type textarea "x"
type textarea "First w"
type textarea "x"
type textarea "First wh"
type textarea "x"
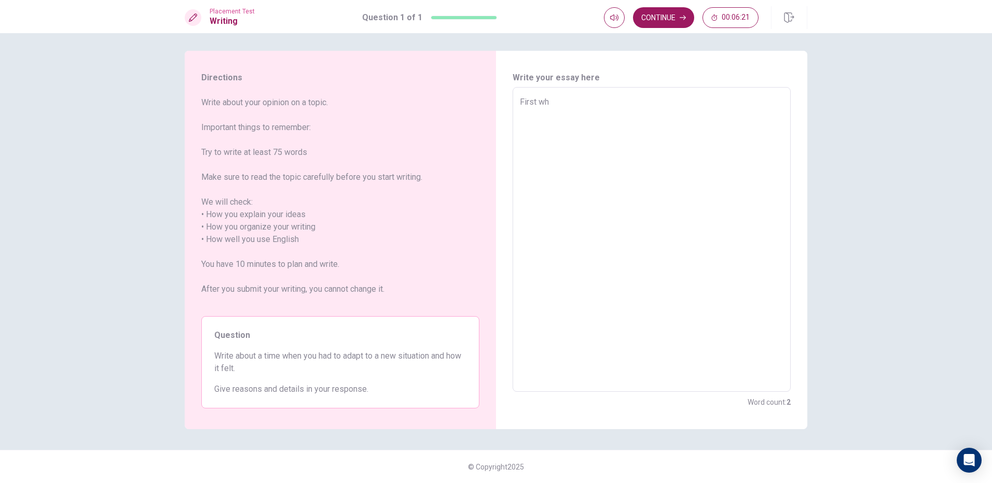
type textarea "First whe"
type textarea "x"
type textarea "First when"
type textarea "x"
type textarea "First when"
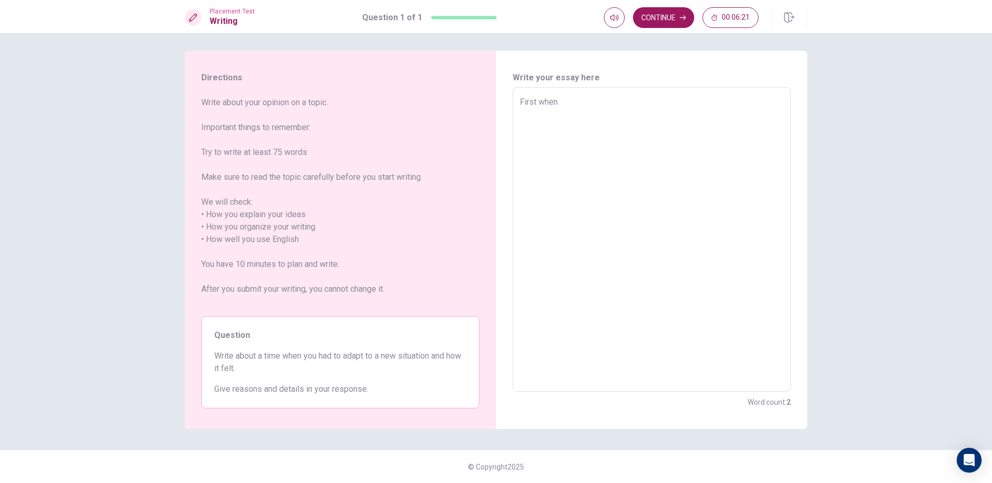
type textarea "x"
type textarea "First when i"
type textarea "x"
type textarea "First when i"
type textarea "x"
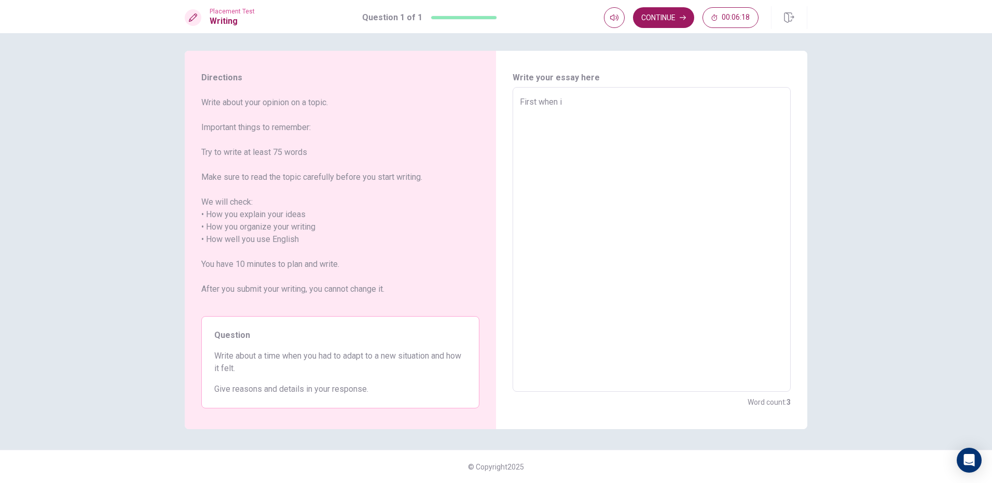
type textarea "First when i a"
type textarea "x"
type textarea "First when i ad"
type textarea "x"
type textarea "First when i ada"
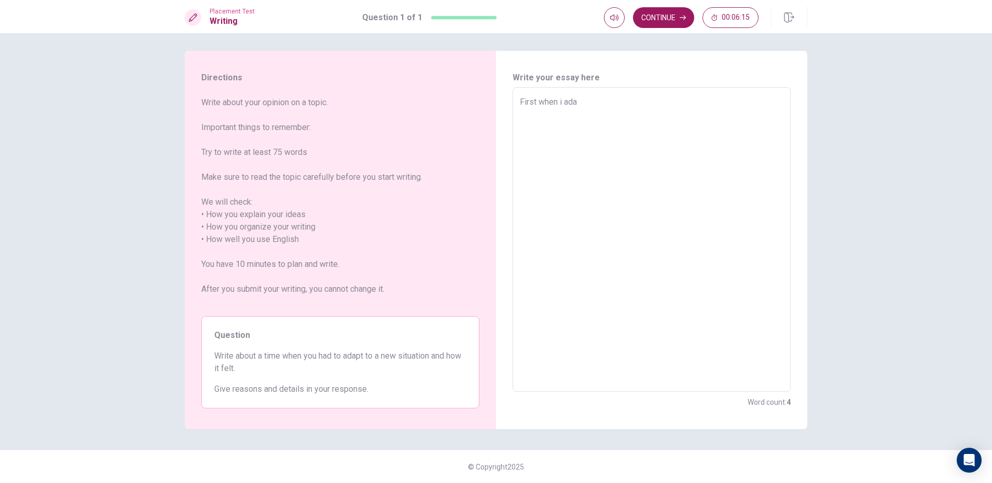
type textarea "x"
type textarea "First when i adap"
type textarea "x"
type textarea "First when i adapt"
type textarea "x"
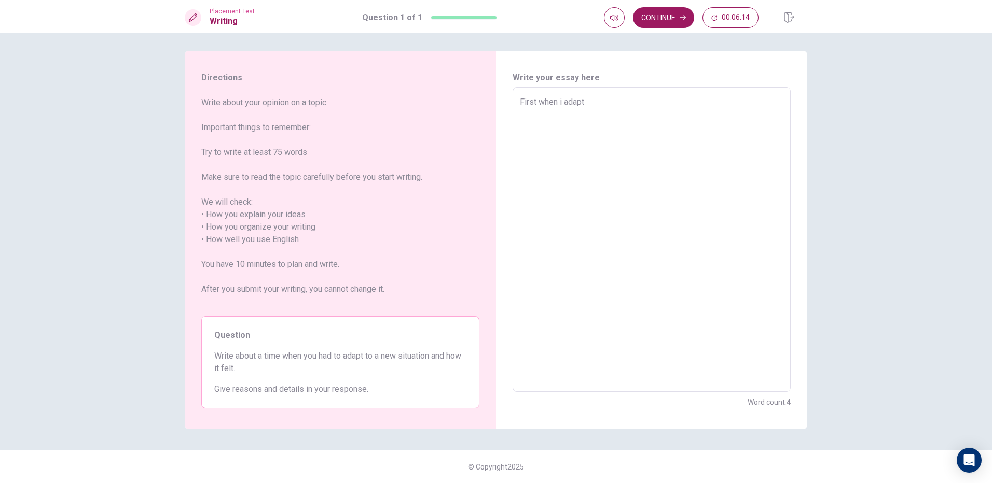
type textarea "First when i adapt"
type textarea "x"
type textarea "First when i adapt a"
type textarea "x"
type textarea "First when i adapt a"
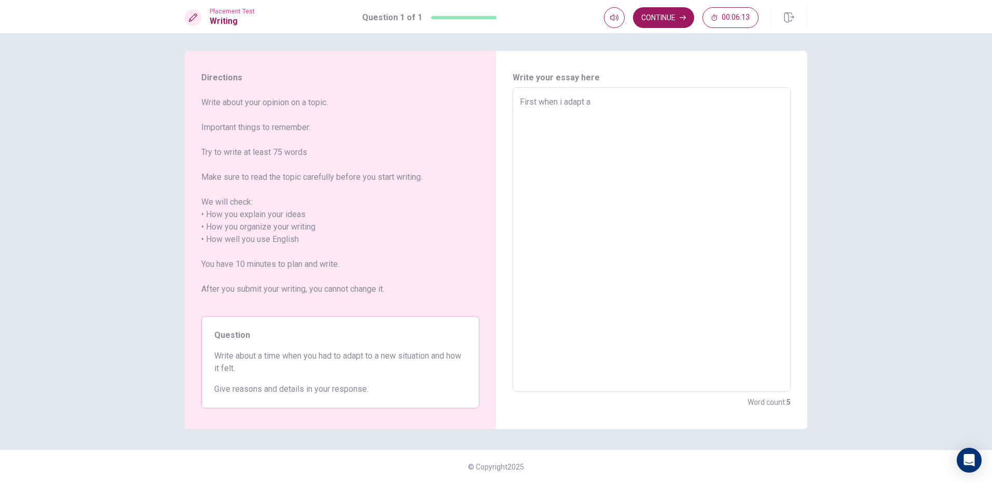
type textarea "x"
type textarea "First when i adapt a n"
type textarea "x"
type textarea "First when i adapt a ne"
type textarea "x"
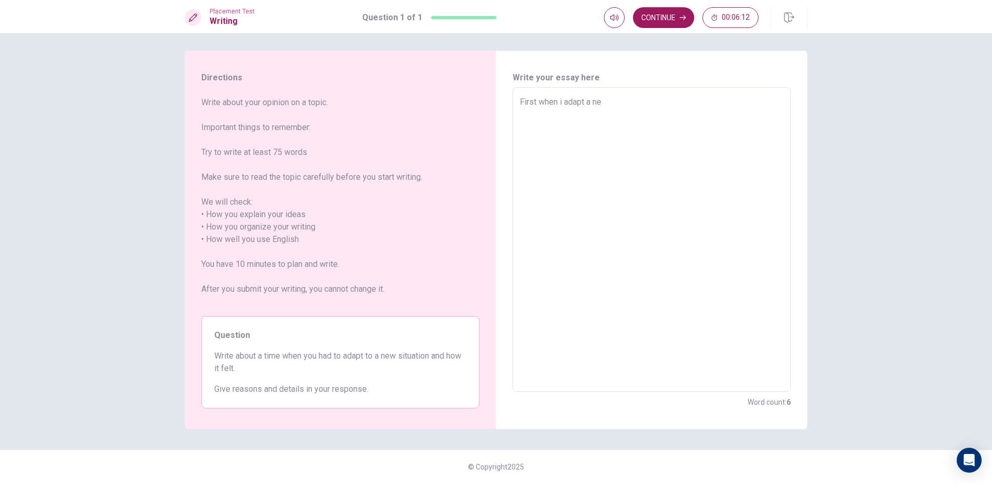
type textarea "First when i adapt a new"
type textarea "x"
type textarea "First when i adapt a new"
type textarea "x"
type textarea "First when i adapt a new s"
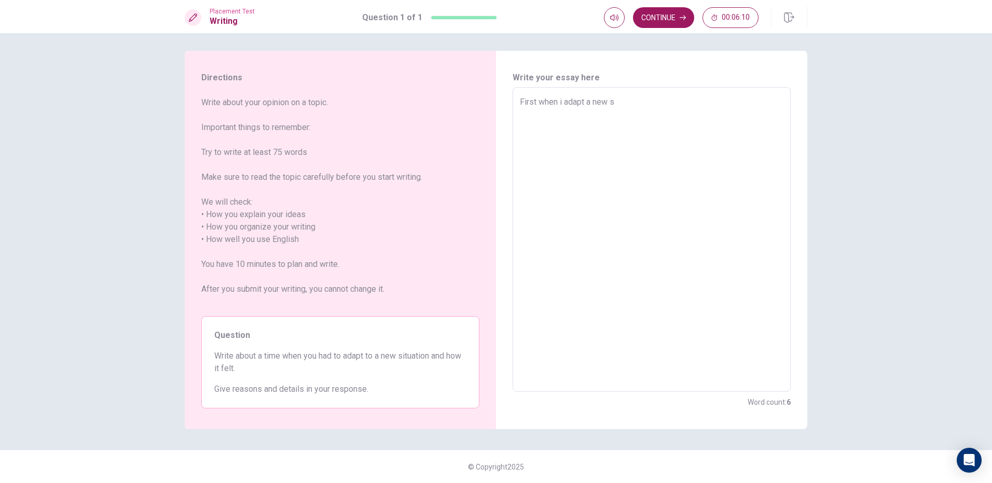
type textarea "x"
type textarea "First when i adapt a new si"
type textarea "x"
type textarea "First when i adapt a new sit"
type textarea "x"
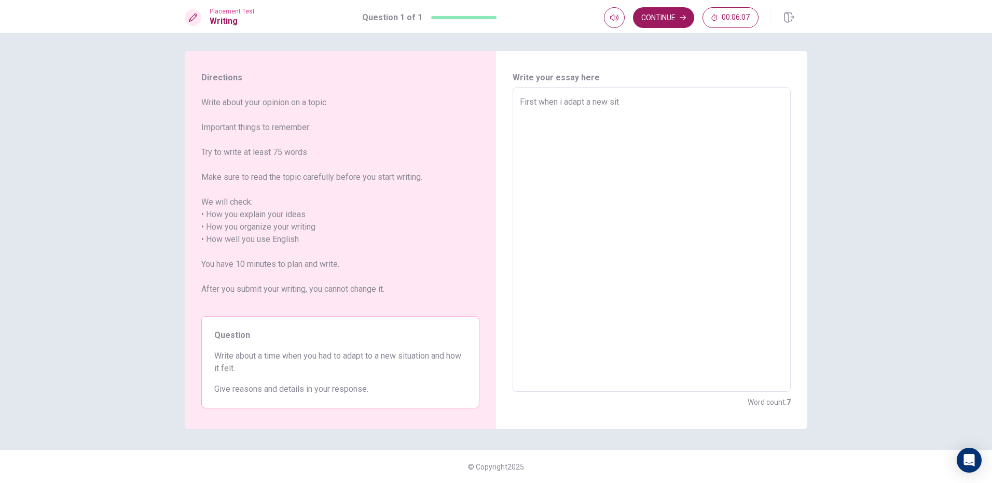
type textarea "First when i adapt a new situ"
type textarea "x"
type textarea "First when i adapt a new situa"
type textarea "x"
type textarea "First when i adapt a new situat"
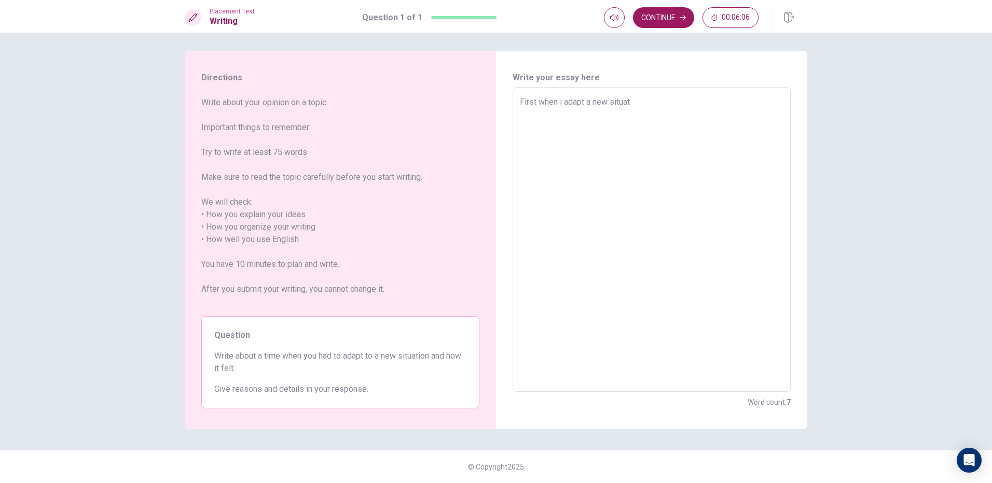
type textarea "x"
type textarea "First when i adapt a new situati"
type textarea "x"
type textarea "First when i adapt a new situatio"
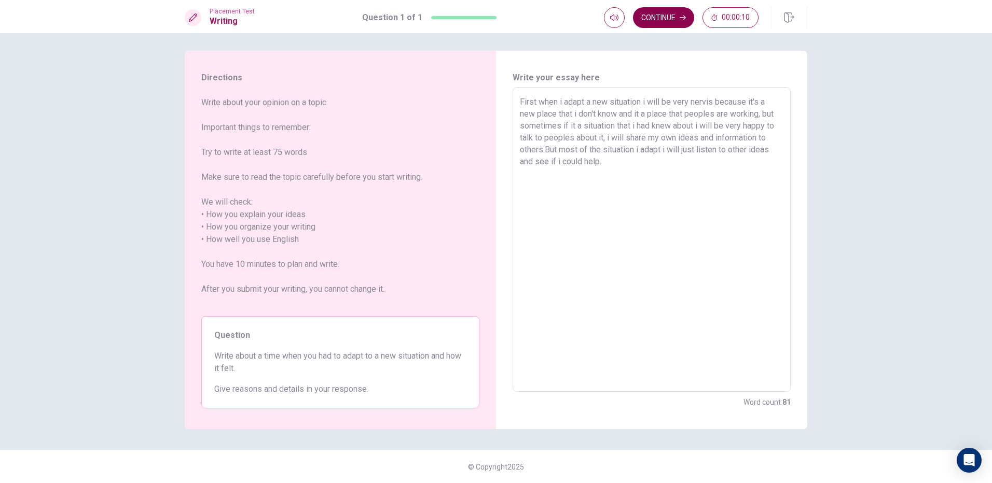
click at [666, 18] on button "Continue" at bounding box center [663, 17] width 61 height 21
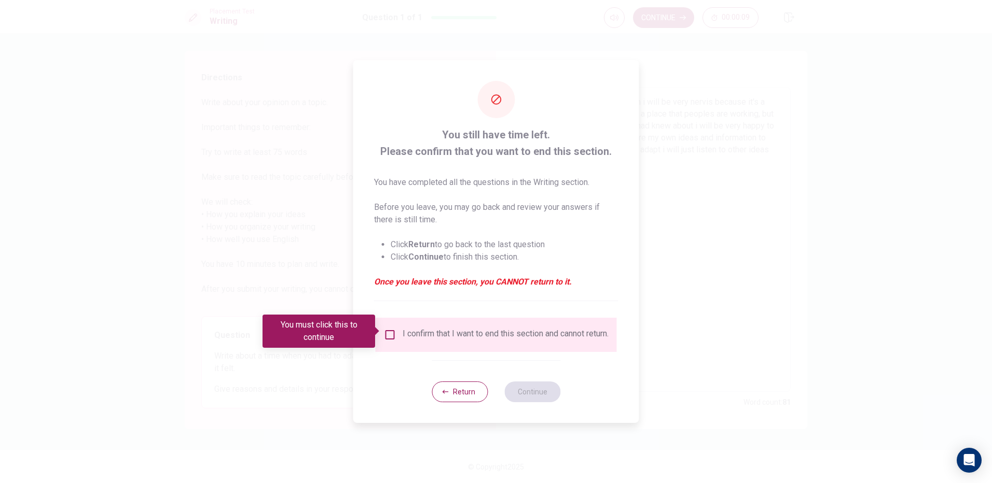
click at [386, 329] on input "You must click this to continue" at bounding box center [390, 335] width 12 height 12
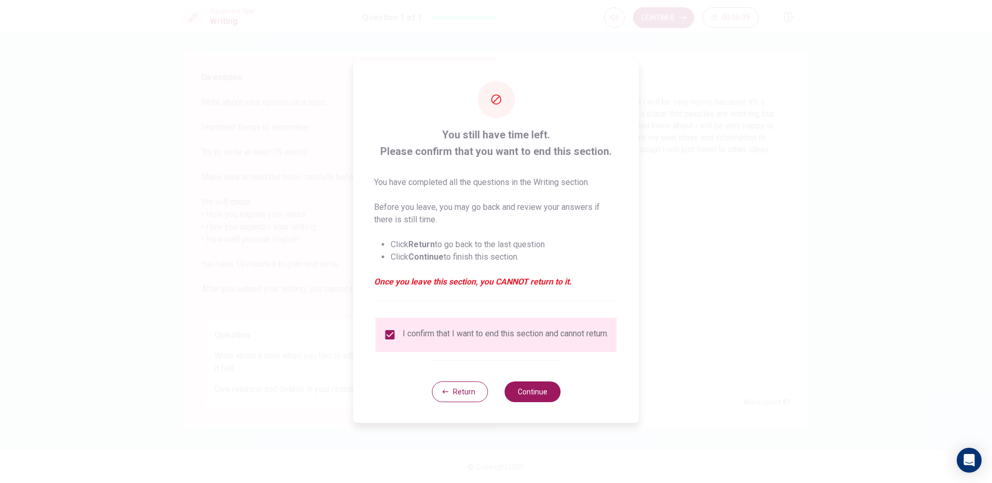
click at [386, 329] on input "checkbox" at bounding box center [390, 335] width 12 height 12
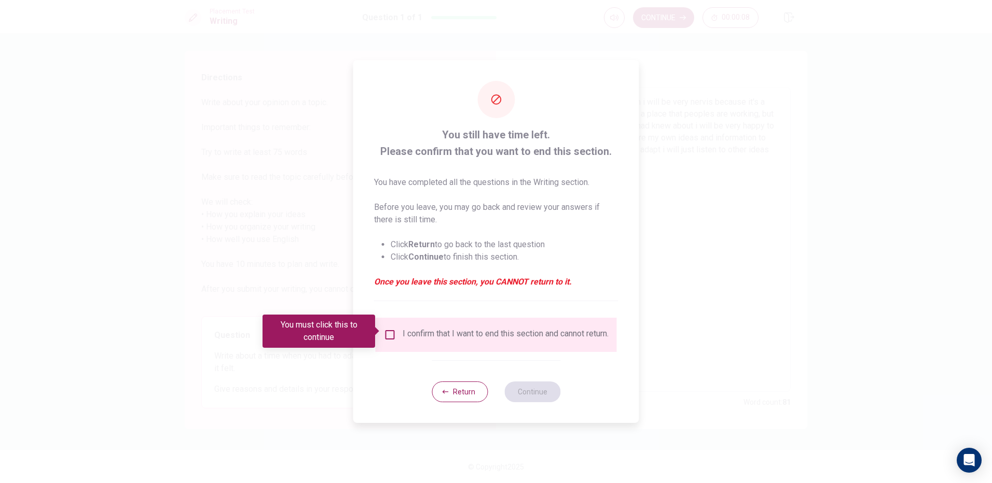
click at [390, 329] on input "You must click this to continue" at bounding box center [390, 335] width 12 height 12
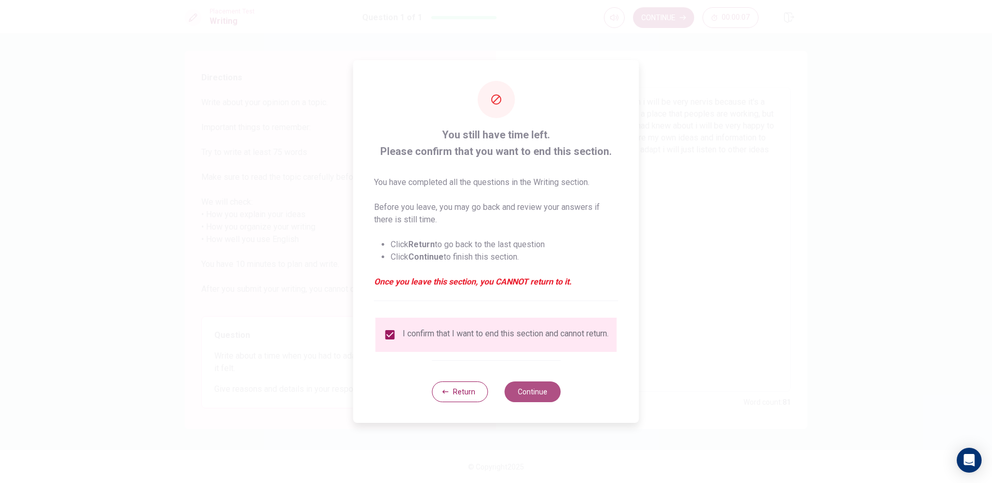
click at [541, 398] on button "Continue" at bounding box center [532, 392] width 56 height 21
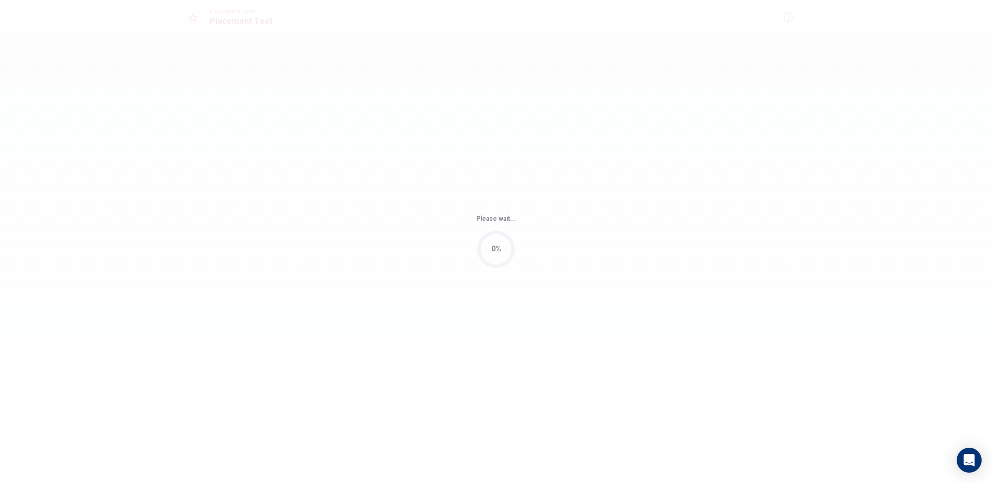
scroll to position [0, 0]
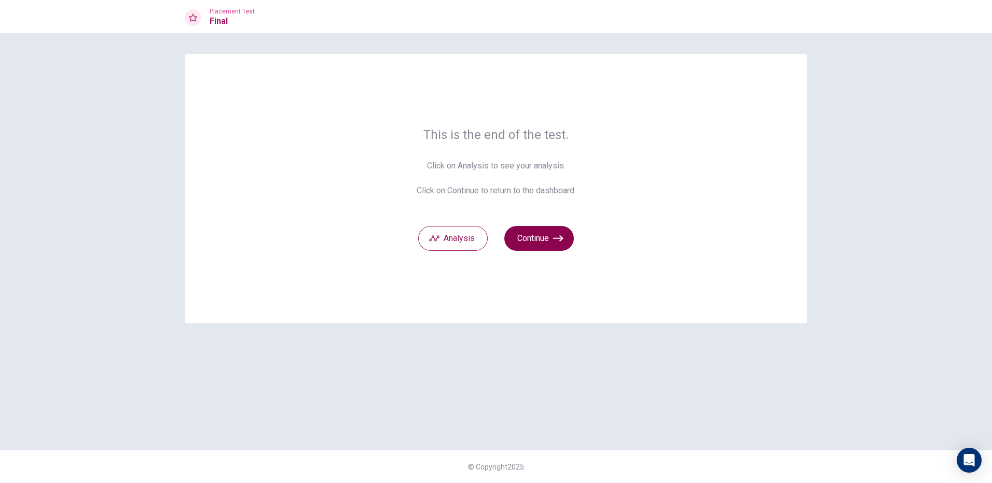
click at [541, 234] on button "Continue" at bounding box center [539, 238] width 70 height 25
